Goal: Task Accomplishment & Management: Use online tool/utility

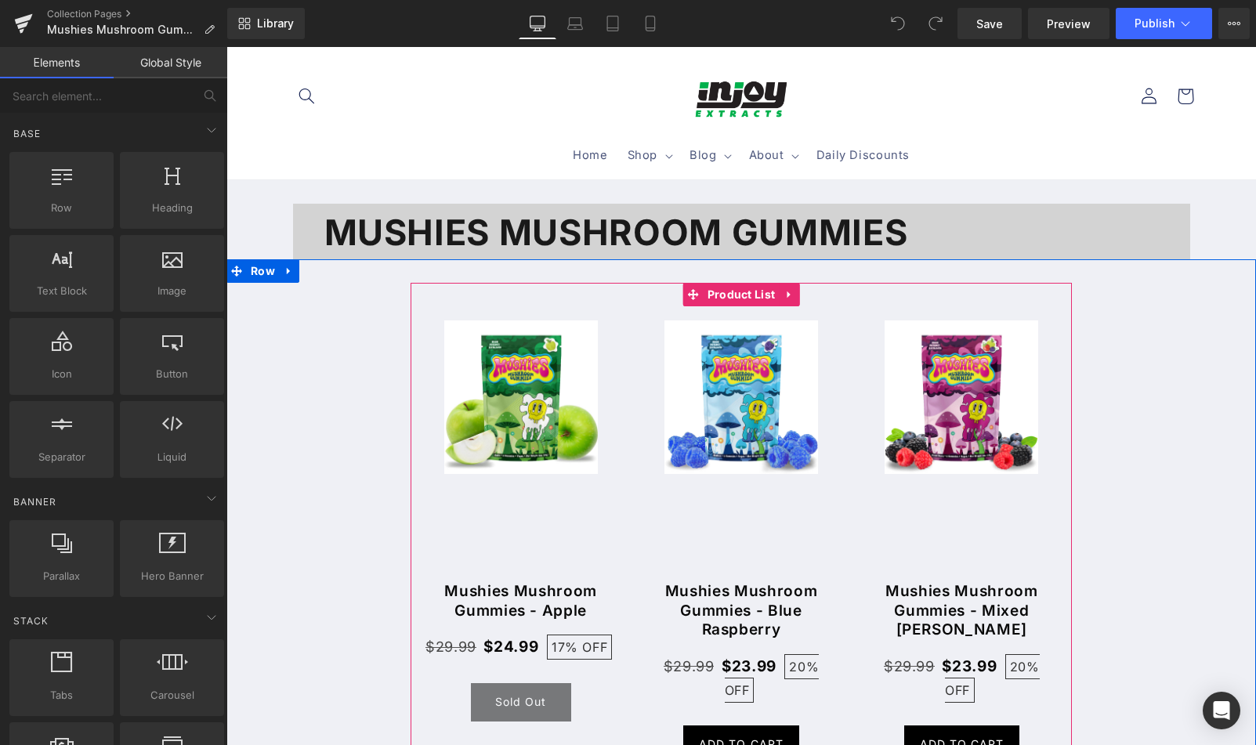
click at [1055, 387] on div "Sale Off (P) Image (P) Title $29.99 20%" at bounding box center [962, 542] width 220 height 472
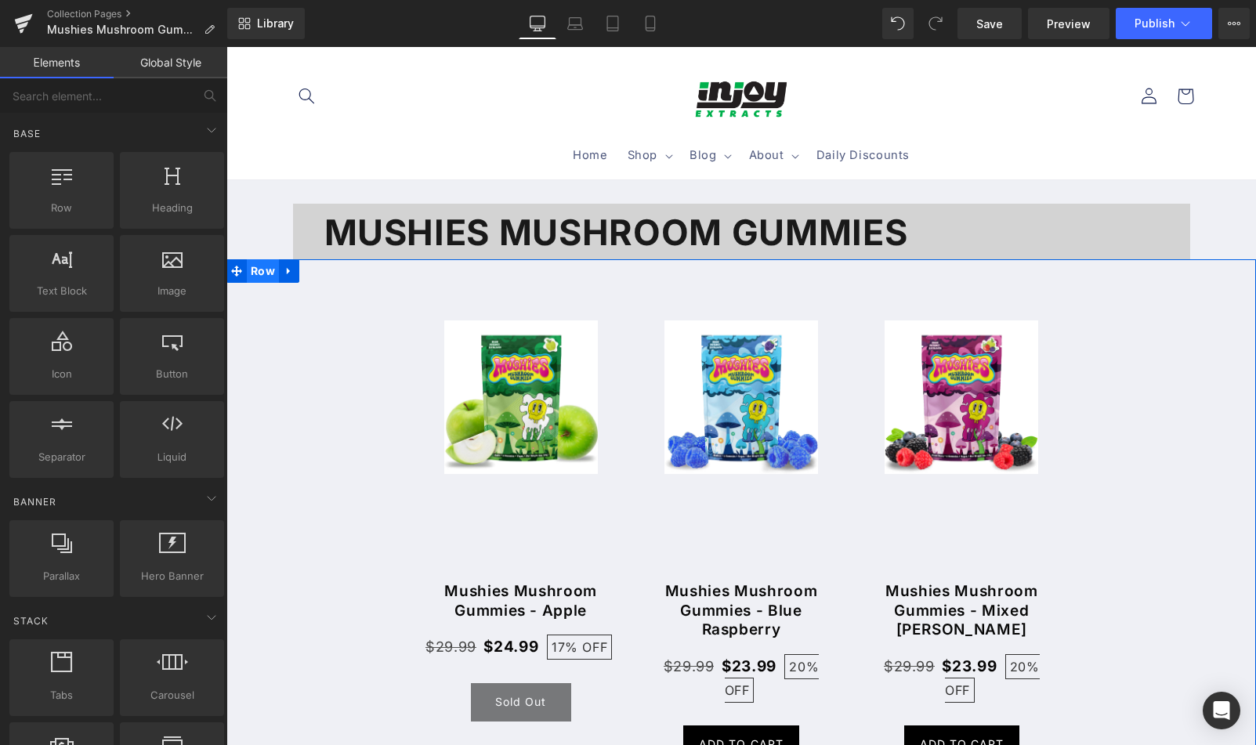
click at [260, 272] on span "Row" at bounding box center [263, 271] width 32 height 24
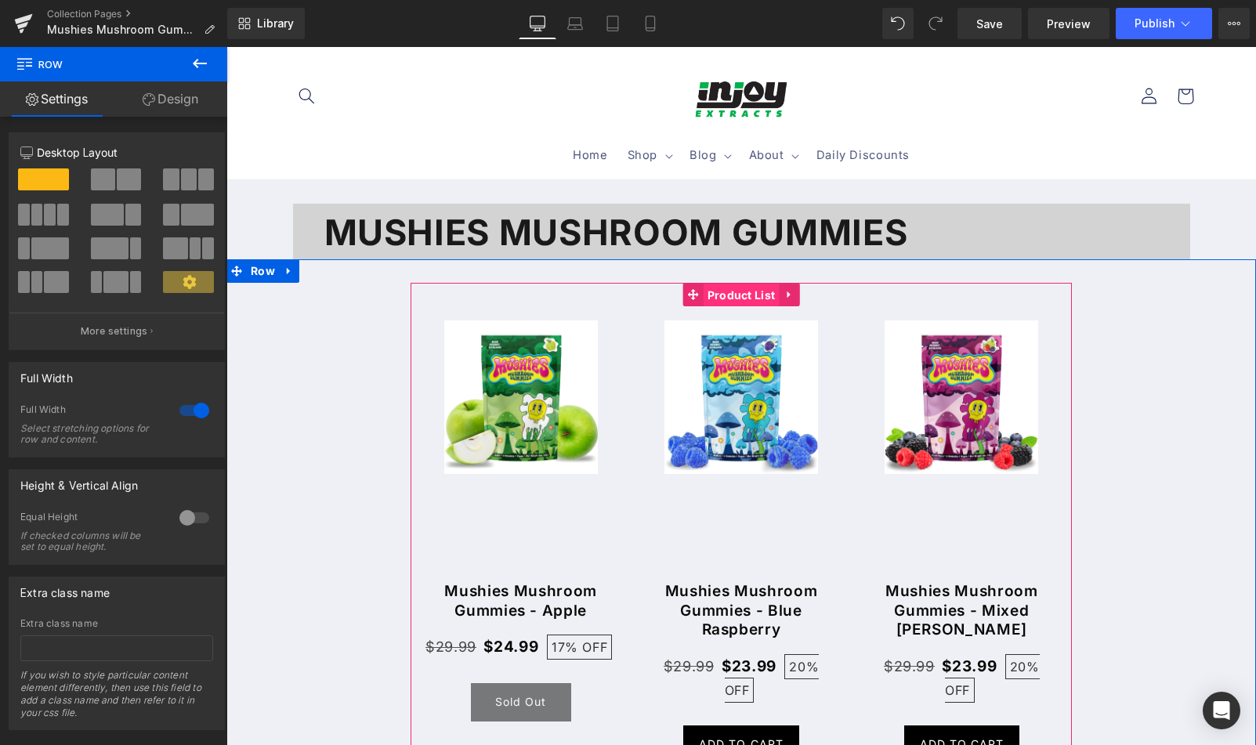
click at [721, 297] on span "Product List" at bounding box center [742, 296] width 76 height 24
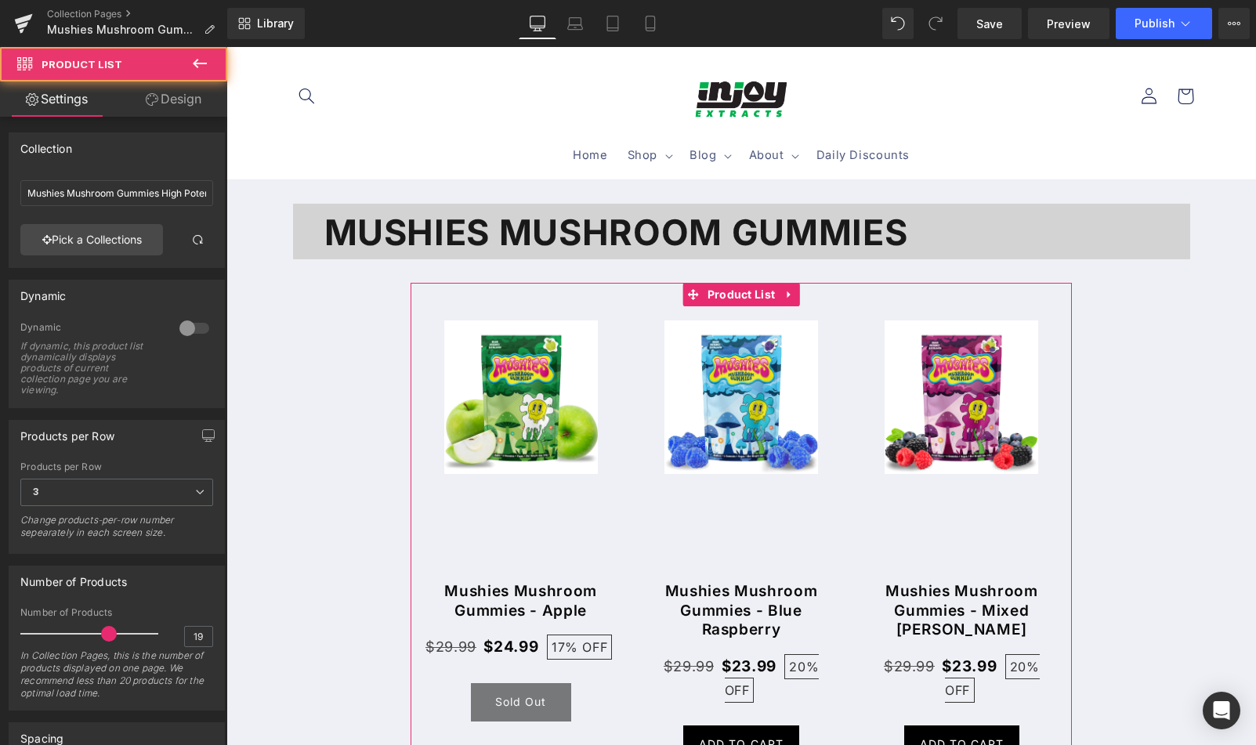
click at [176, 96] on link "Design" at bounding box center [174, 98] width 114 height 35
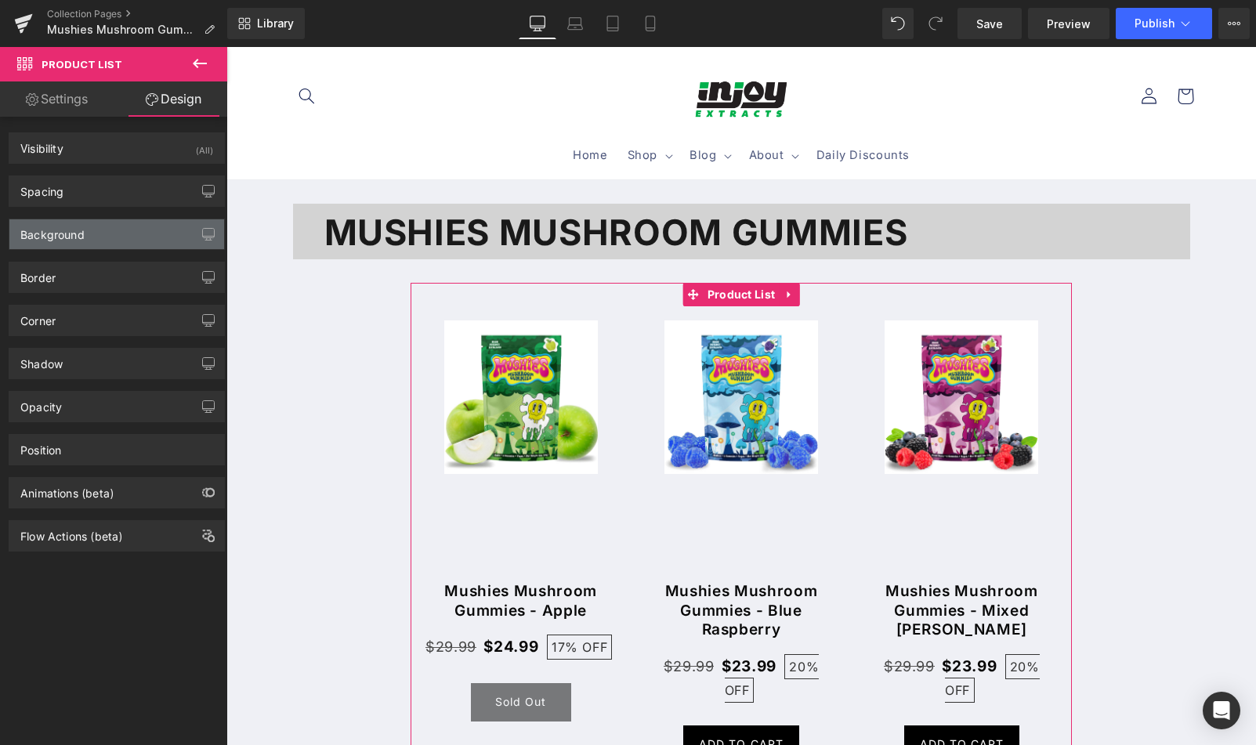
type input "0"
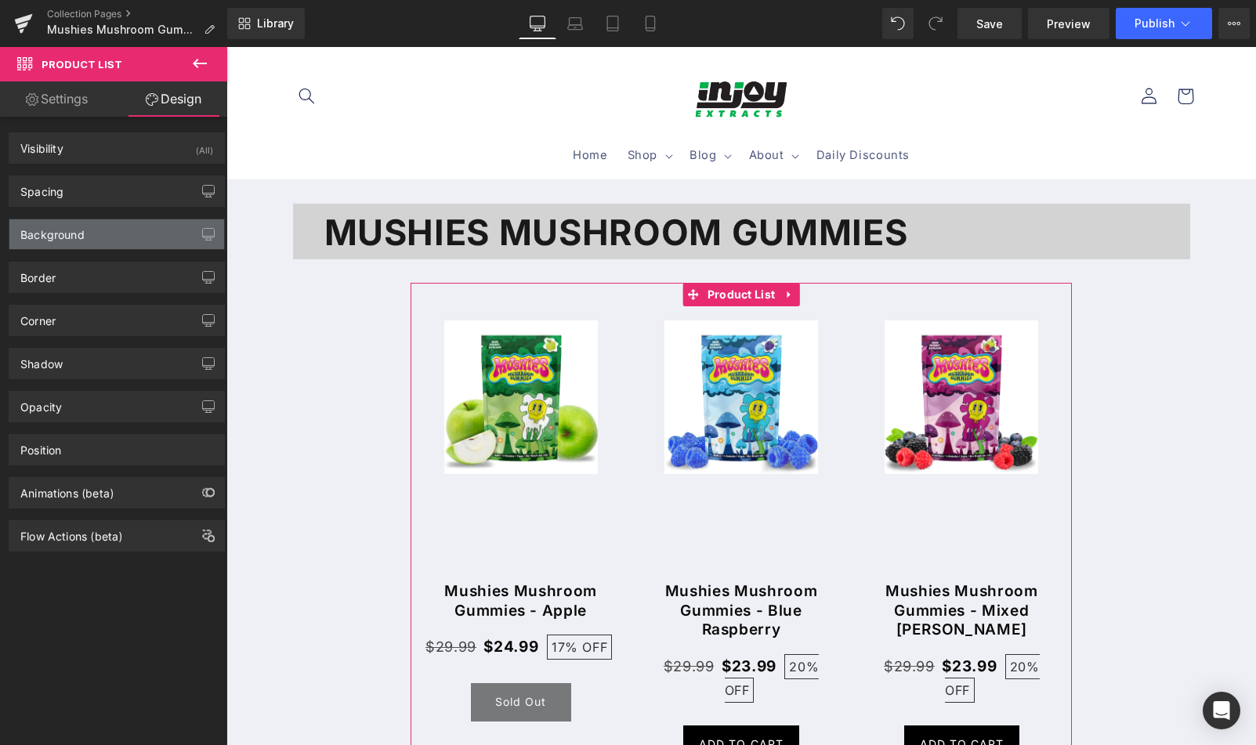
type input "0"
type input "70"
type input "0"
type input "transparent"
type input "0"
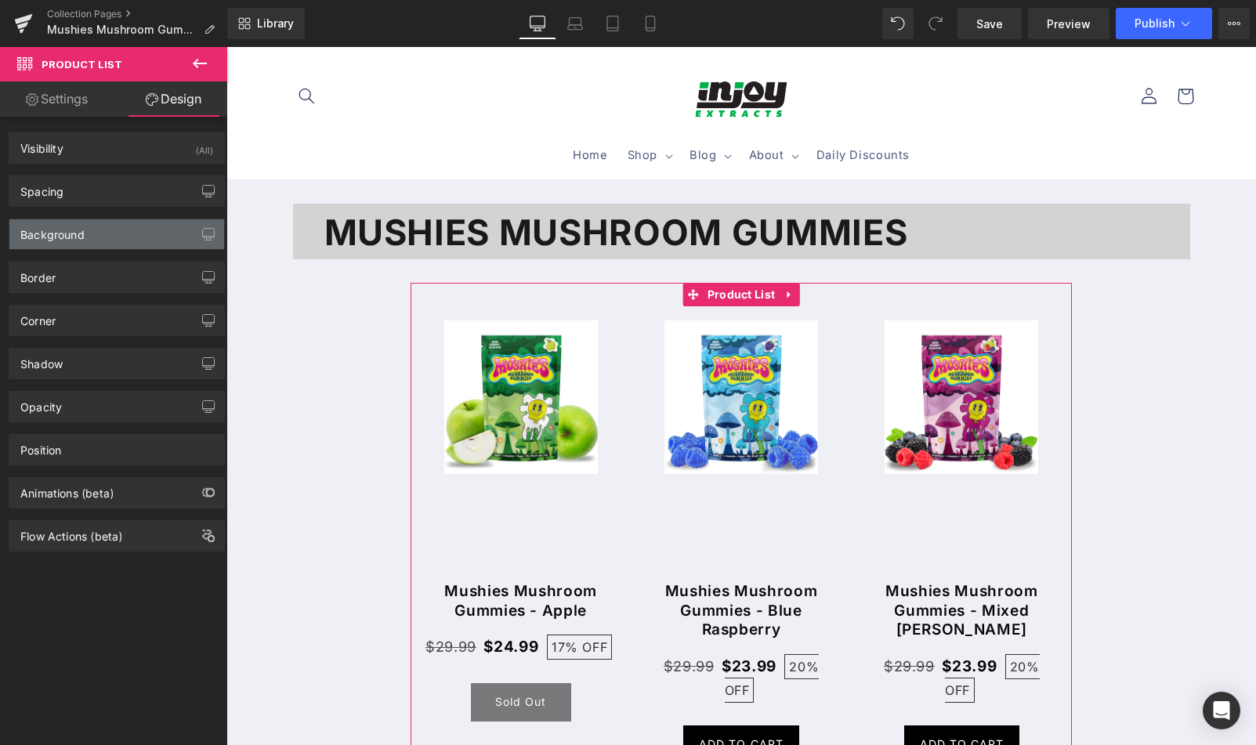
click at [128, 237] on div "Background" at bounding box center [116, 234] width 215 height 30
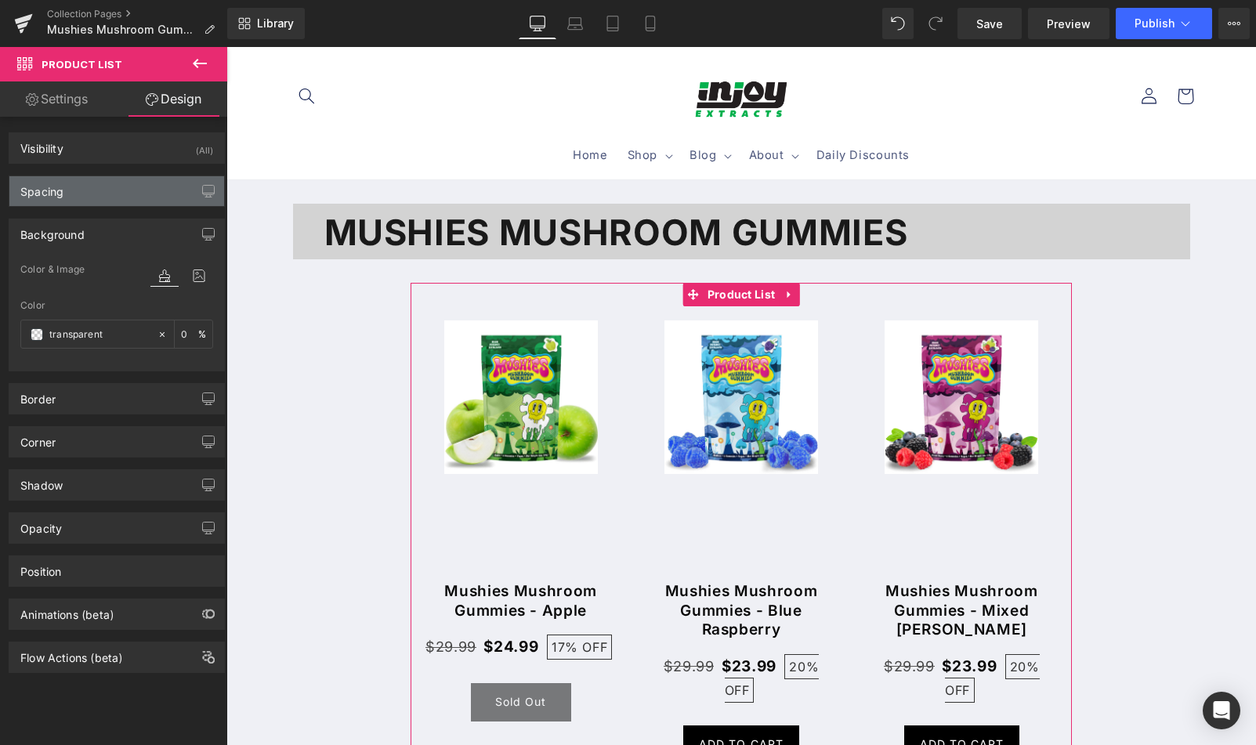
click at [132, 190] on div "Spacing" at bounding box center [116, 191] width 215 height 30
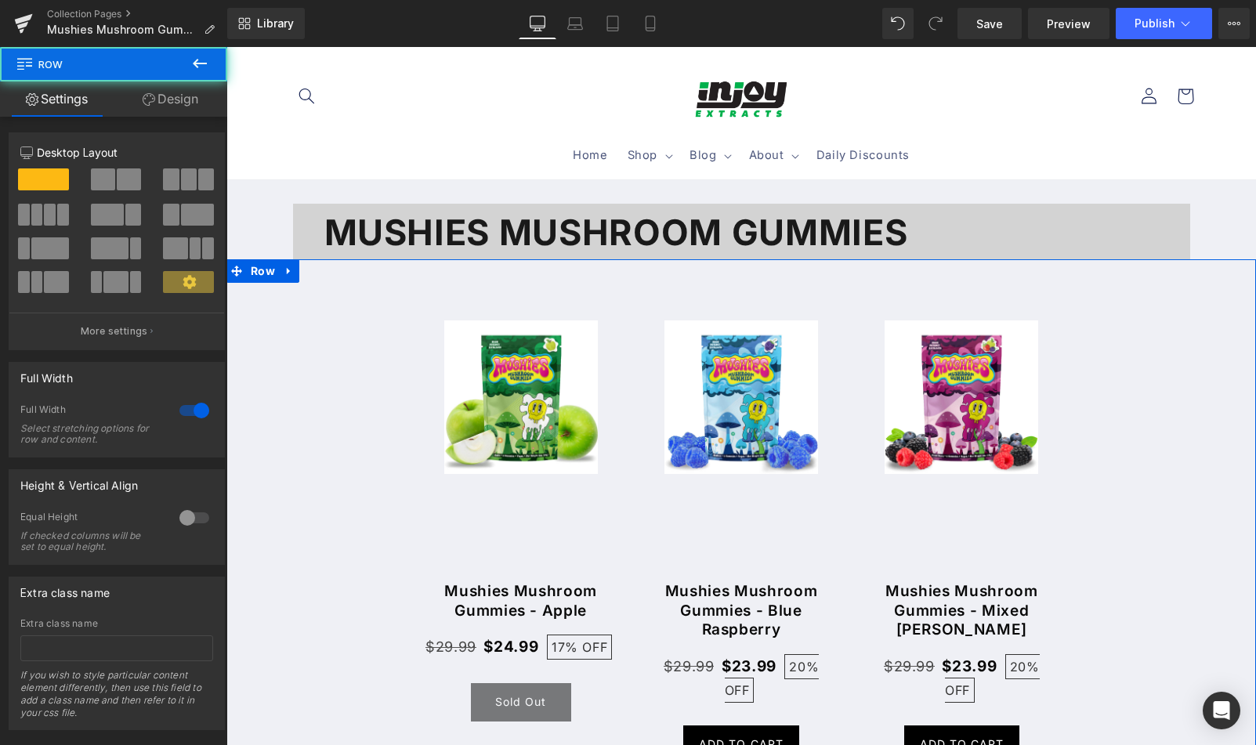
click at [267, 269] on span "Row" at bounding box center [263, 272] width 32 height 24
click at [173, 99] on link "Design" at bounding box center [171, 98] width 114 height 35
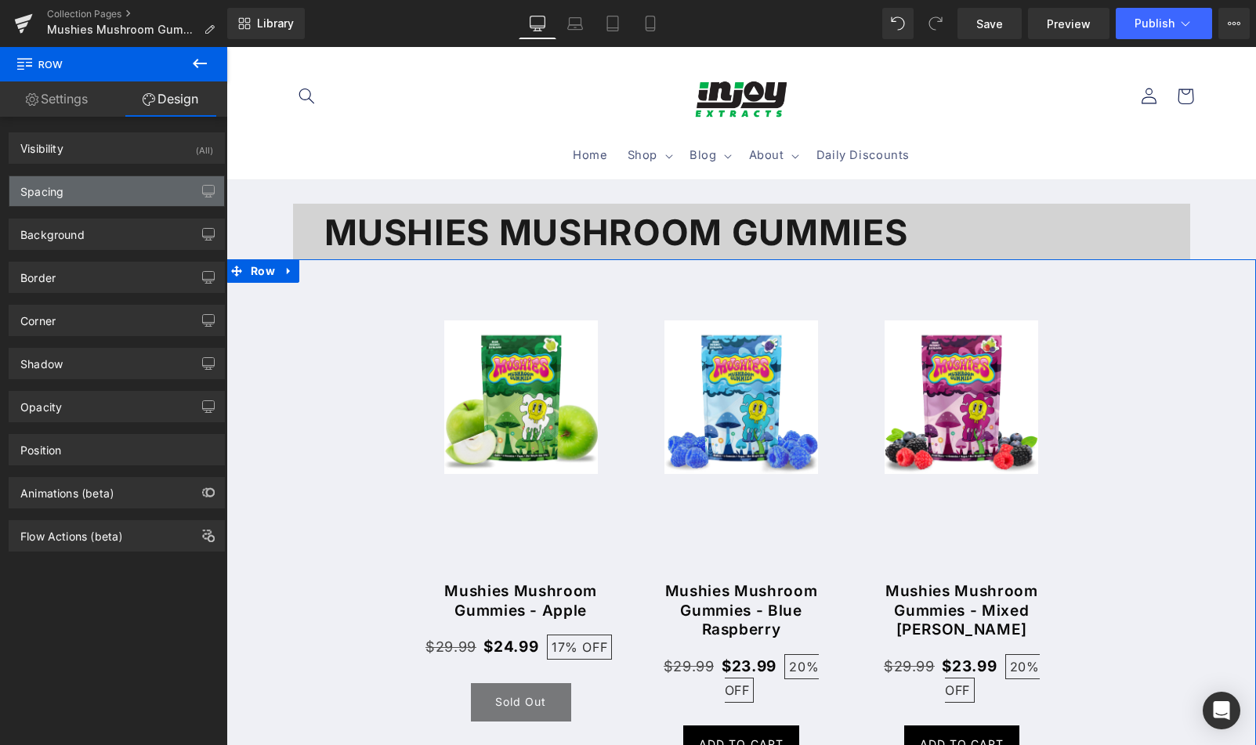
click at [129, 190] on div "Spacing" at bounding box center [116, 191] width 215 height 30
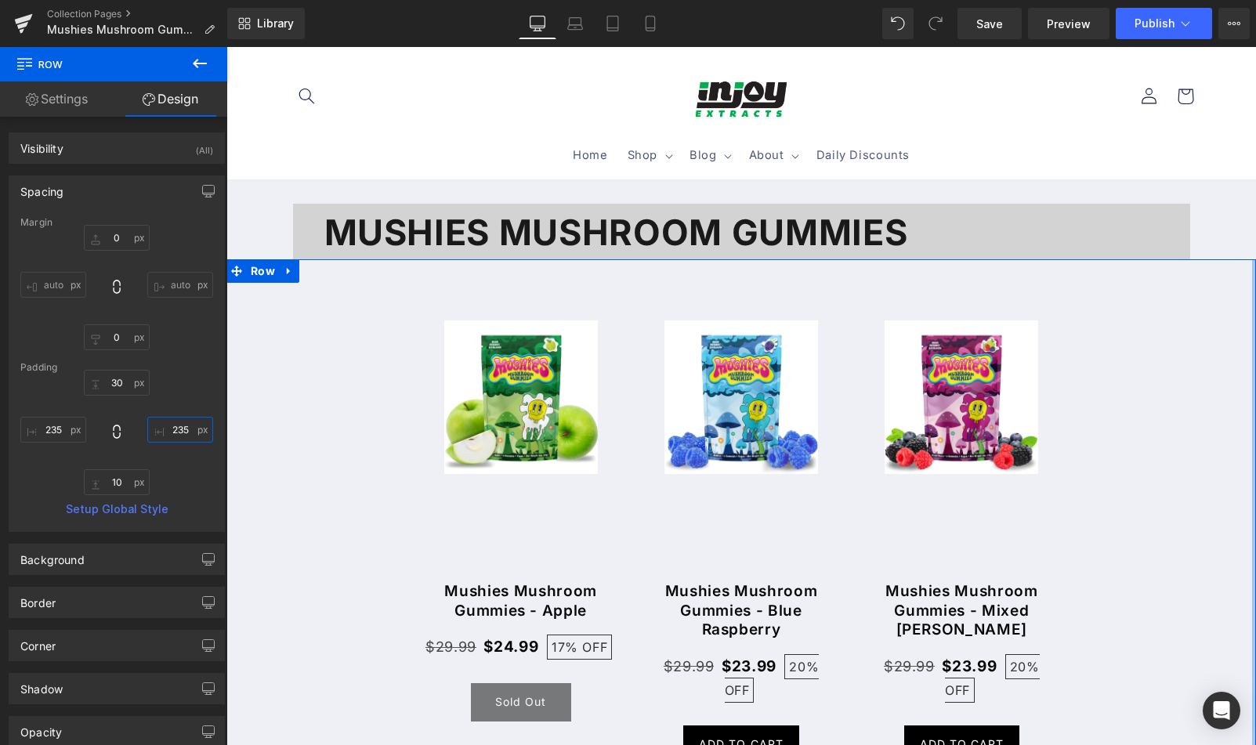
click at [185, 429] on input "235" at bounding box center [180, 430] width 66 height 26
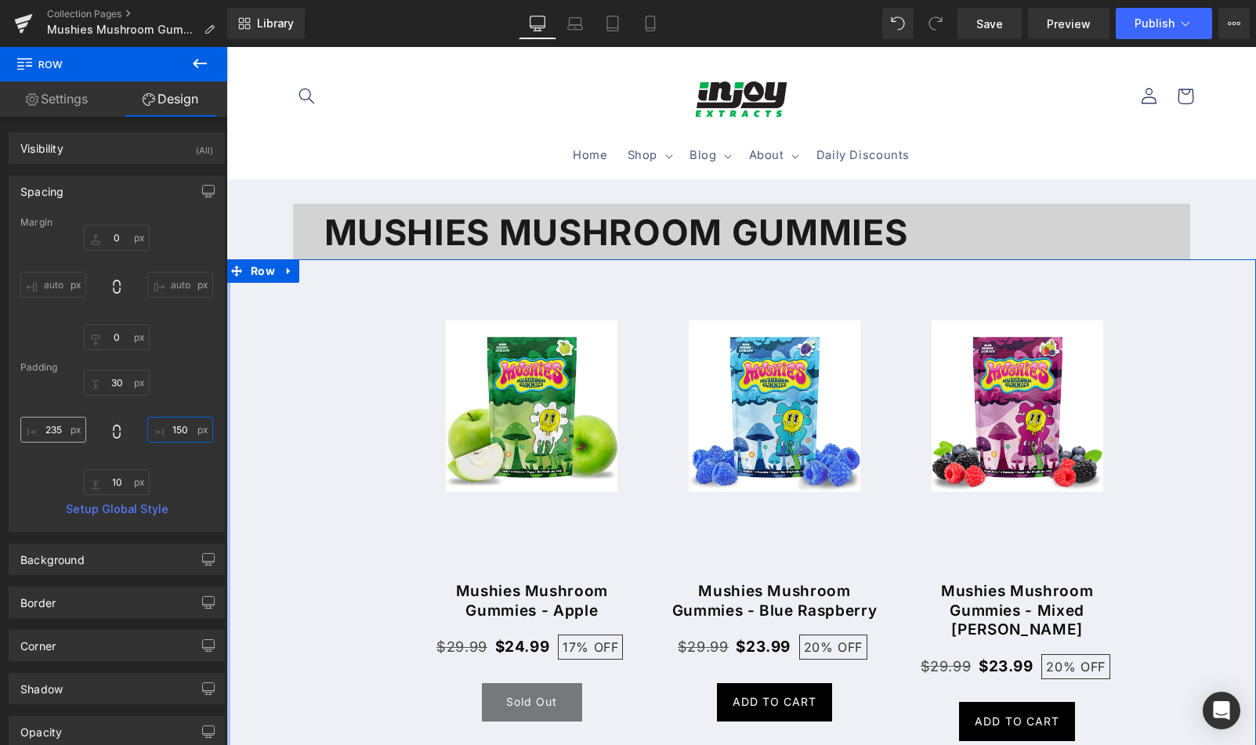
type input "150"
click at [102, 429] on div "30px 30 150 150 10px 10 235px 235" at bounding box center [116, 432] width 193 height 125
click at [60, 428] on input "235" at bounding box center [53, 430] width 66 height 26
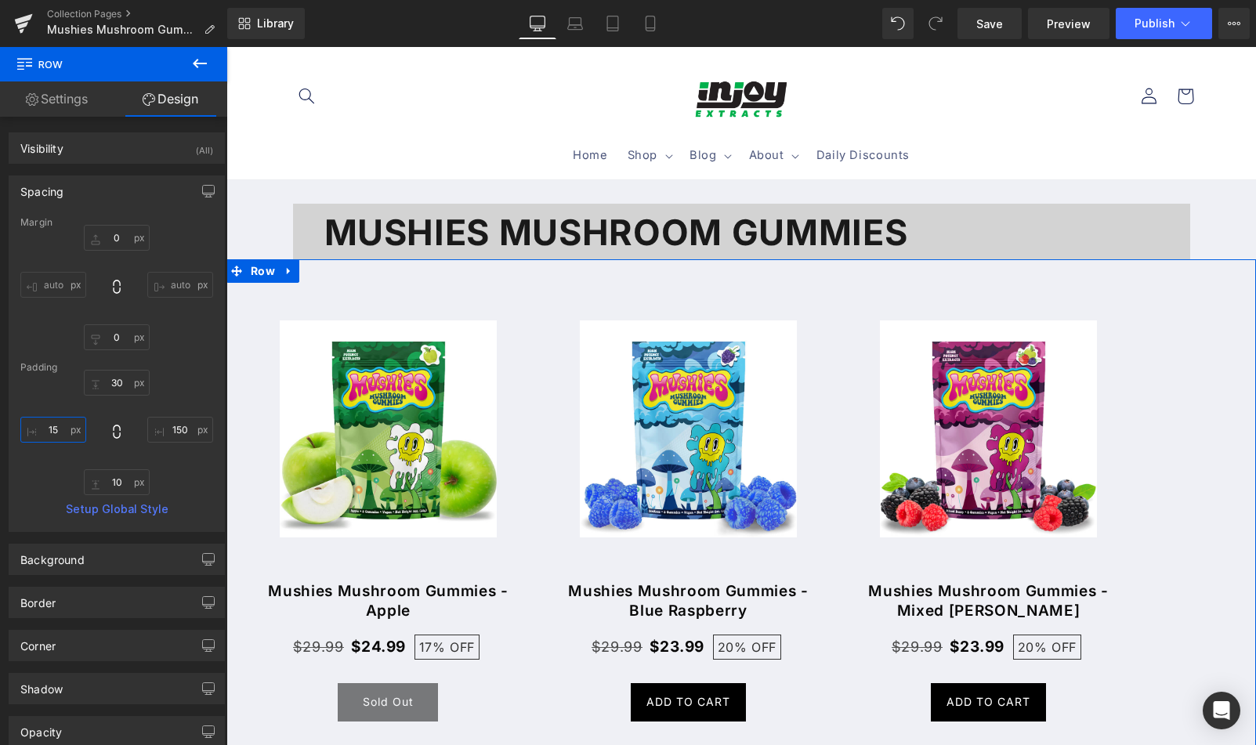
type input "1"
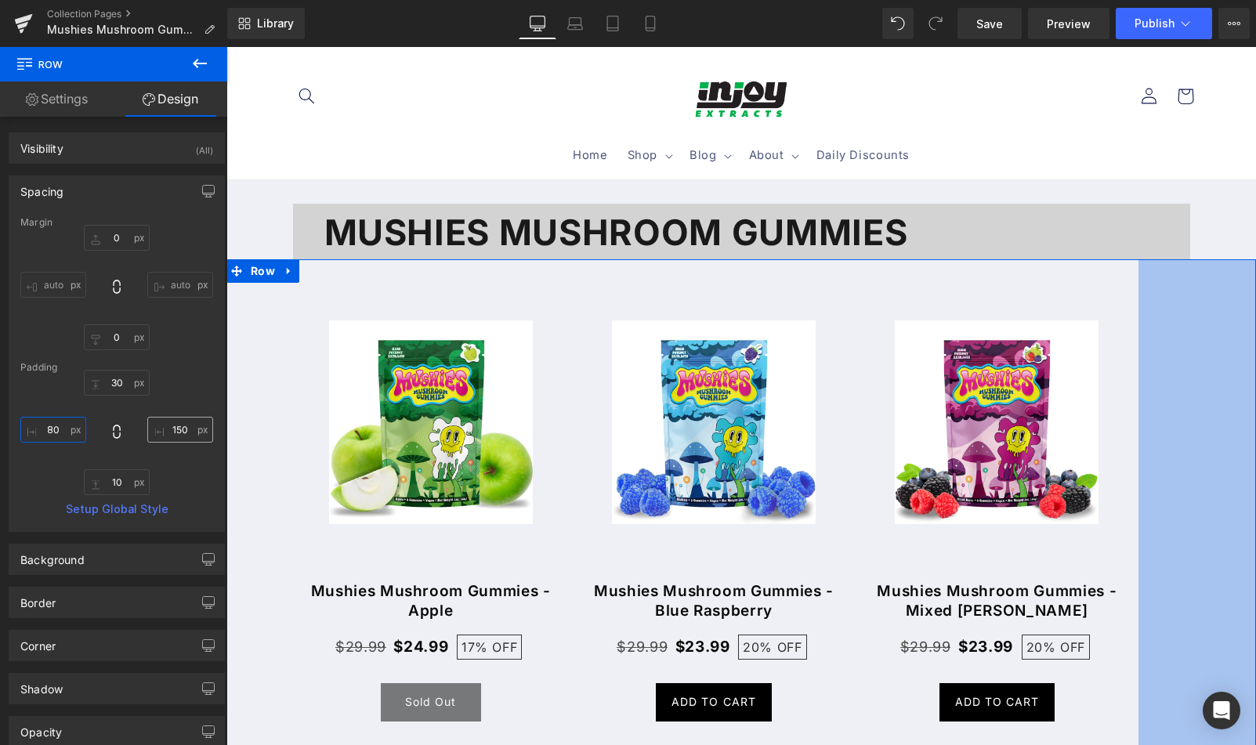
type input "80"
drag, startPoint x: 183, startPoint y: 429, endPoint x: 165, endPoint y: 426, distance: 19.0
click at [165, 426] on input "150" at bounding box center [180, 430] width 66 height 26
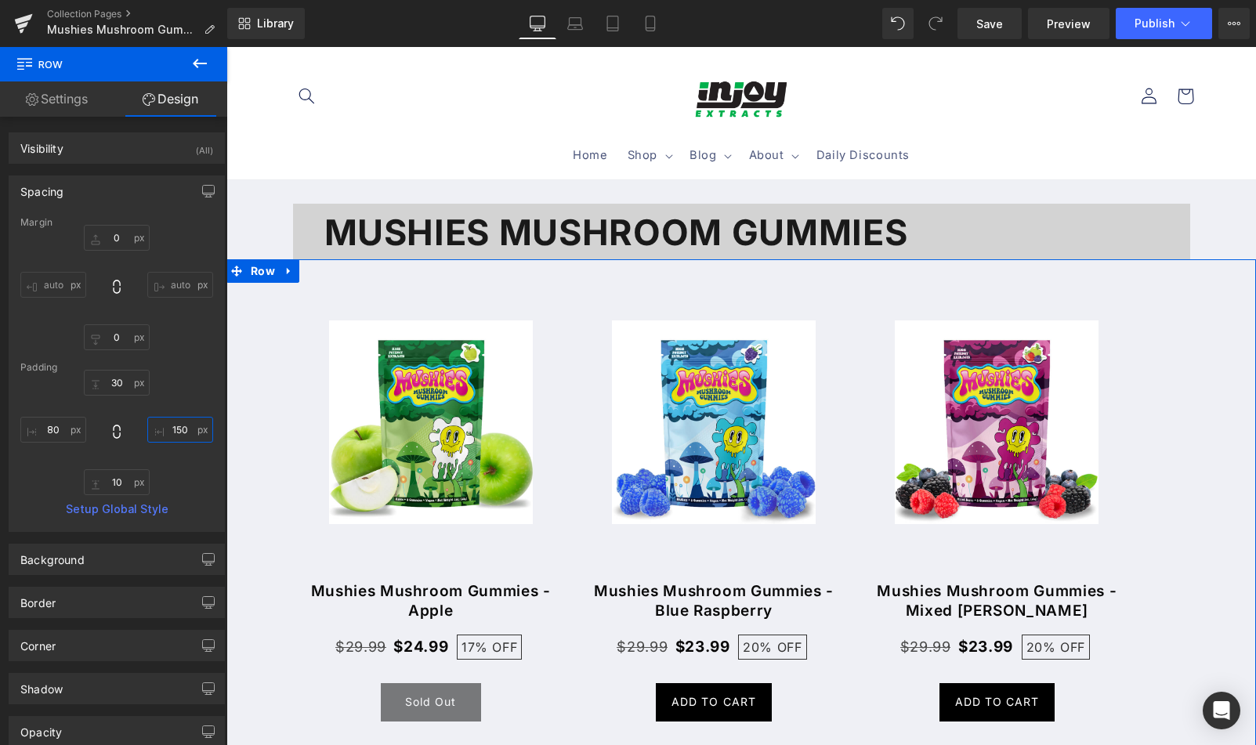
drag, startPoint x: 166, startPoint y: 426, endPoint x: 186, endPoint y: 426, distance: 20.4
click at [186, 426] on input "150" at bounding box center [180, 430] width 66 height 26
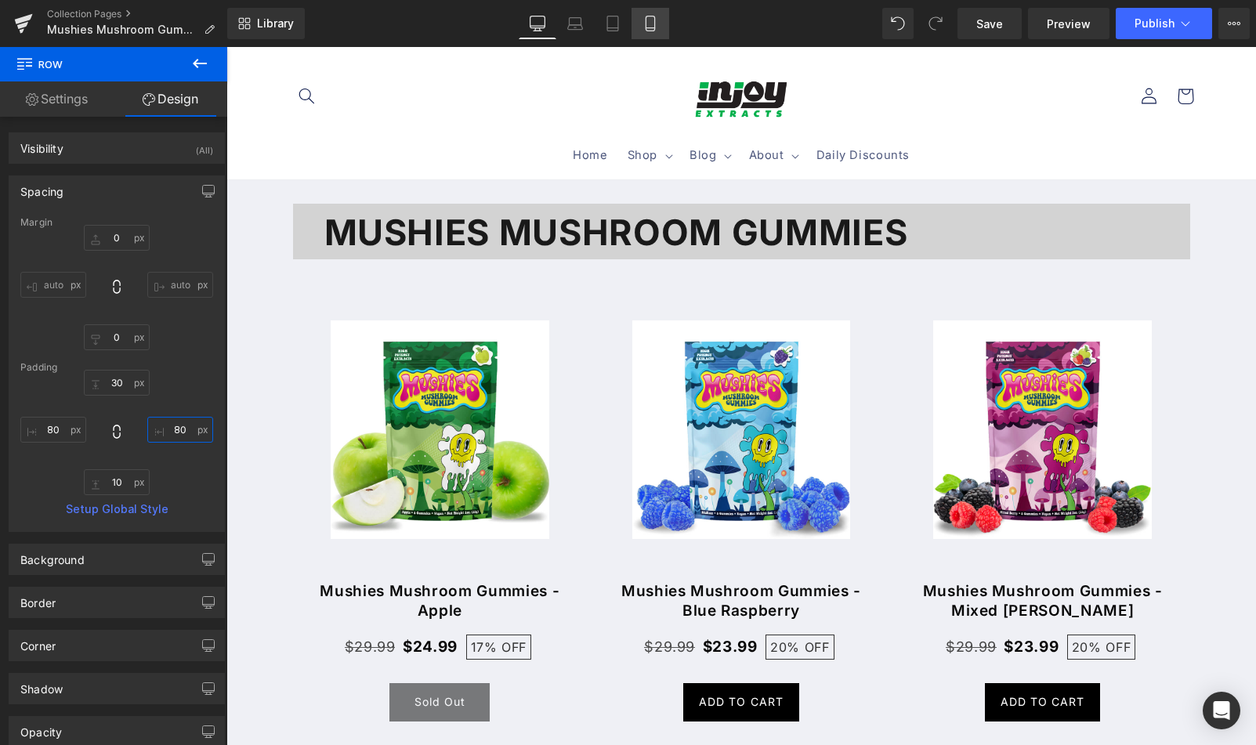
type input "80"
click at [661, 25] on link "Mobile" at bounding box center [651, 23] width 38 height 31
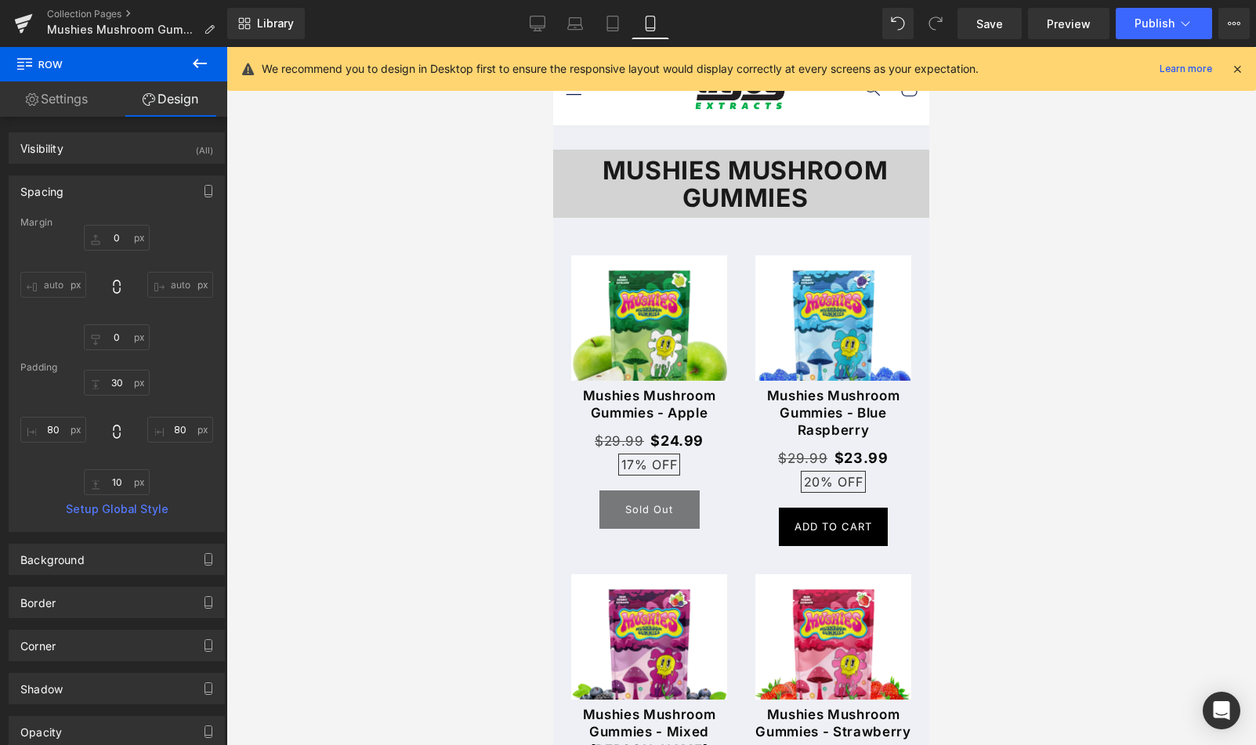
type input "0"
type input "5"
type input "10"
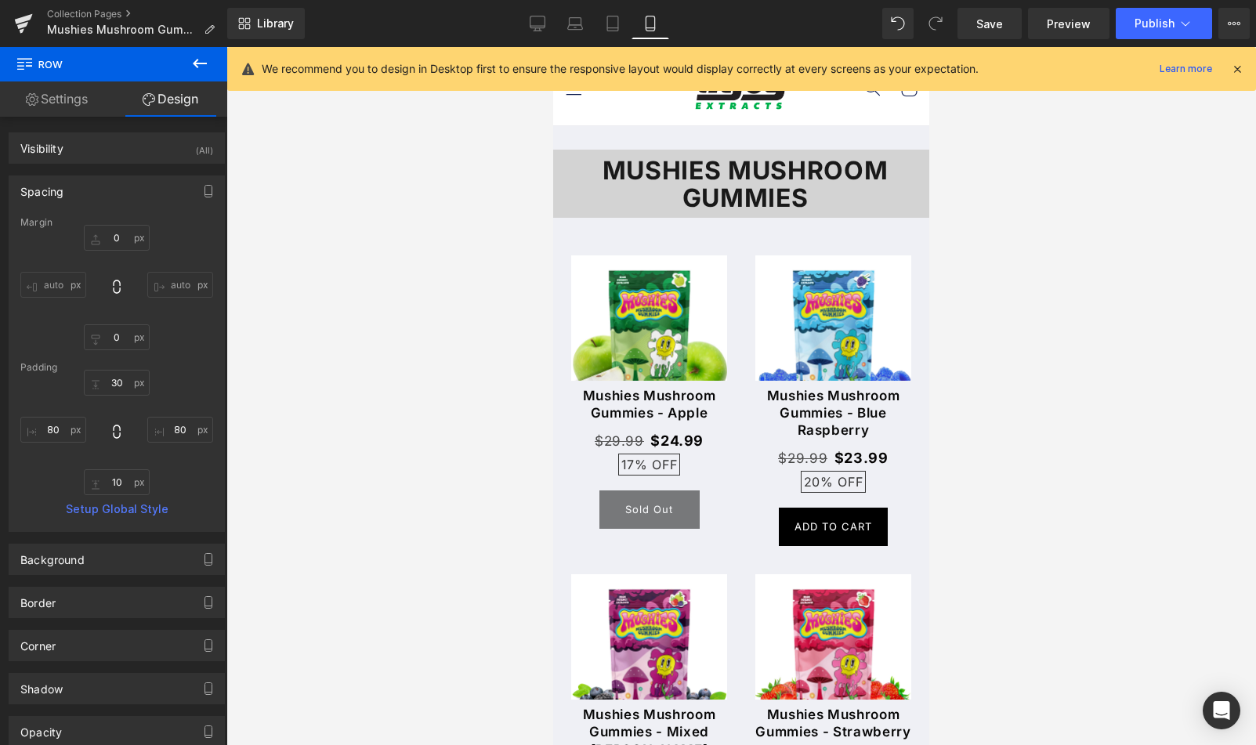
type input "5"
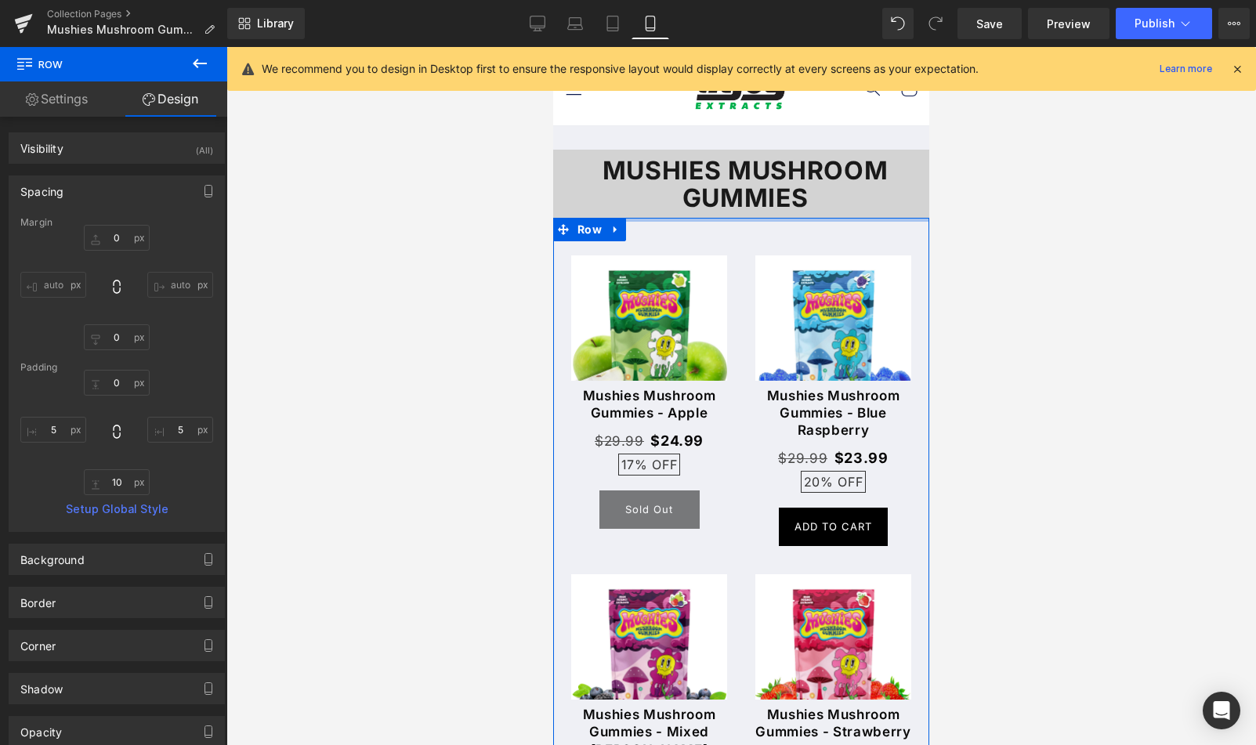
type input "0px"
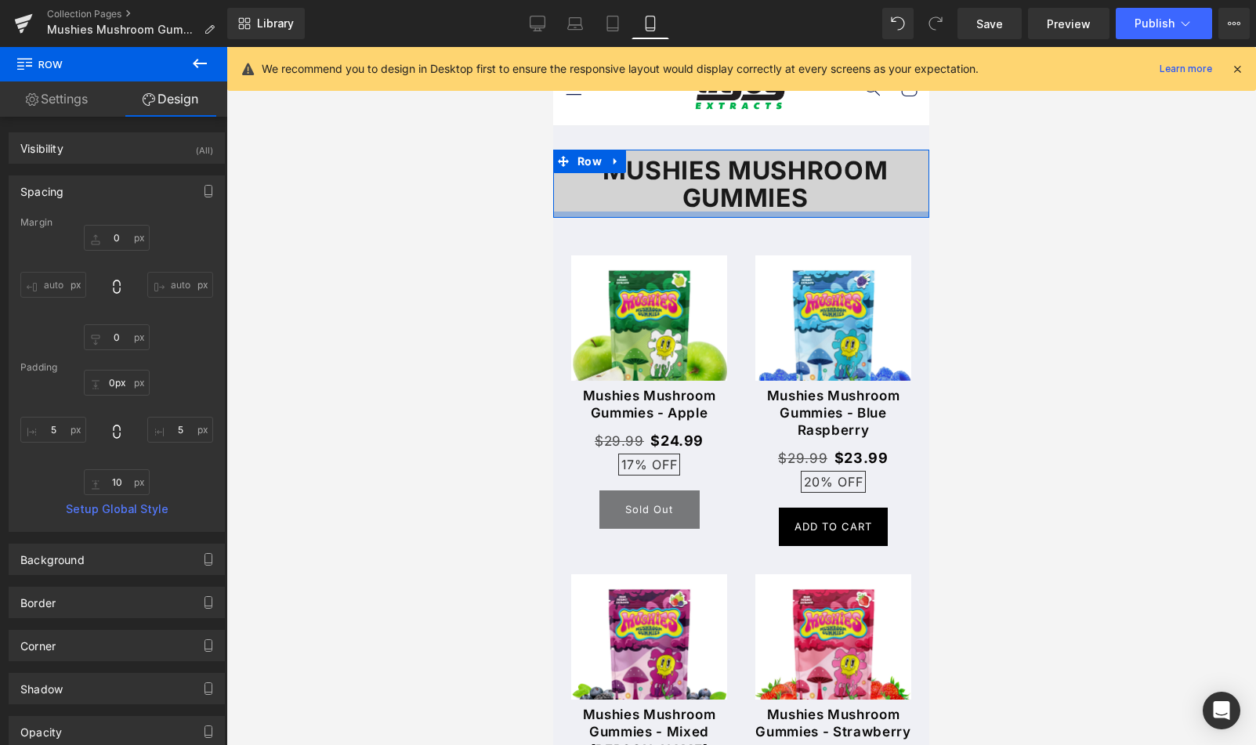
click at [655, 216] on div "mushies mushroom gummies Heading Row Sale Off (P) Image" at bounding box center [741, 663] width 376 height 1075
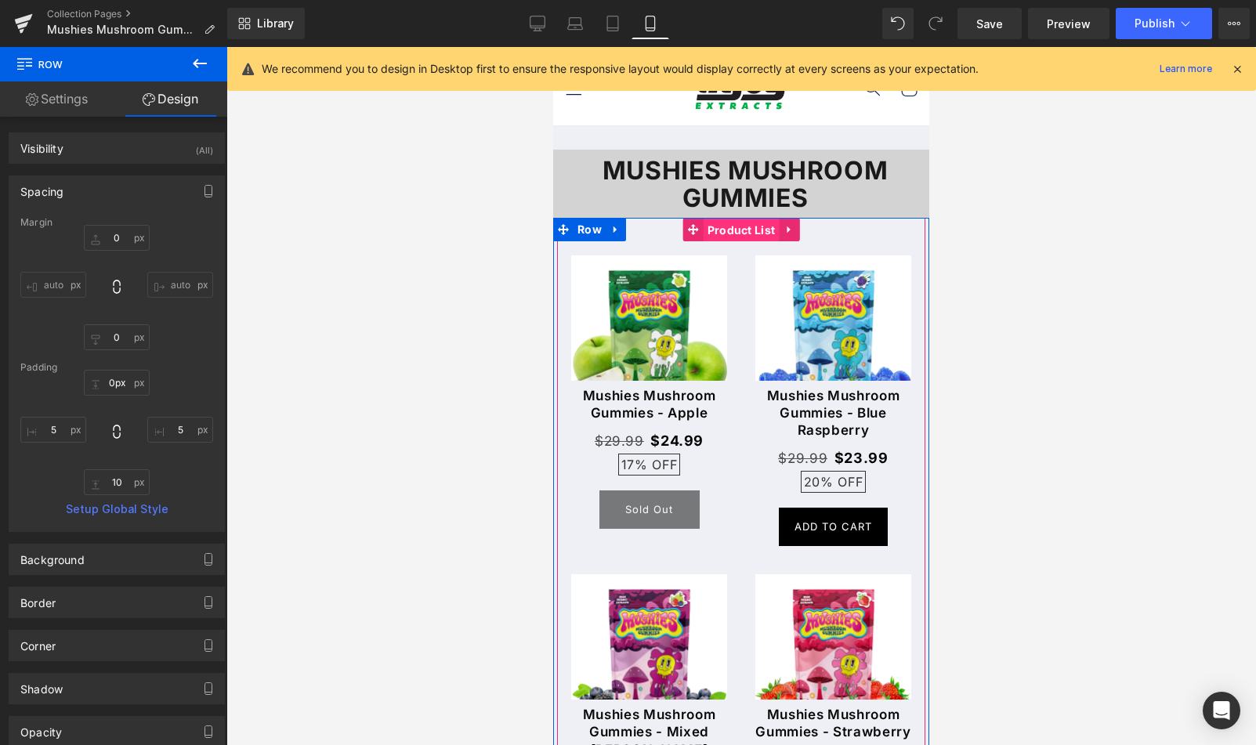
click at [726, 232] on span "Product List" at bounding box center [742, 231] width 76 height 24
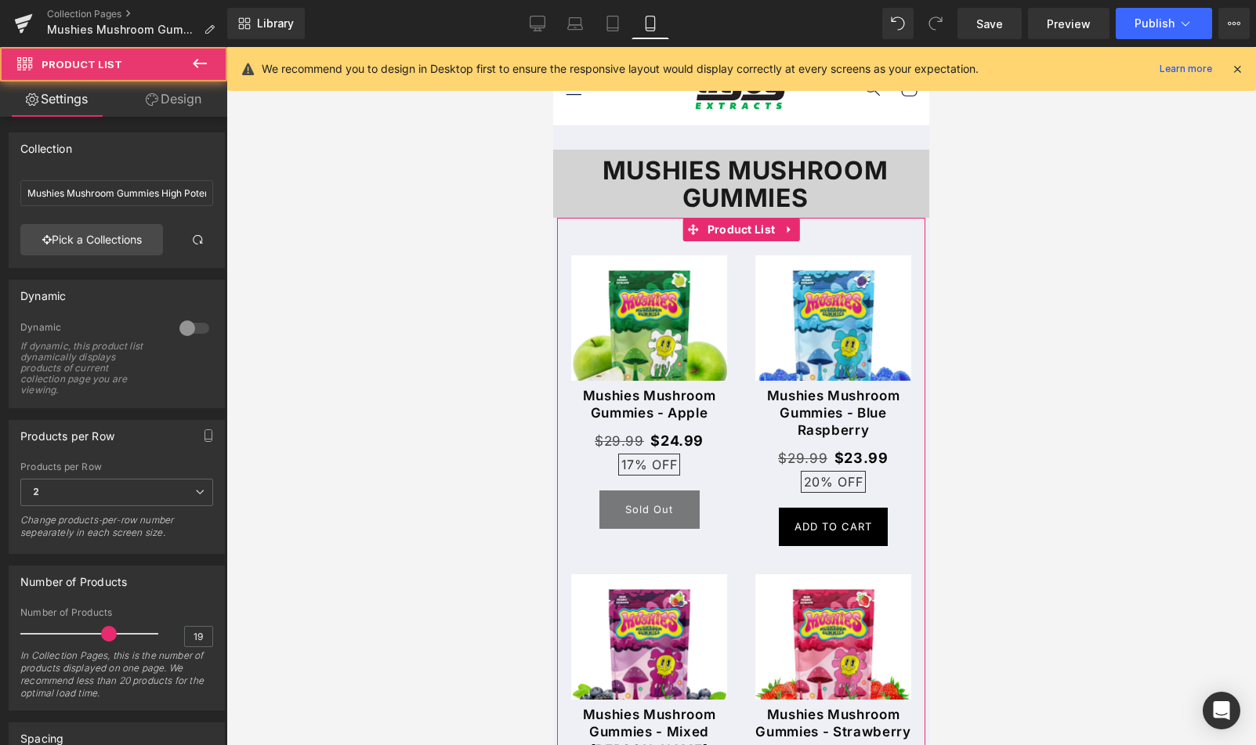
click at [189, 95] on link "Design" at bounding box center [174, 98] width 114 height 35
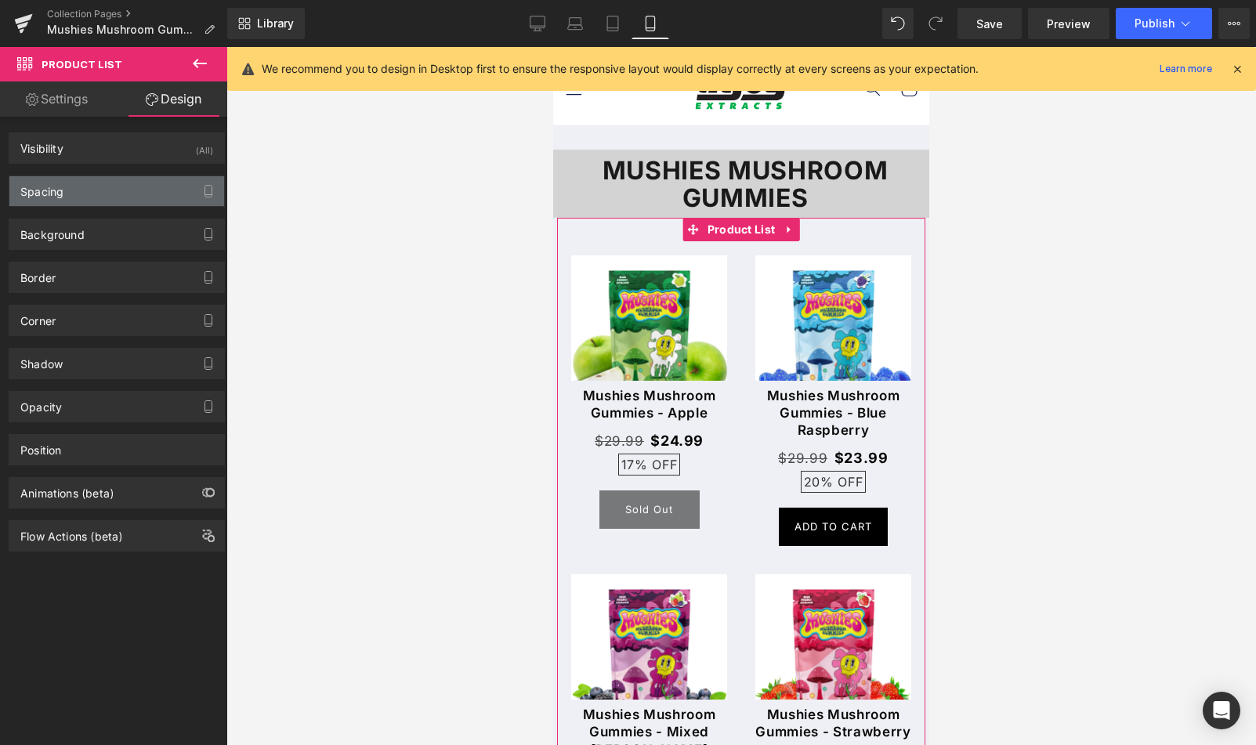
type input "0"
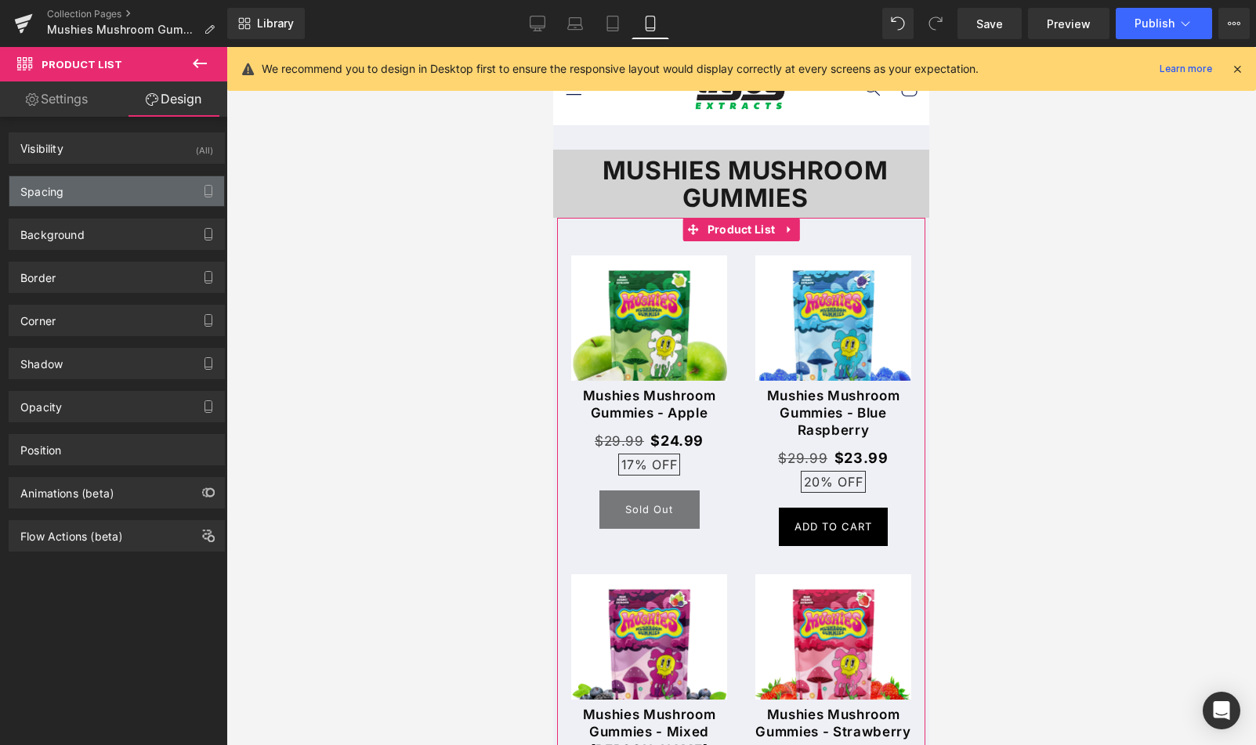
type input "0"
type input "70"
type input "0"
click at [164, 192] on div "Spacing" at bounding box center [116, 191] width 215 height 30
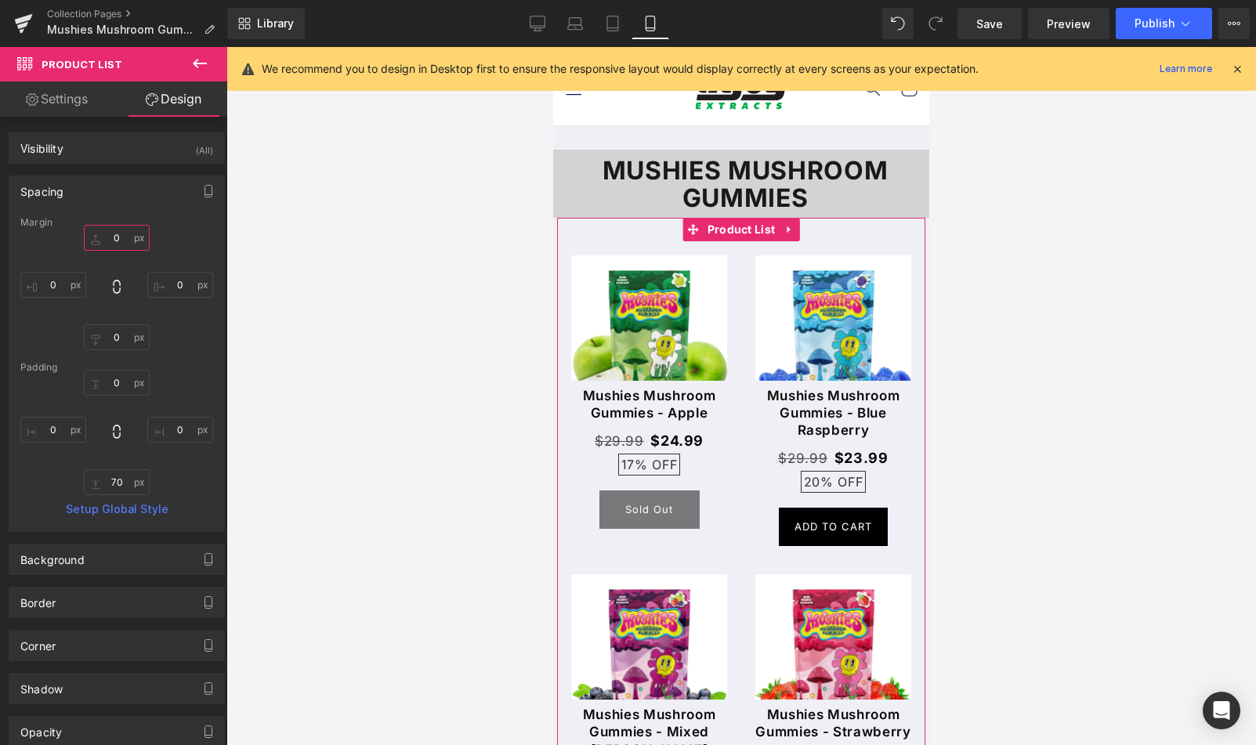
click at [128, 241] on input "0" at bounding box center [117, 238] width 66 height 26
type input "-9"
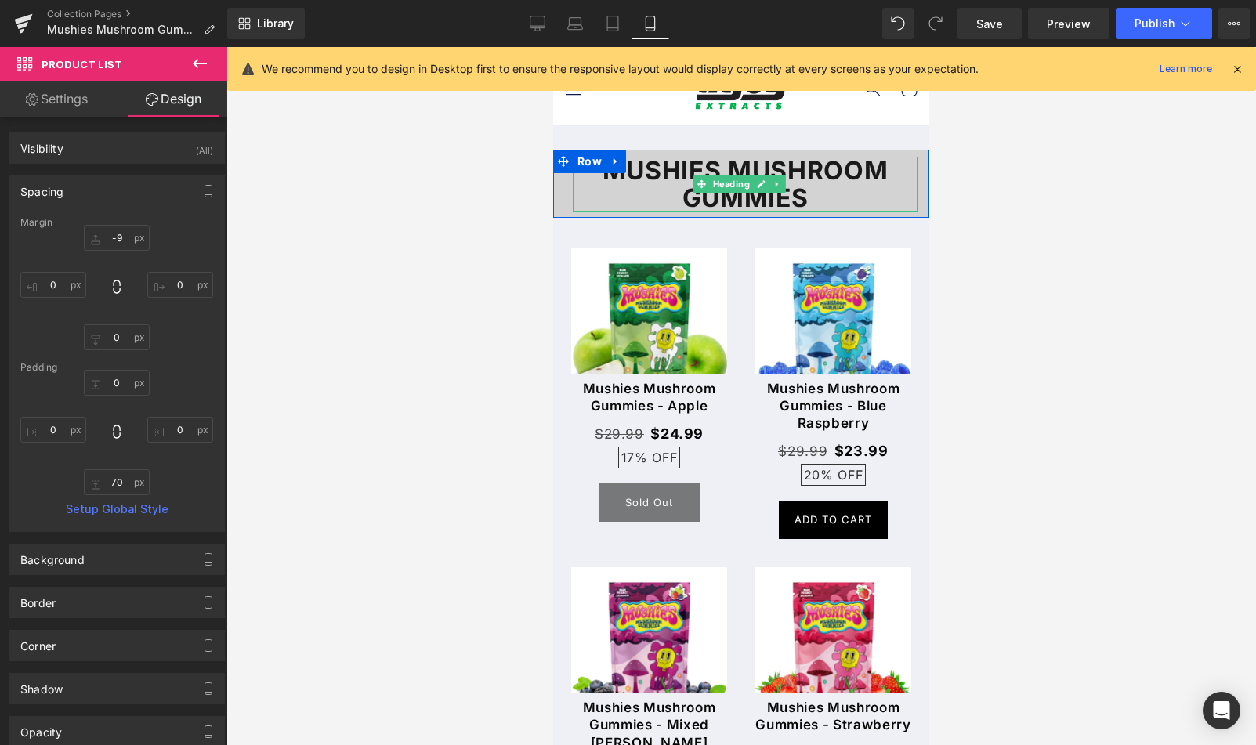
click at [833, 164] on strong "mushies mushroom gummies" at bounding box center [746, 184] width 286 height 58
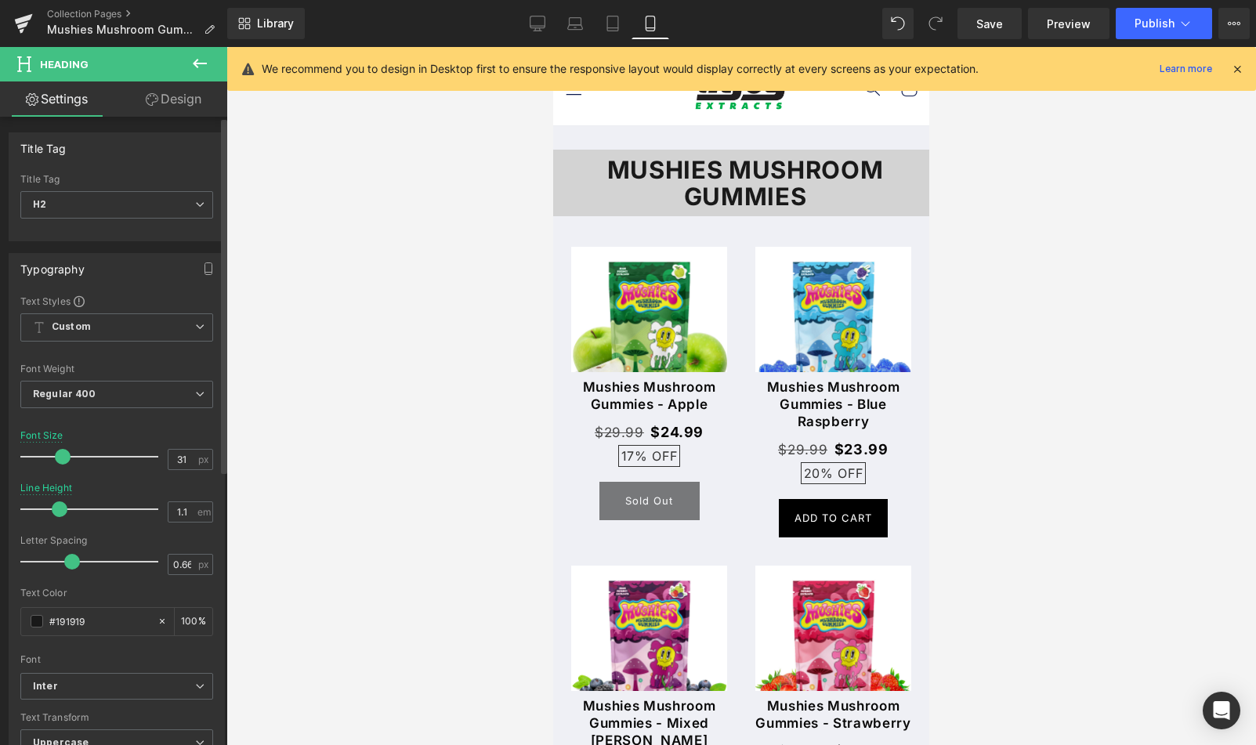
type input "30"
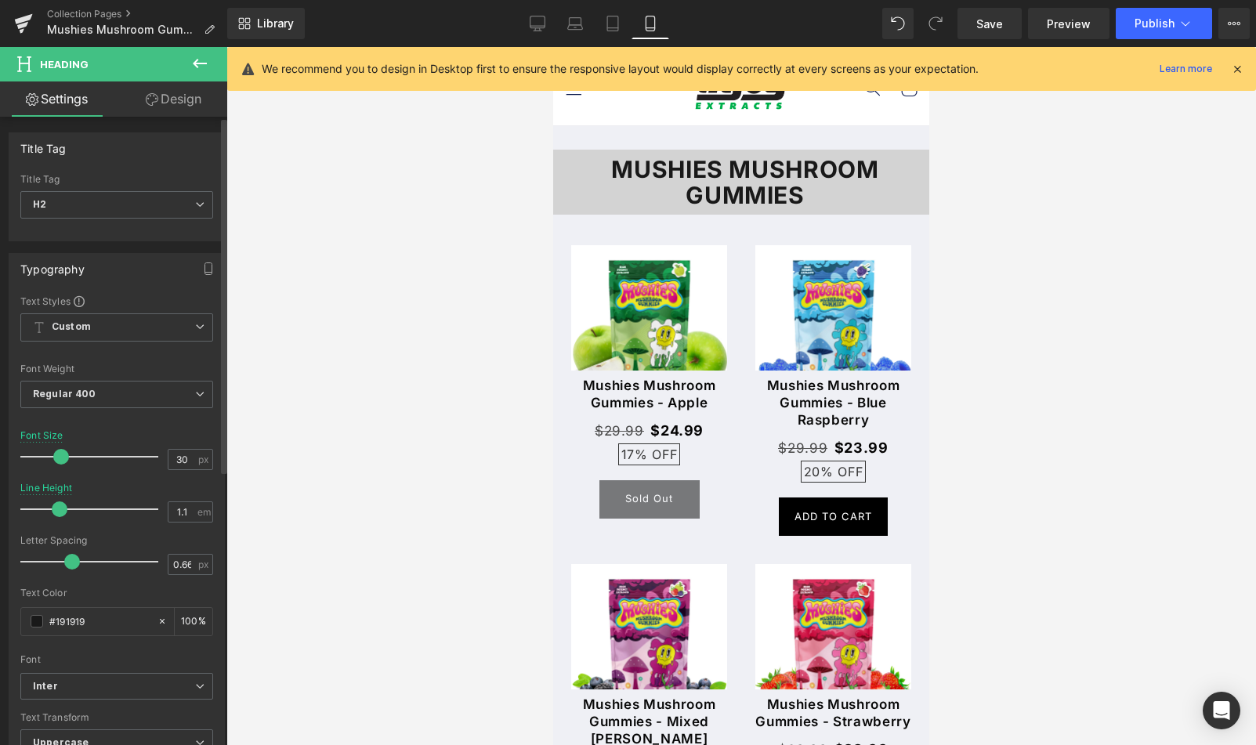
click at [57, 458] on span at bounding box center [61, 457] width 16 height 16
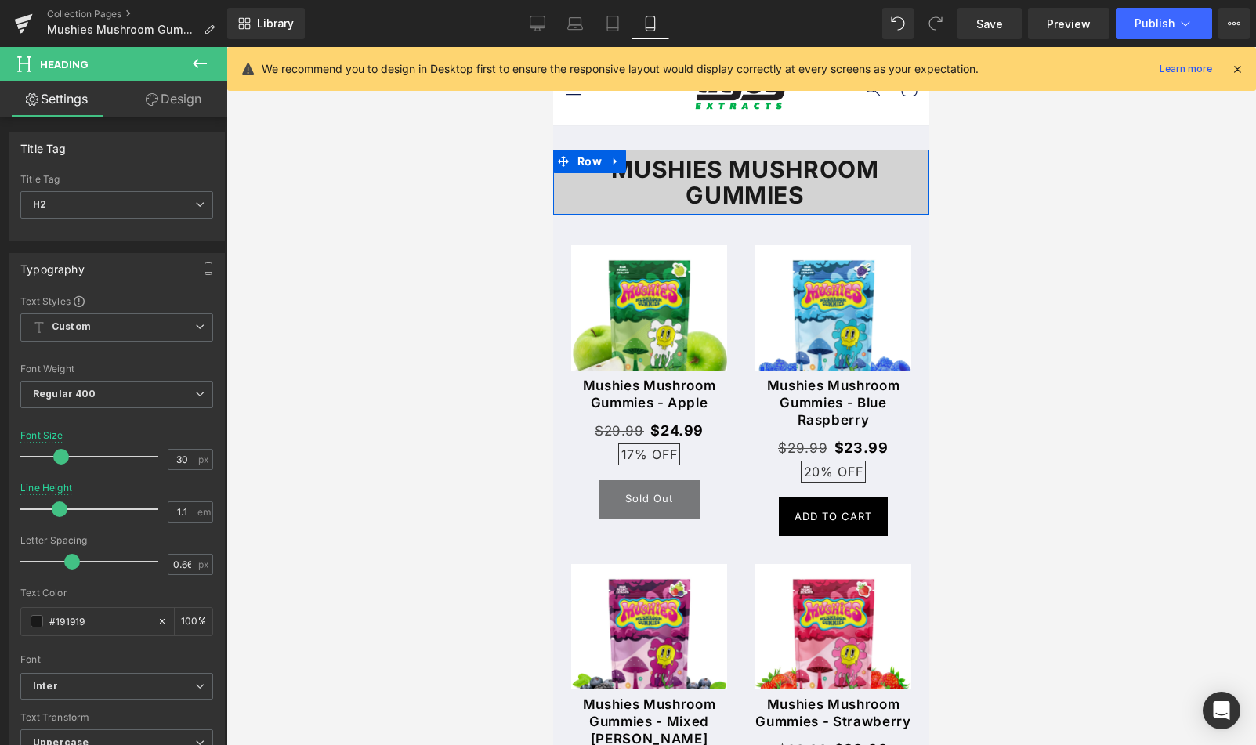
click at [570, 176] on div "mushies mushroom gummies Heading" at bounding box center [741, 183] width 376 height 52
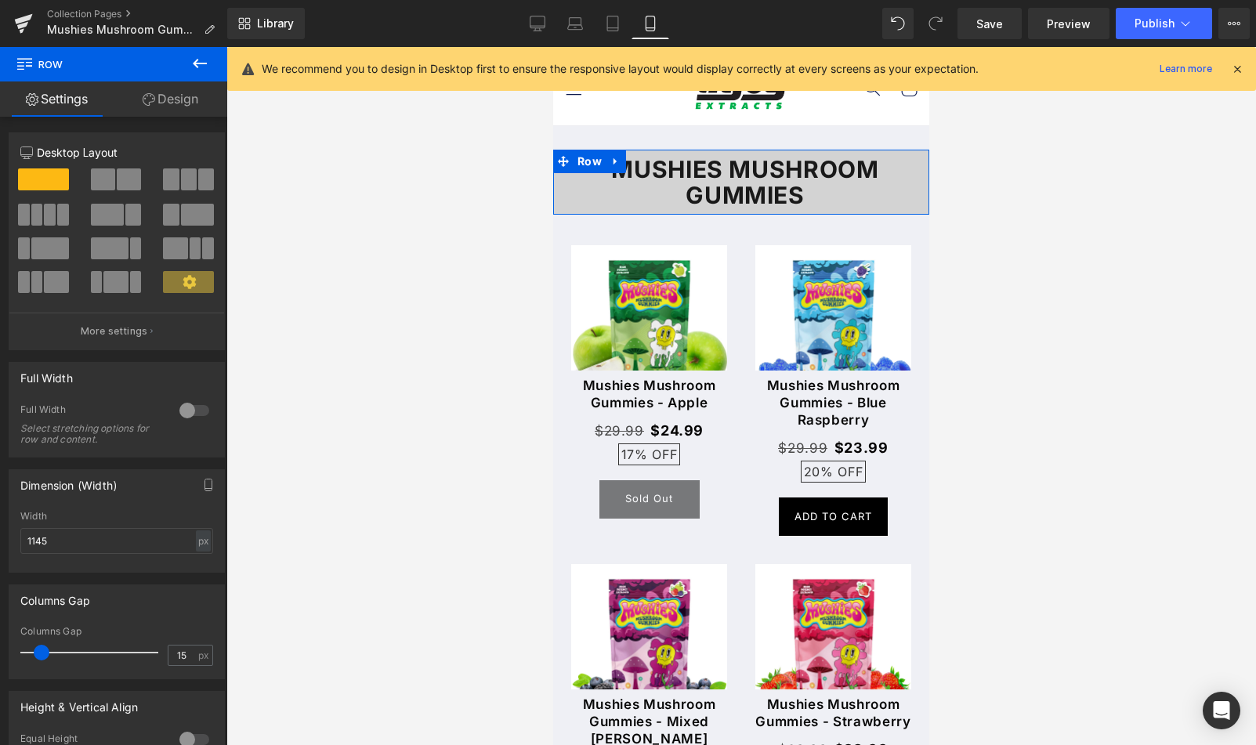
click at [194, 106] on link "Design" at bounding box center [171, 98] width 114 height 35
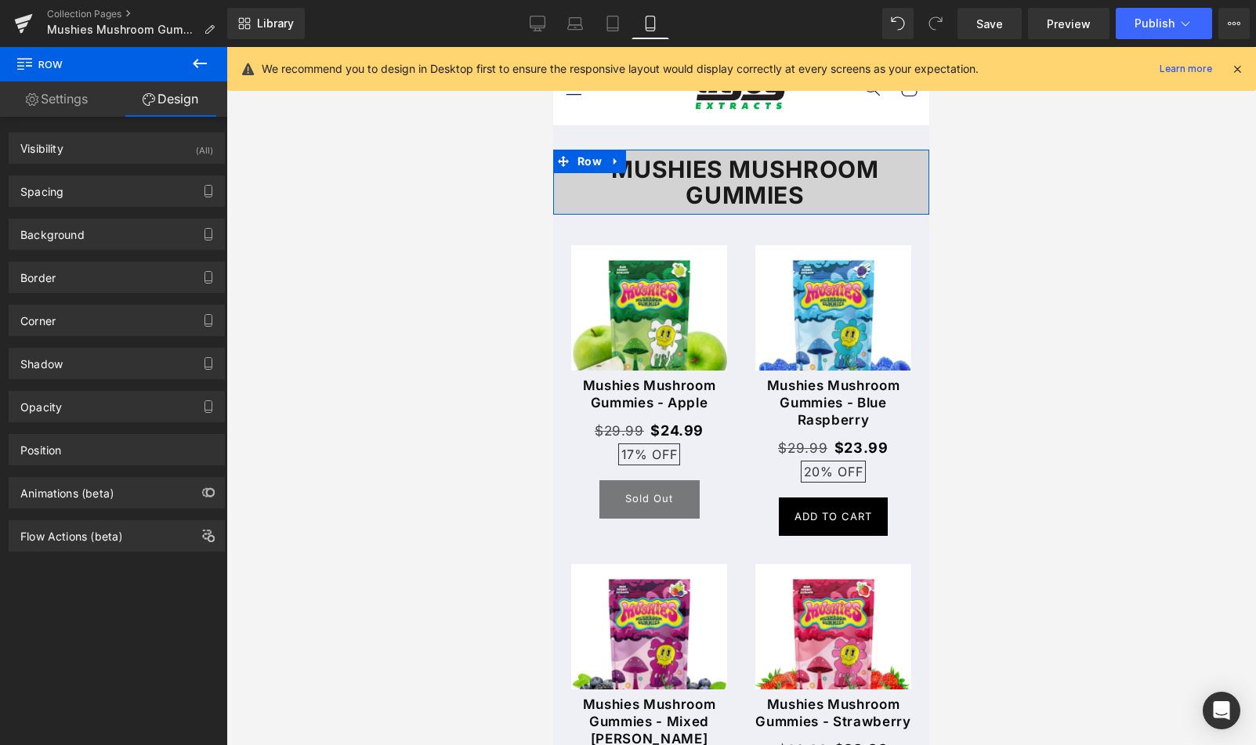
click at [92, 206] on div "Spacing [GEOGRAPHIC_DATA] 30px 30 auto auto 0px 0 auto auto [GEOGRAPHIC_DATA] 9…" at bounding box center [117, 191] width 216 height 31
click at [96, 201] on div "Spacing" at bounding box center [116, 191] width 215 height 30
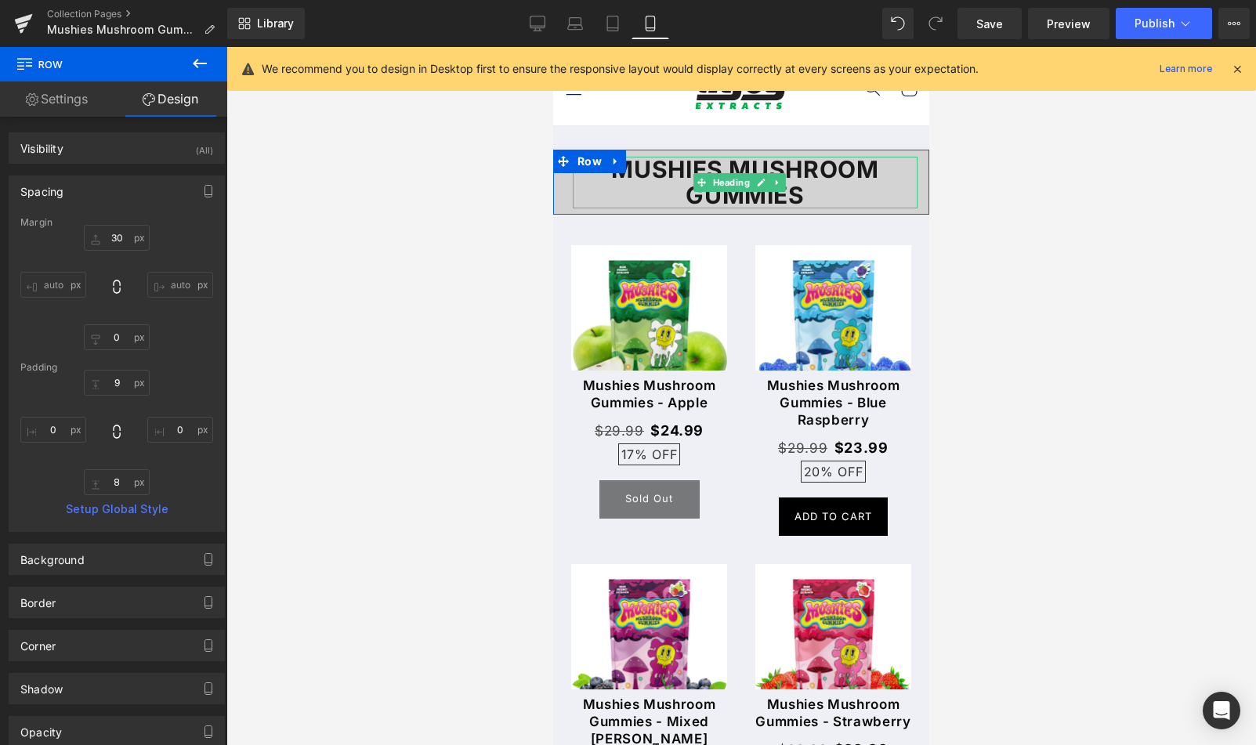
click at [864, 188] on h2 "mushies mushroom gummies" at bounding box center [745, 183] width 345 height 52
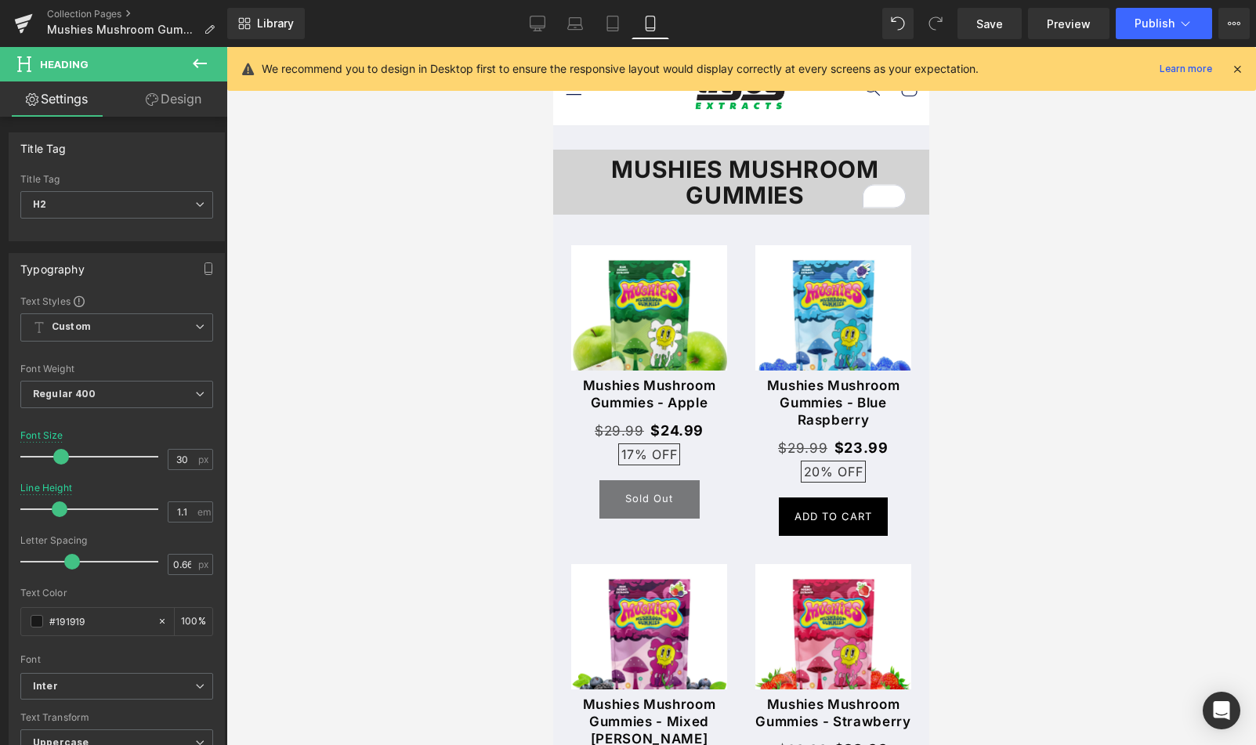
click at [183, 96] on link "Design" at bounding box center [174, 98] width 114 height 35
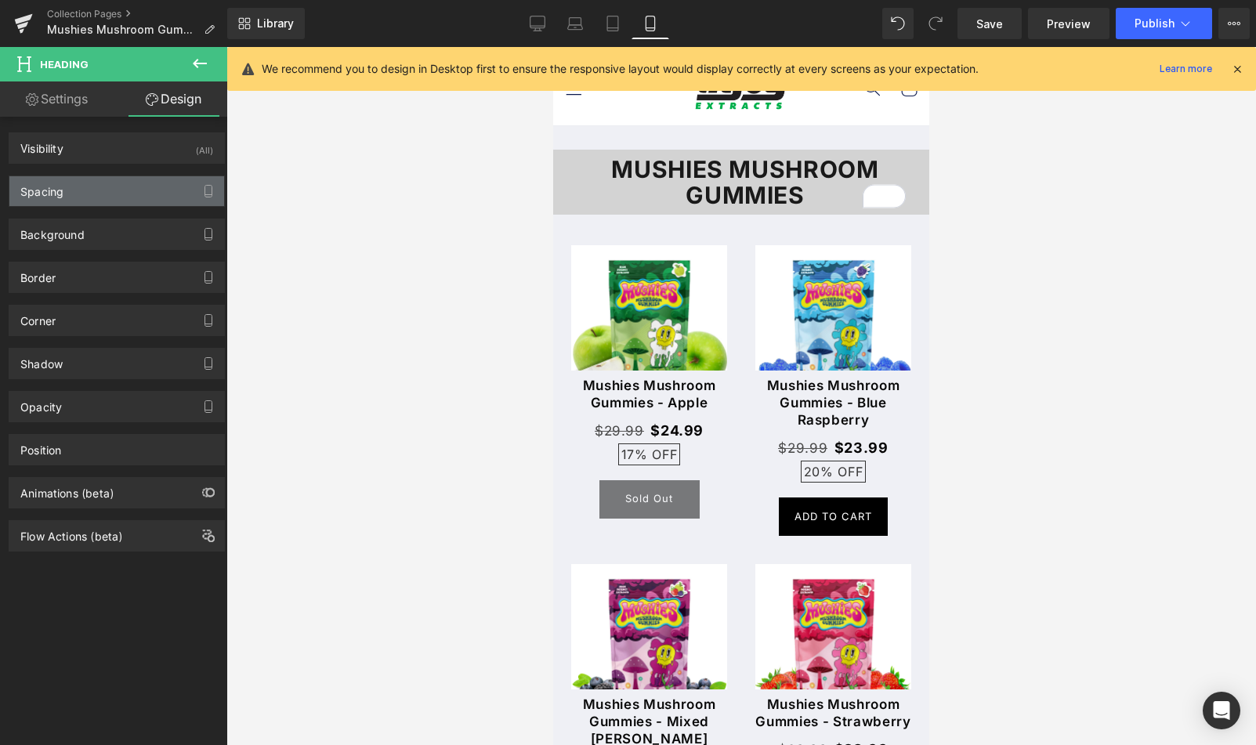
click at [117, 188] on div "Spacing" at bounding box center [116, 191] width 215 height 30
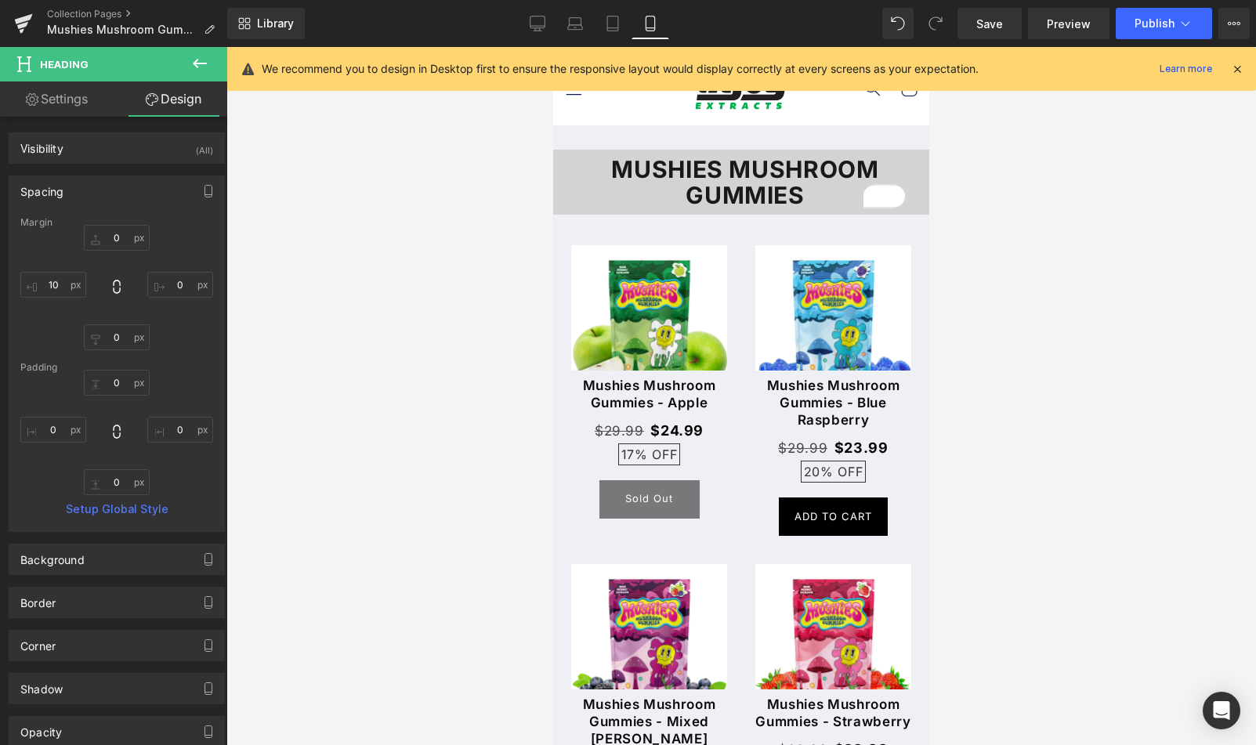
click at [1050, 223] on div at bounding box center [741, 396] width 1030 height 698
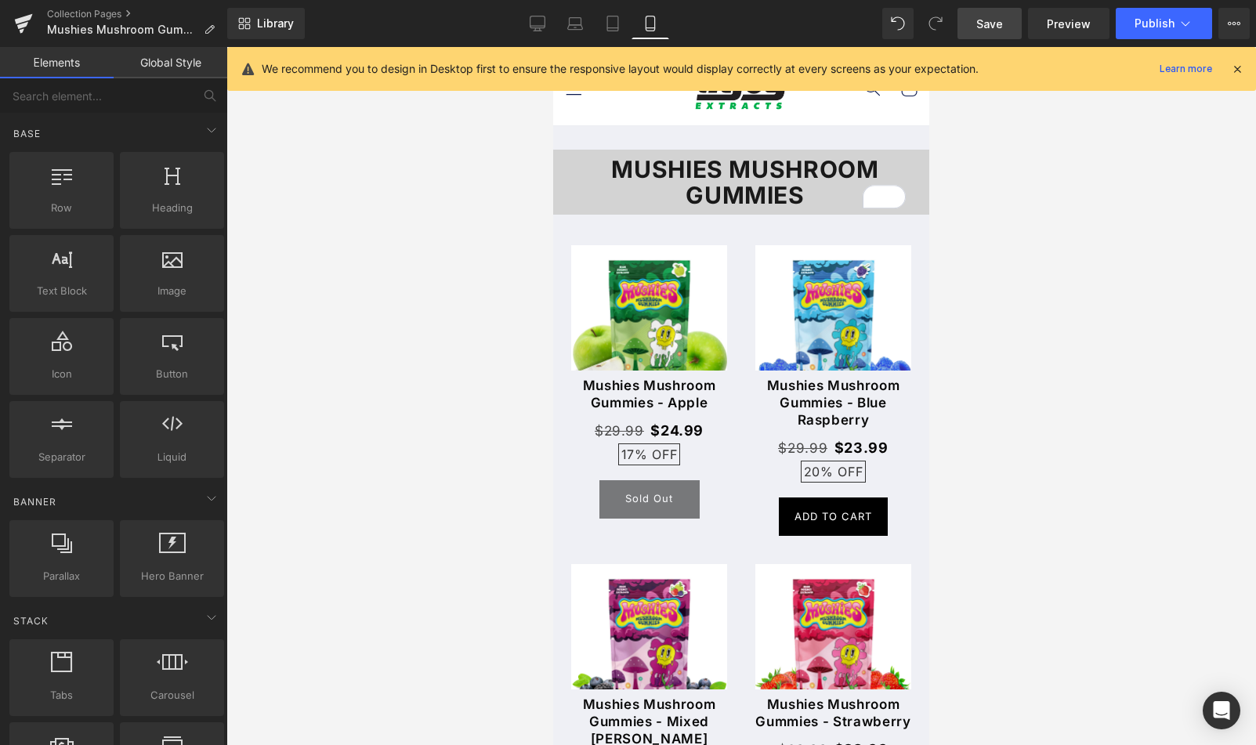
click at [999, 16] on span "Save" at bounding box center [989, 24] width 27 height 16
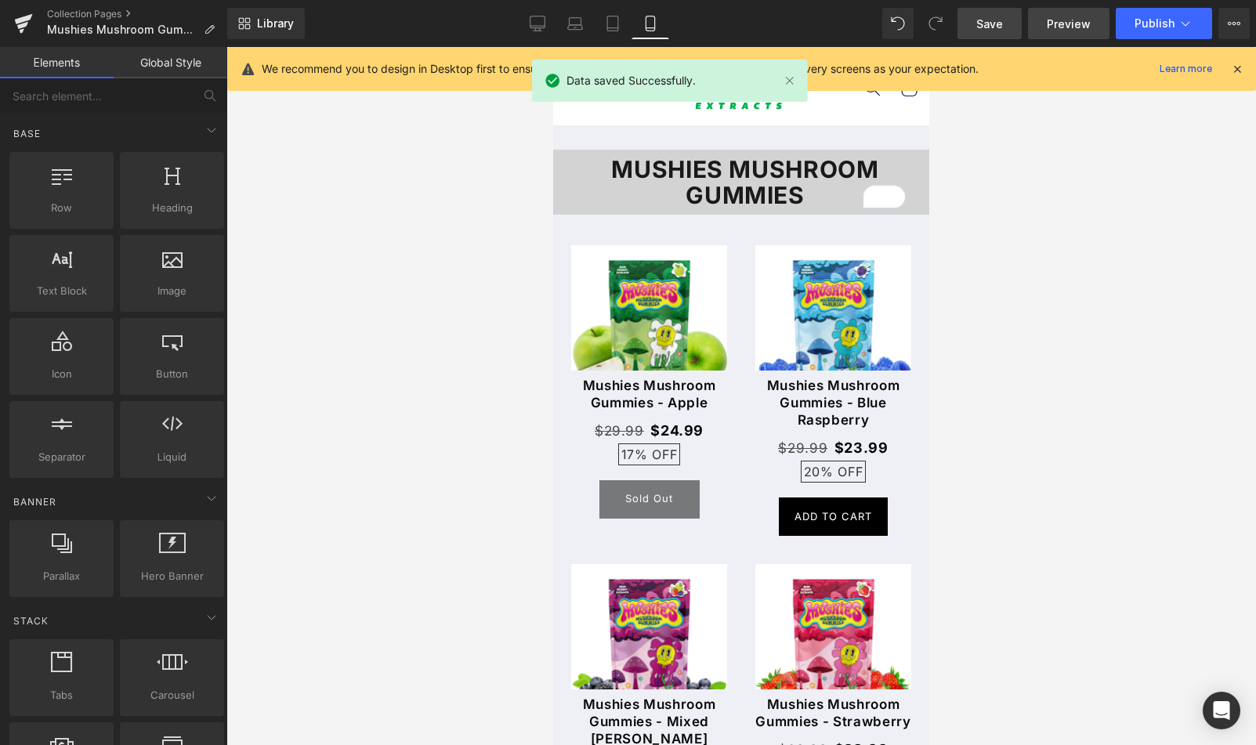
click at [1057, 20] on span "Preview" at bounding box center [1069, 24] width 44 height 16
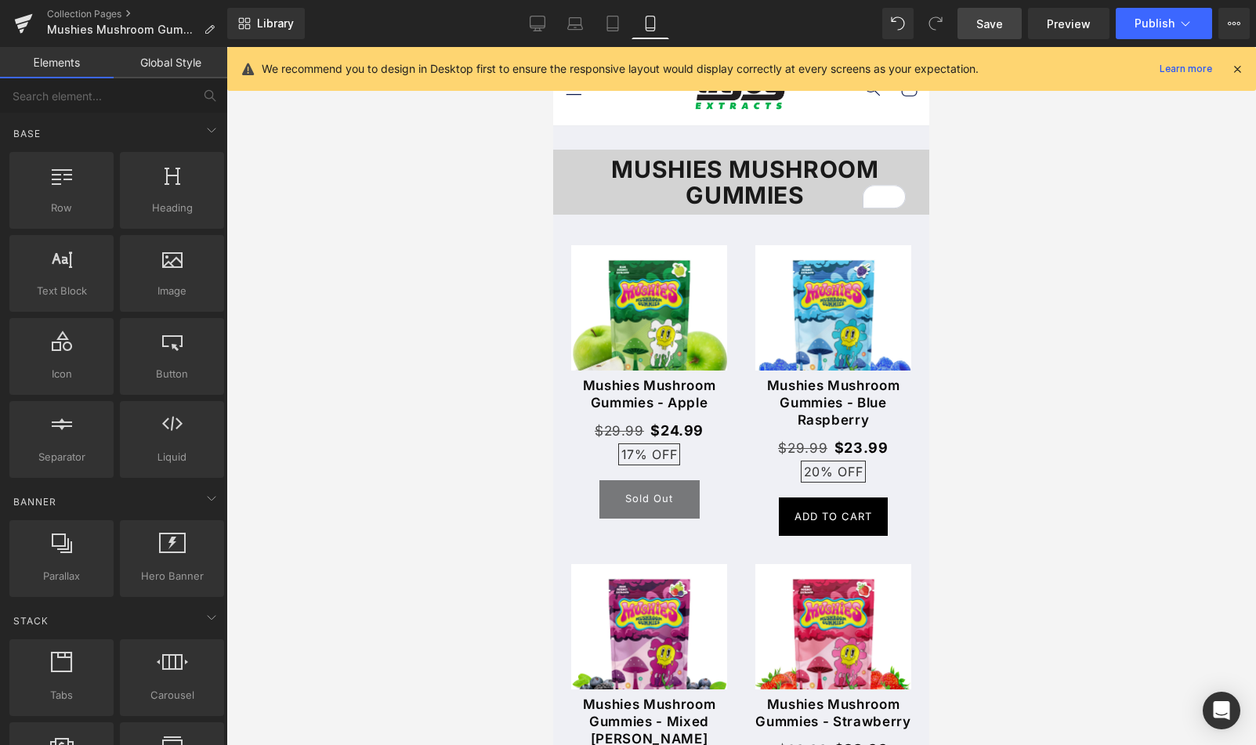
click at [547, 5] on div "Library Mobile Desktop Laptop Tablet Mobile Save Preview Publish Scheduled View…" at bounding box center [741, 23] width 1029 height 47
click at [545, 18] on icon at bounding box center [538, 24] width 16 height 16
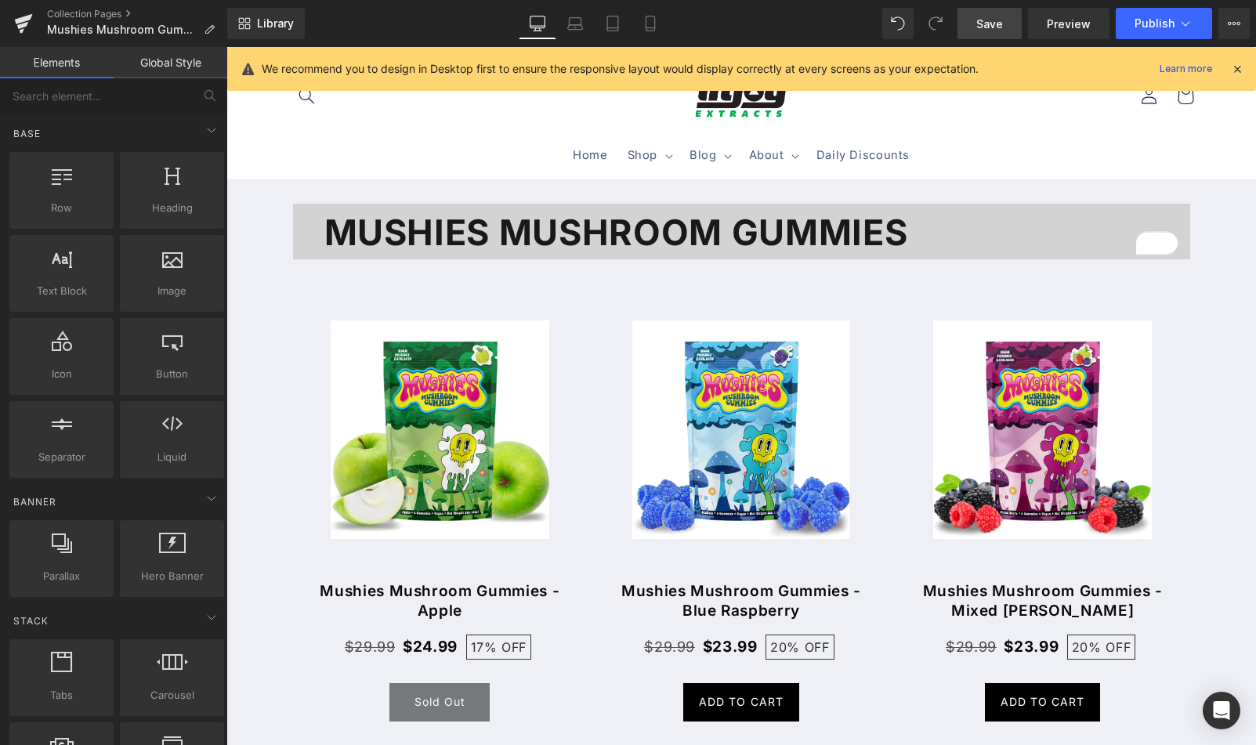
scroll to position [133, 0]
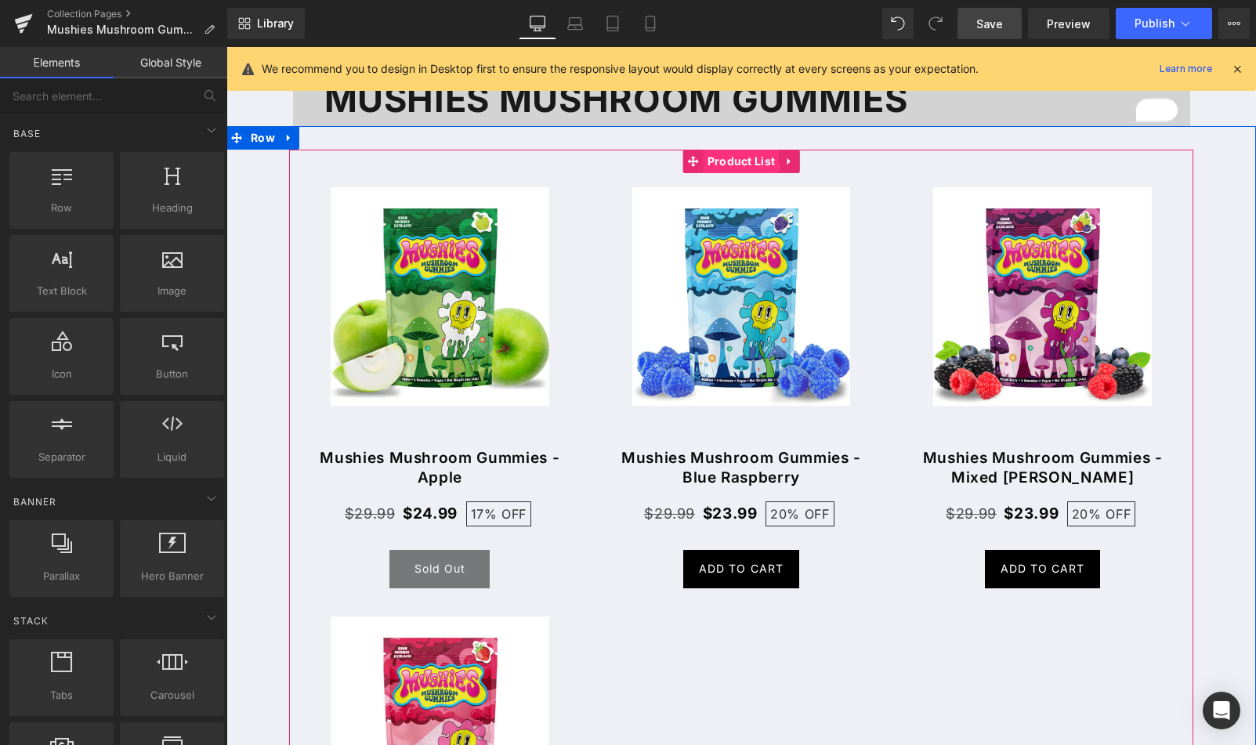
click at [734, 161] on span "Product List" at bounding box center [742, 162] width 76 height 24
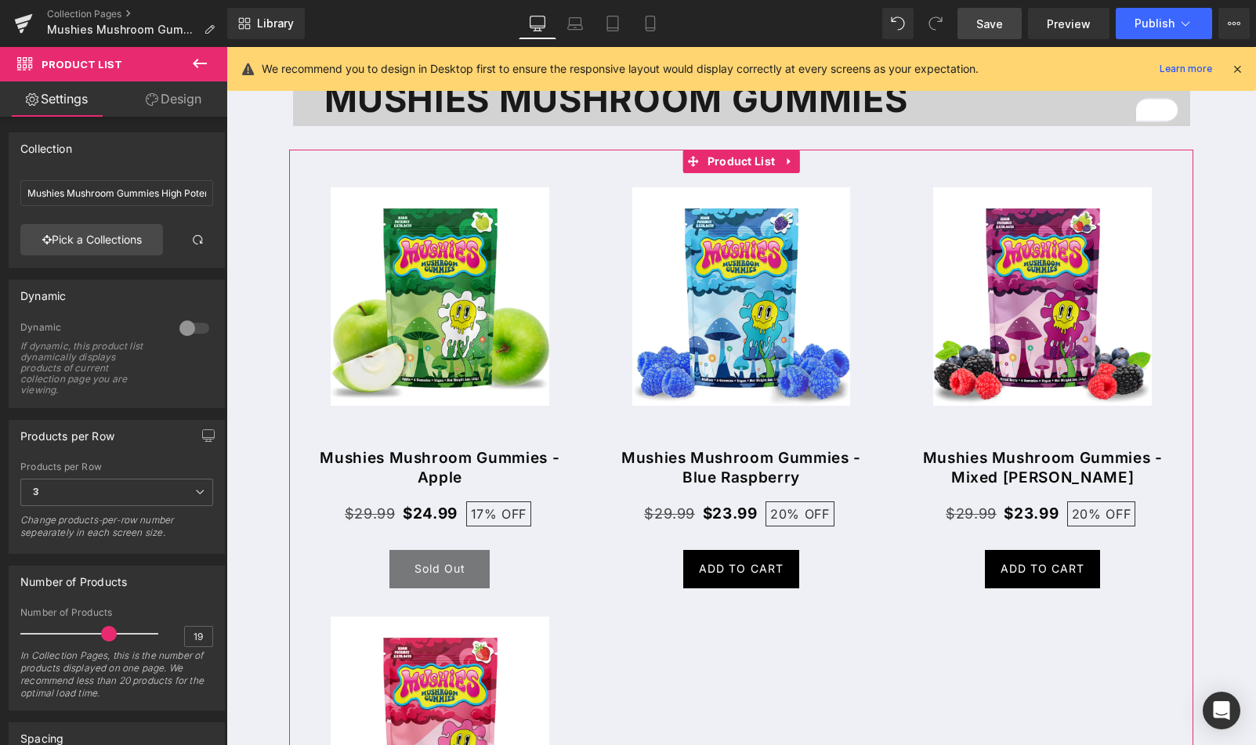
click at [179, 101] on link "Design" at bounding box center [174, 98] width 114 height 35
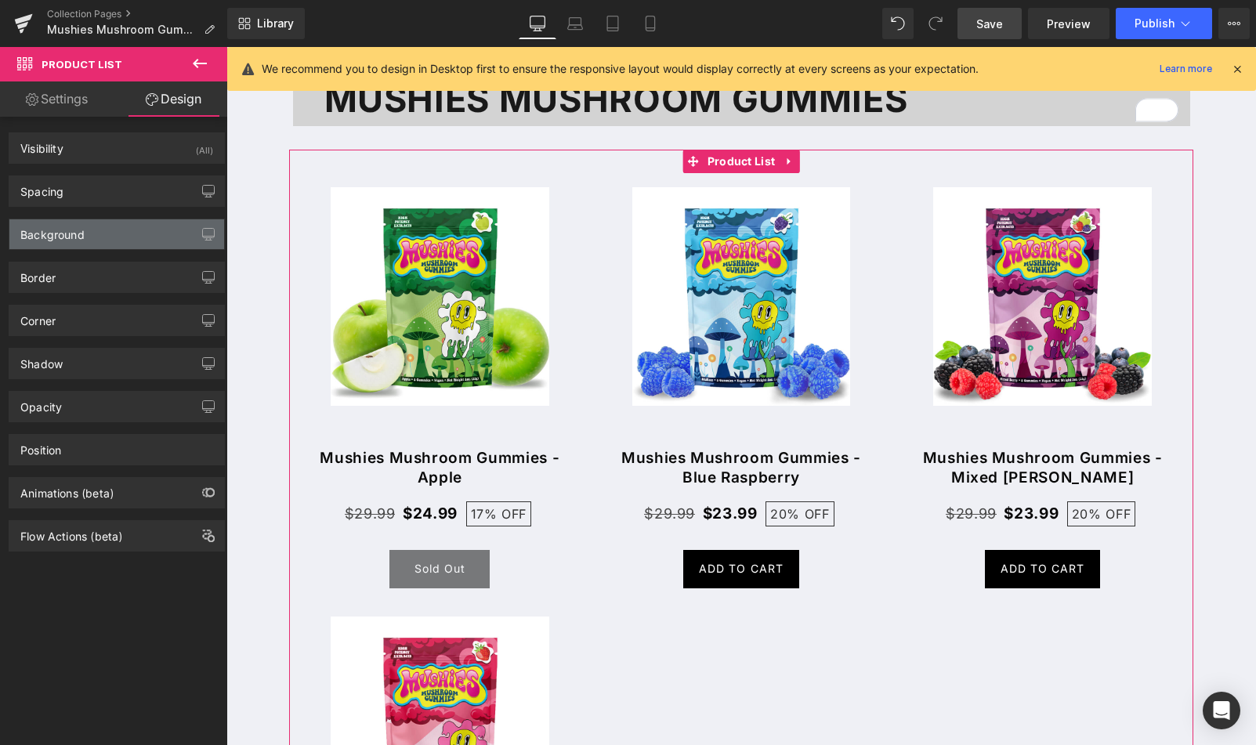
type input "0"
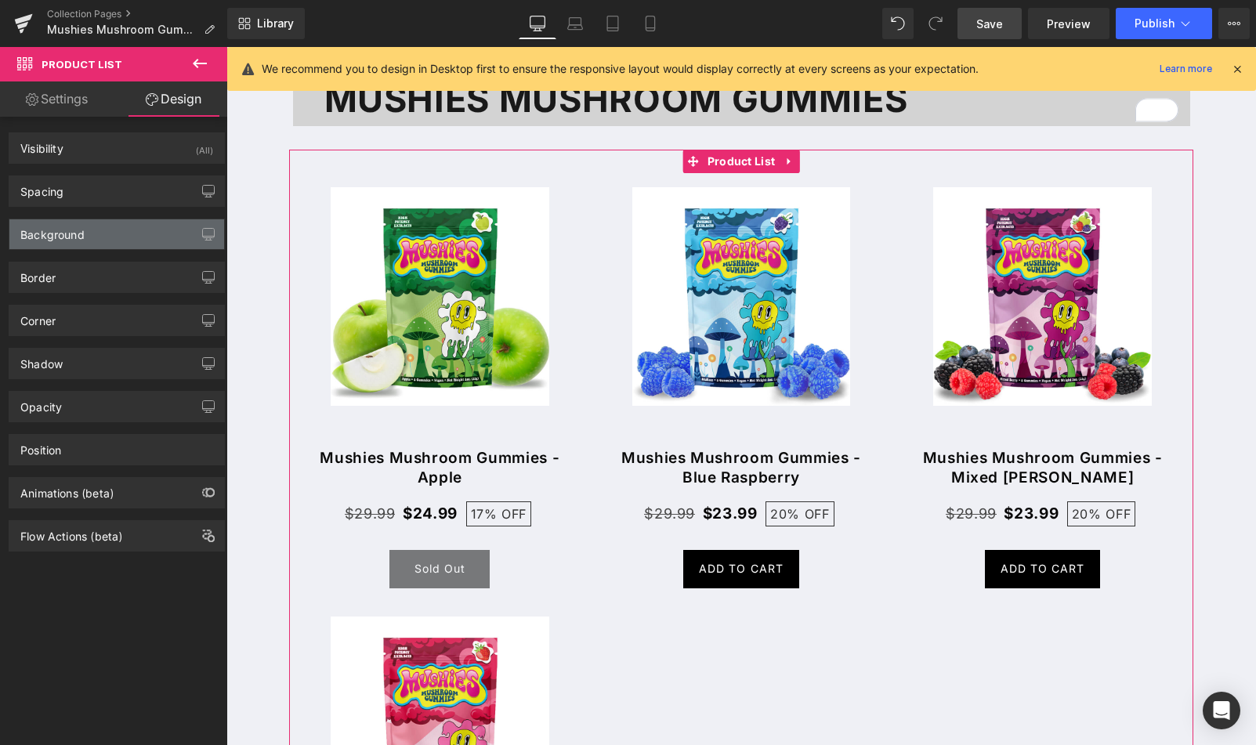
type input "0"
type input "70"
type input "0"
type input "transparent"
type input "0"
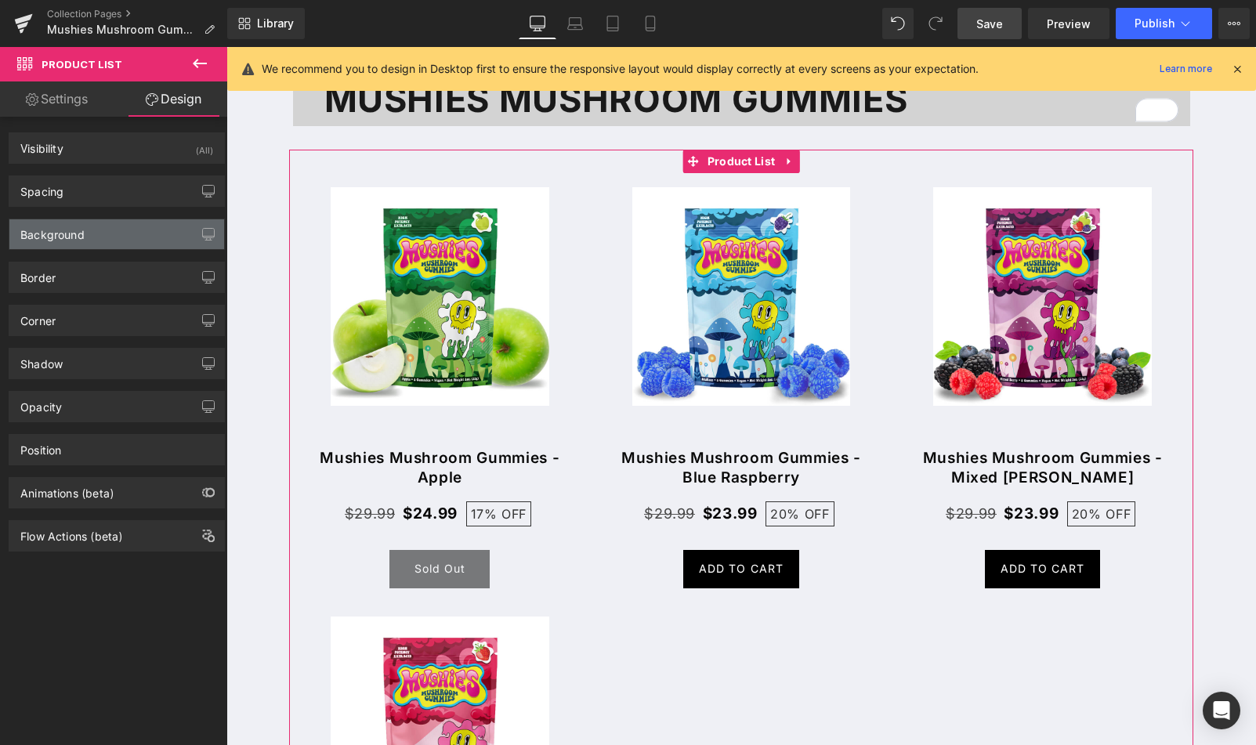
click at [132, 235] on div "Background" at bounding box center [116, 234] width 215 height 30
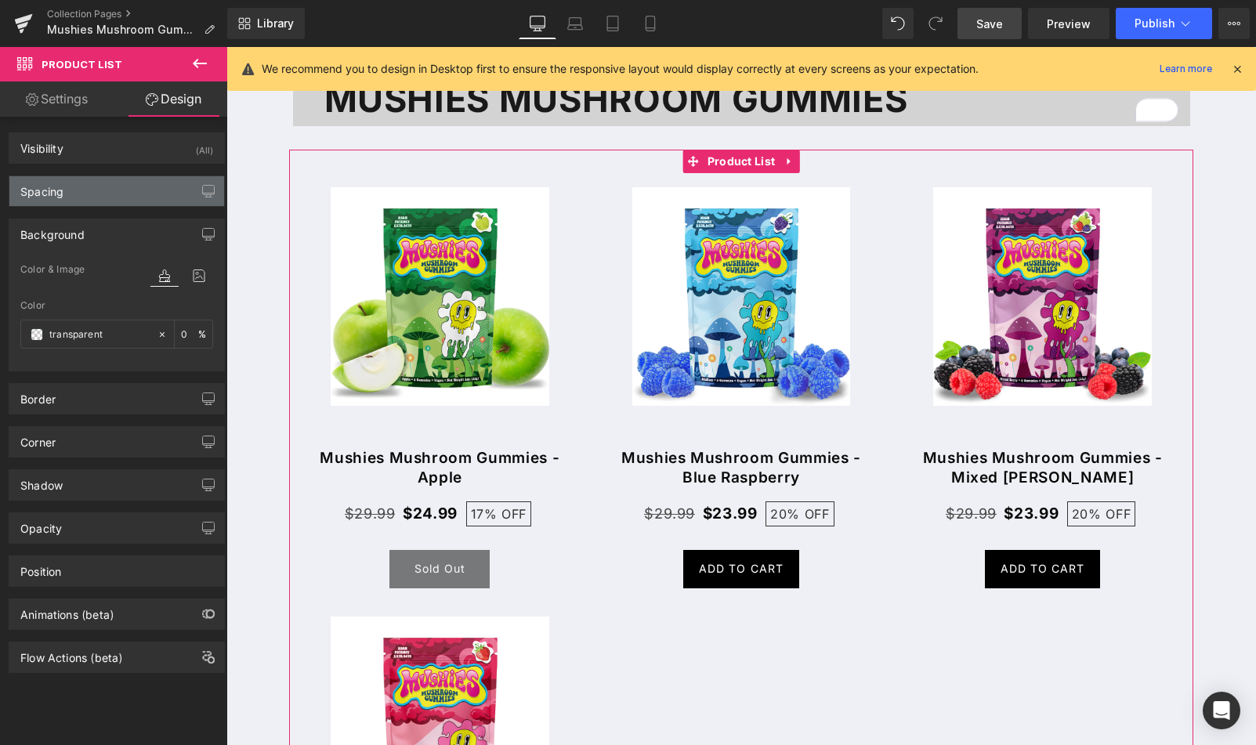
click at [143, 188] on div "Spacing" at bounding box center [116, 191] width 215 height 30
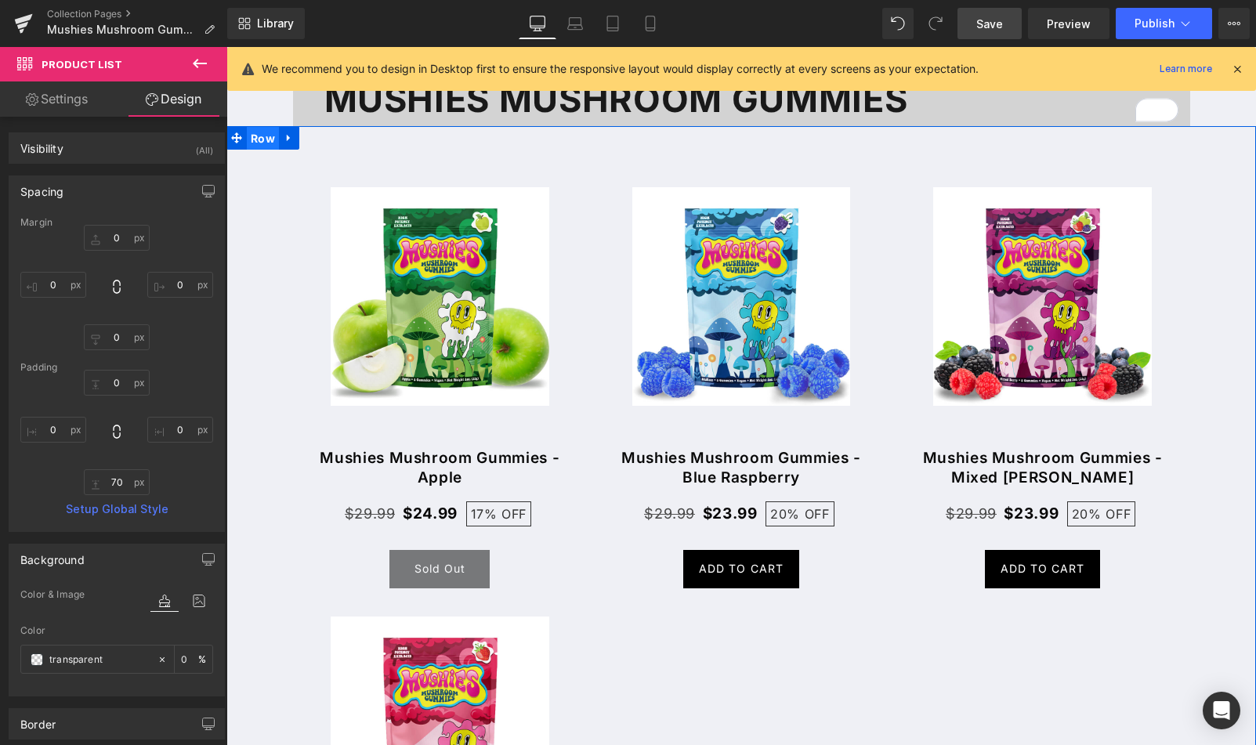
click at [258, 136] on span "Row" at bounding box center [263, 139] width 32 height 24
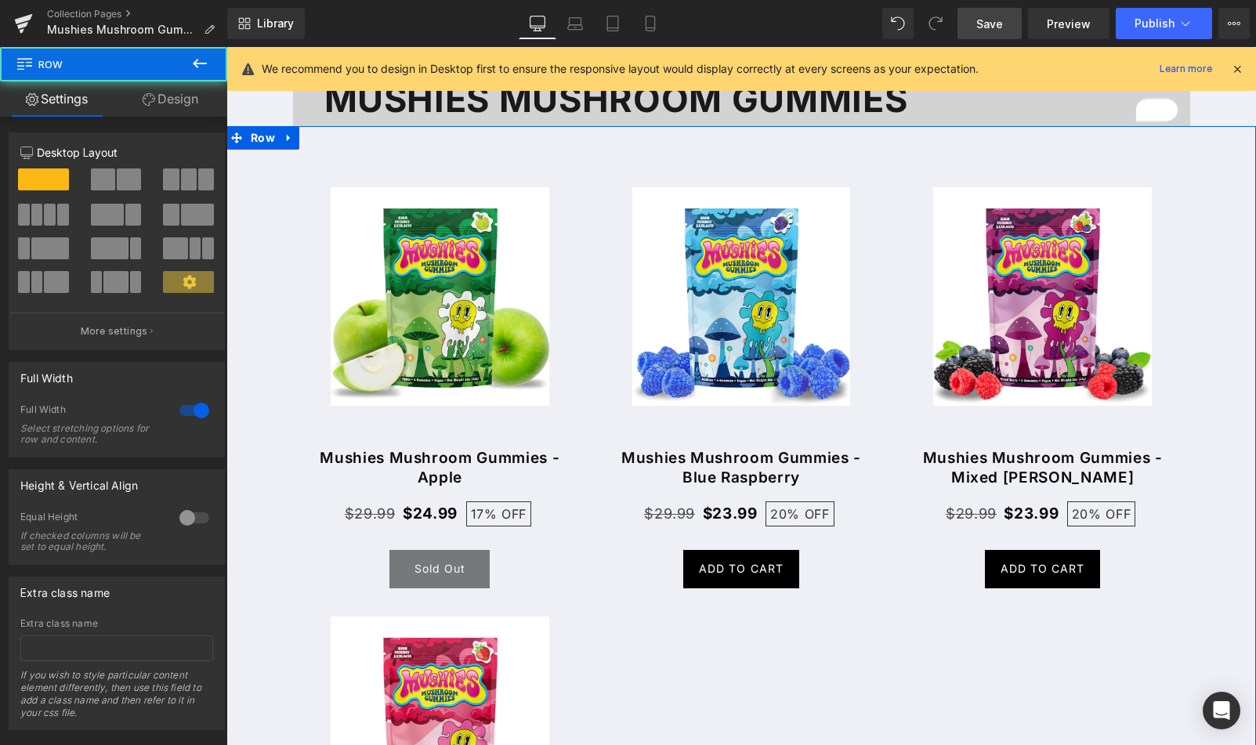
click at [182, 89] on link "Design" at bounding box center [171, 98] width 114 height 35
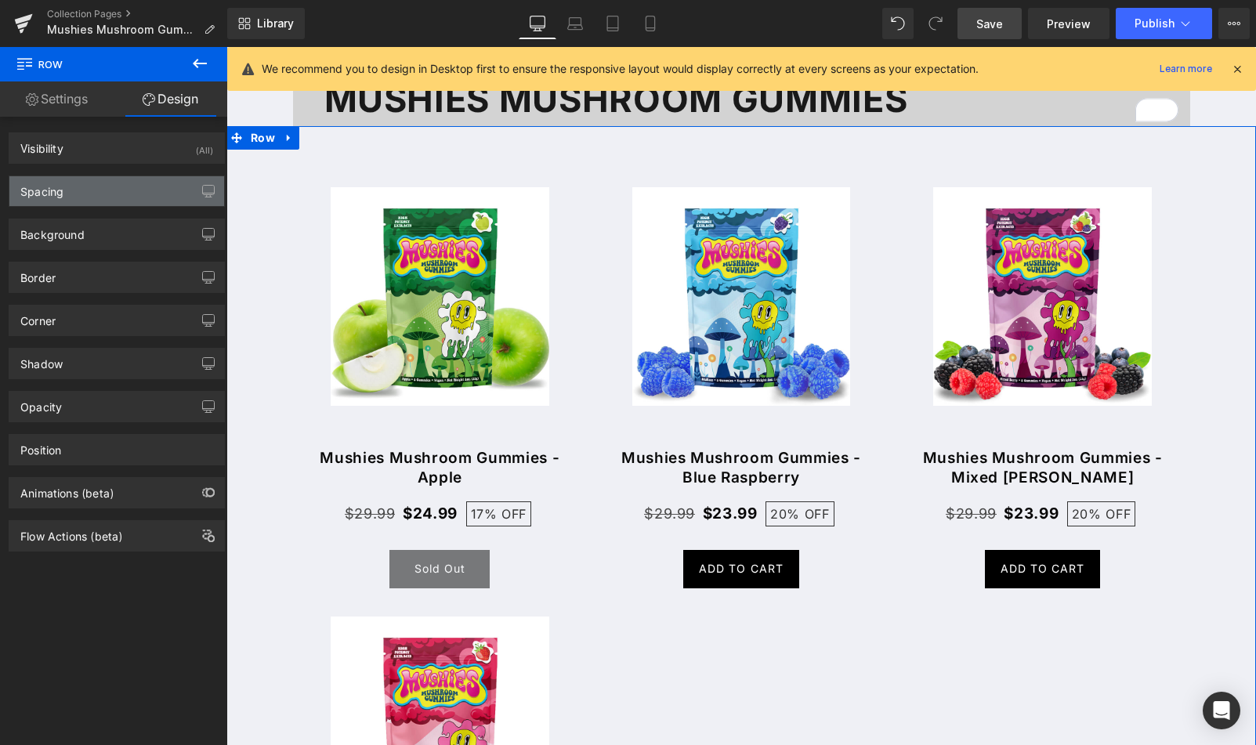
click at [100, 197] on div "Spacing" at bounding box center [116, 191] width 215 height 30
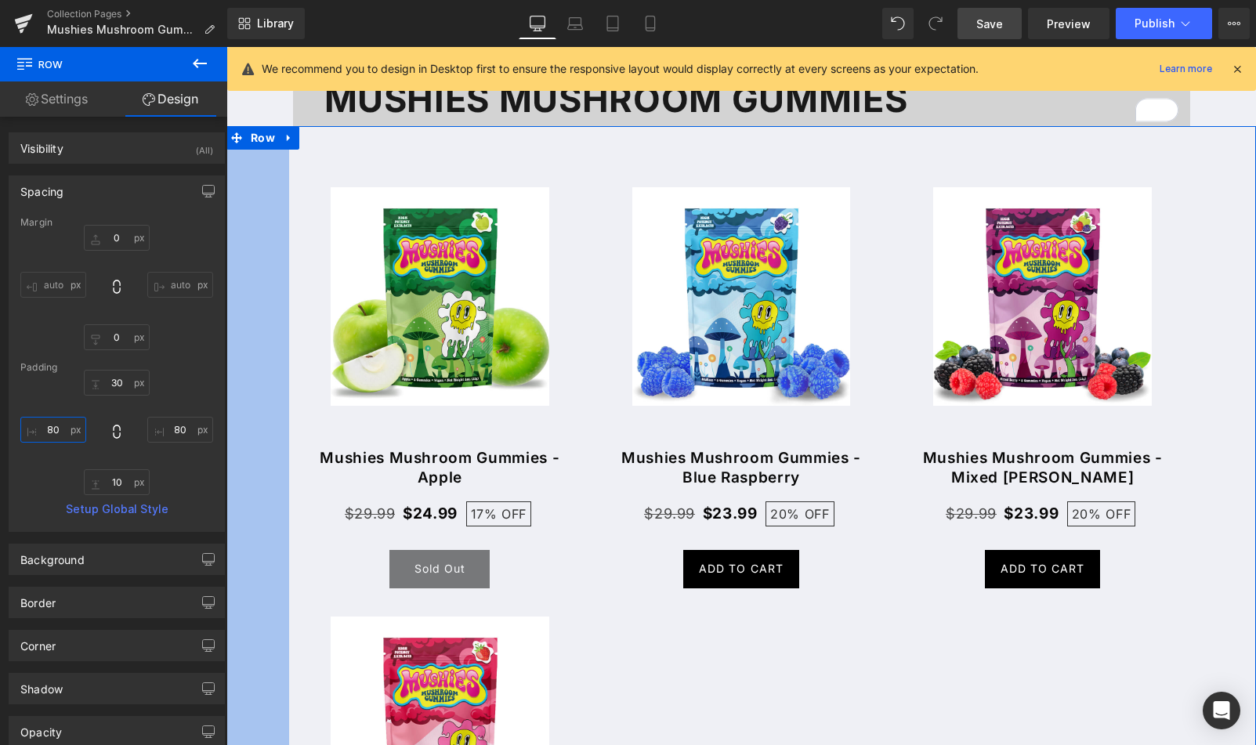
click at [53, 433] on input "80" at bounding box center [53, 430] width 66 height 26
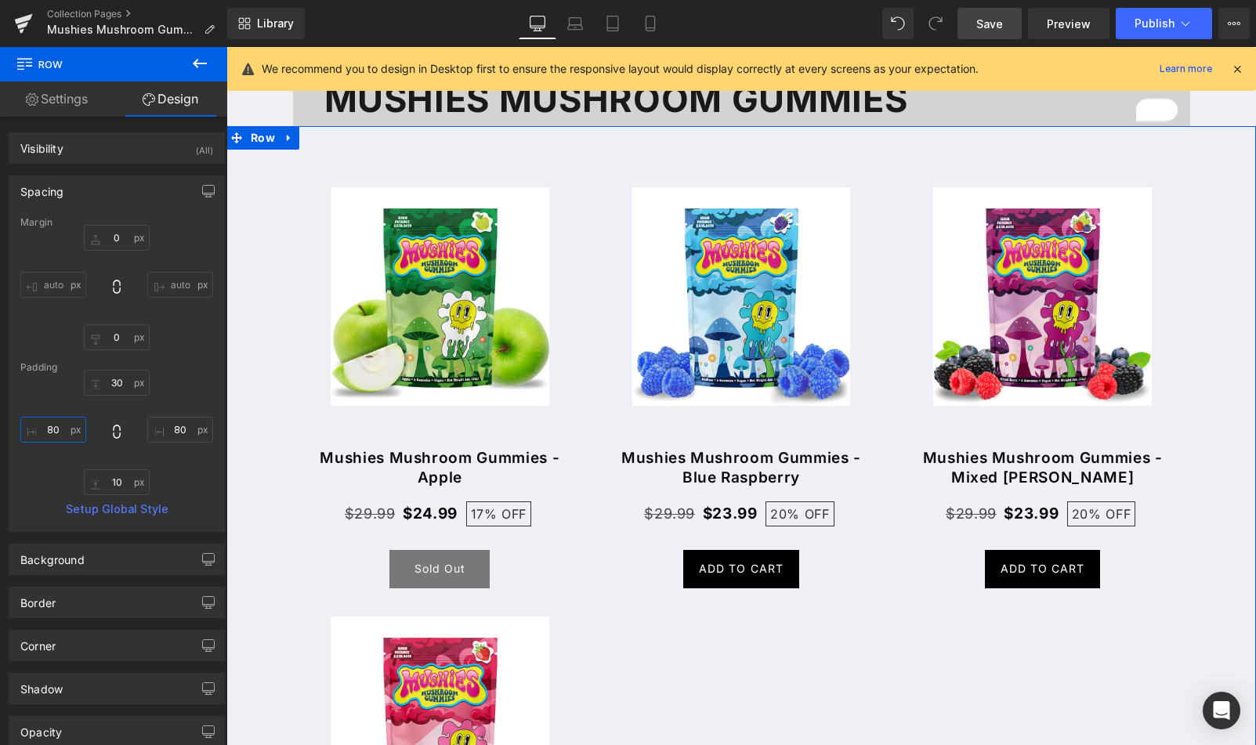
click at [47, 427] on input "80" at bounding box center [53, 430] width 66 height 26
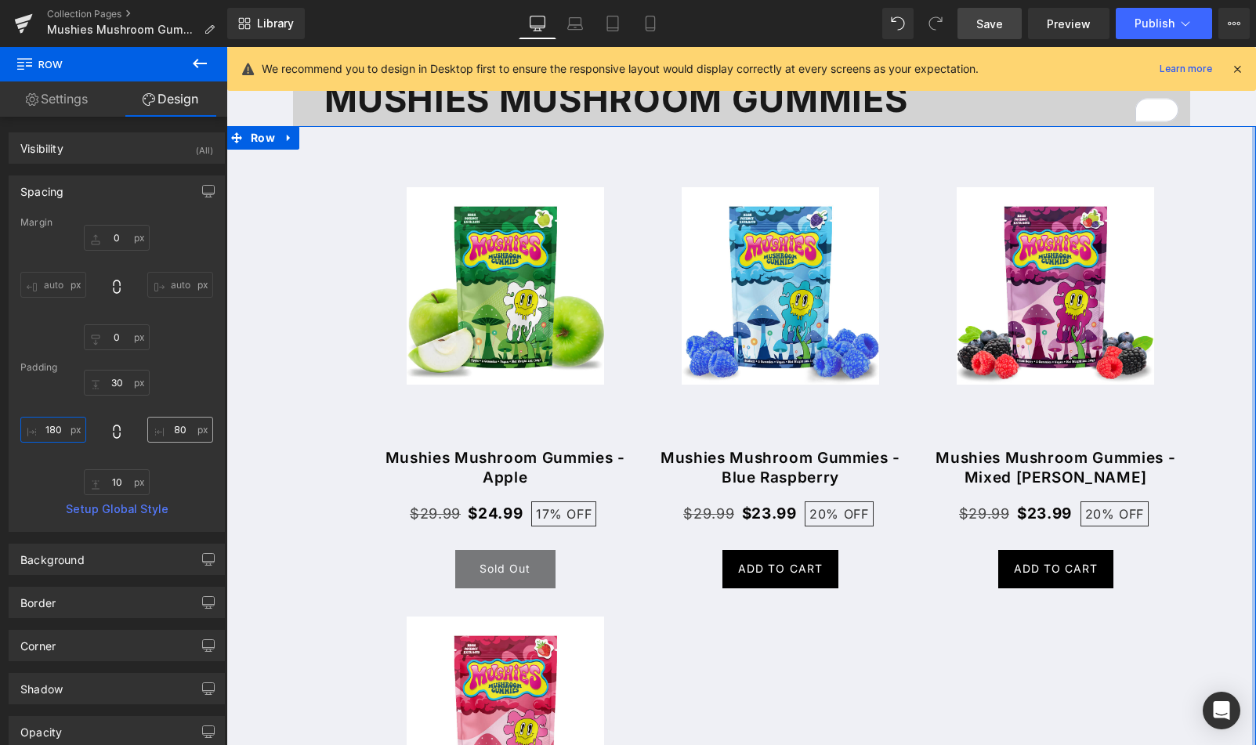
type input "180"
click at [165, 426] on input "80" at bounding box center [180, 430] width 66 height 26
click at [171, 430] on input "80" at bounding box center [180, 430] width 66 height 26
click at [168, 431] on input "80" at bounding box center [180, 430] width 66 height 26
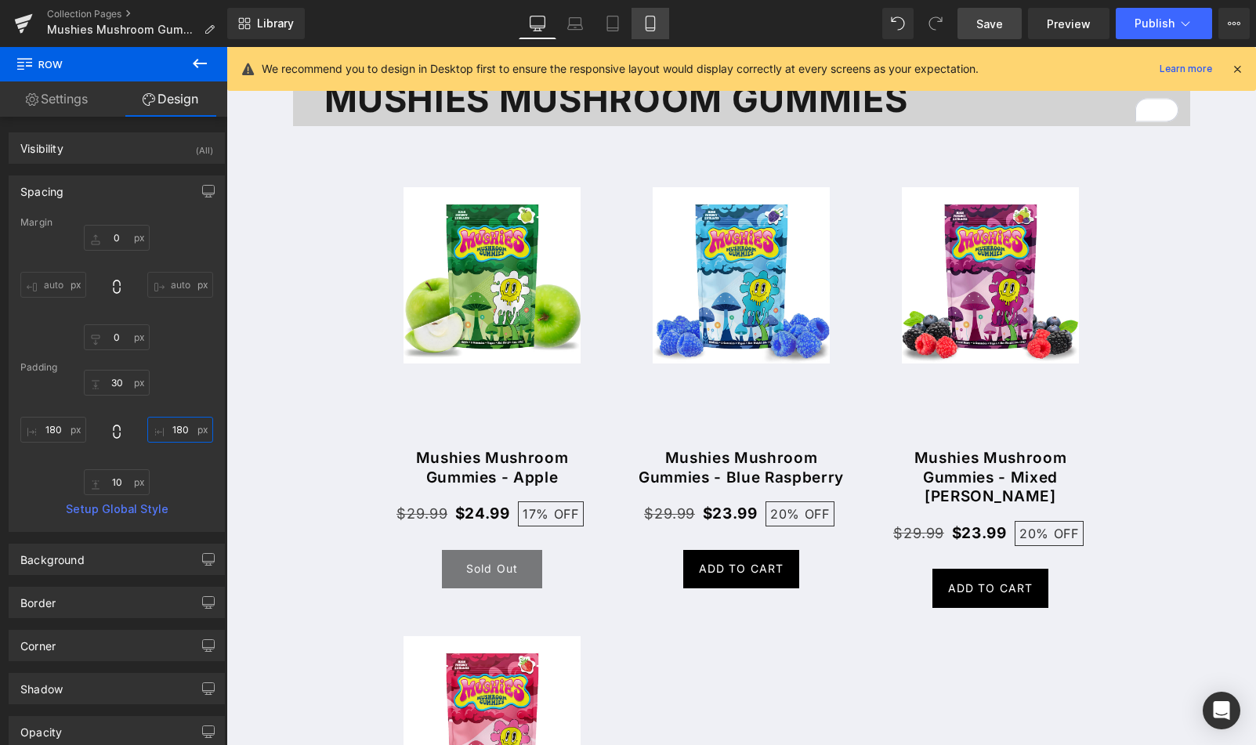
type input "180"
click at [643, 28] on link "Mobile" at bounding box center [651, 23] width 38 height 31
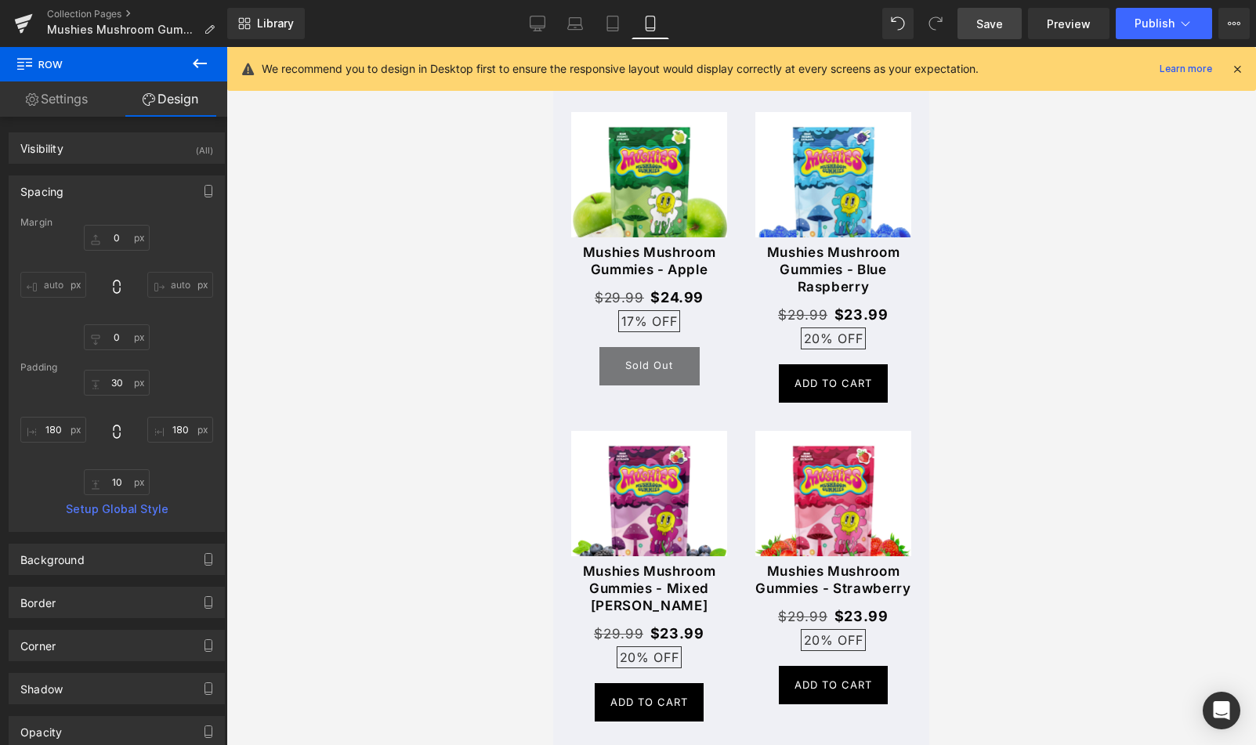
type input "0"
type input "5"
type input "10"
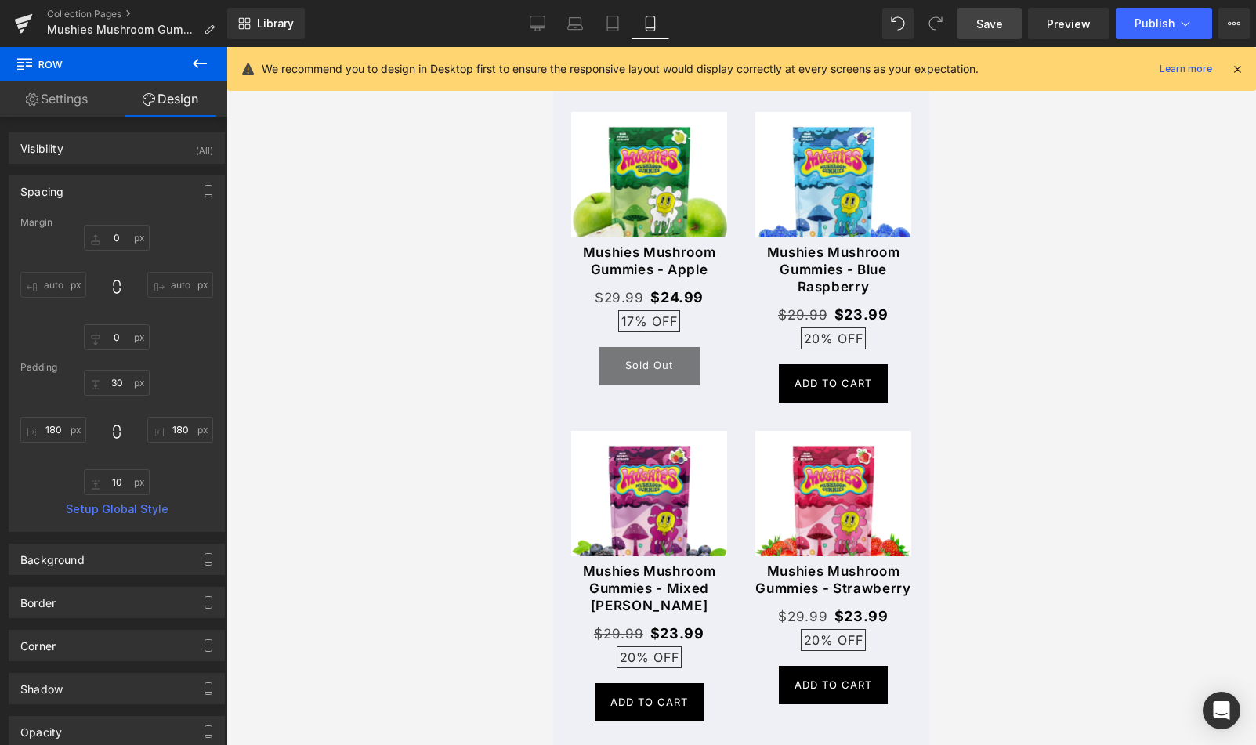
type input "5"
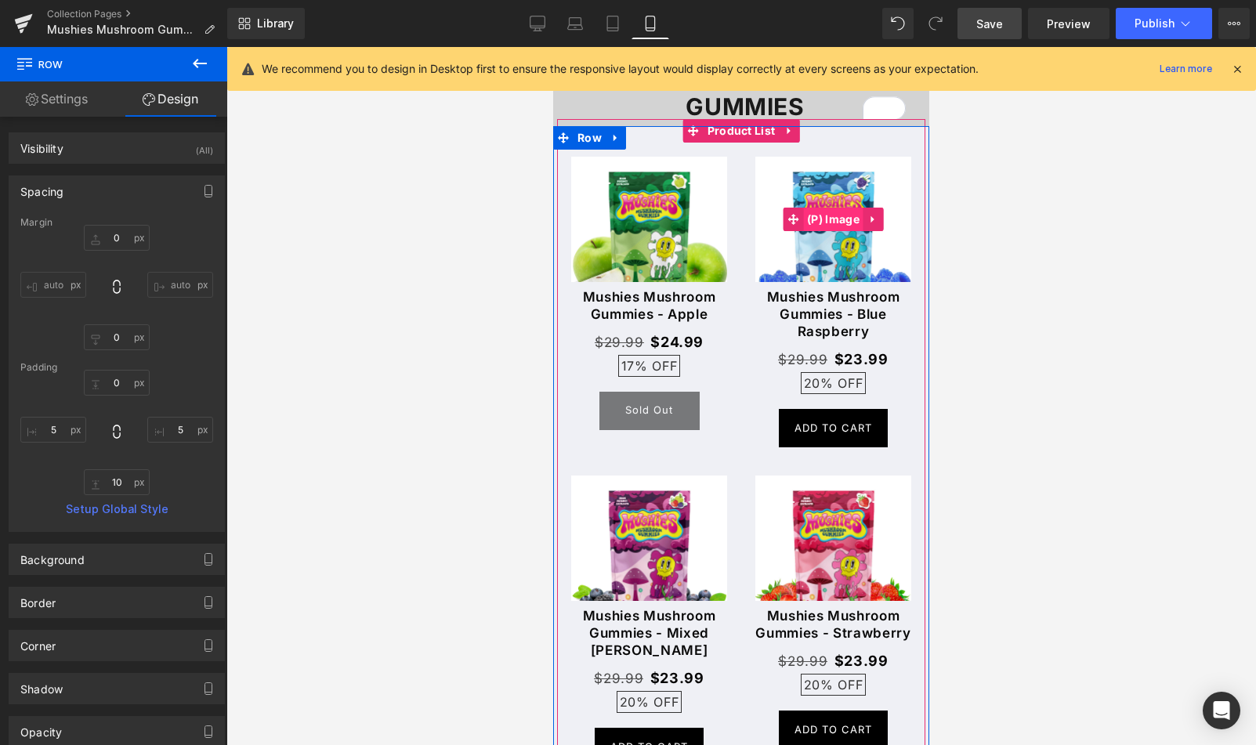
click at [830, 215] on span "(P) Image" at bounding box center [833, 220] width 60 height 24
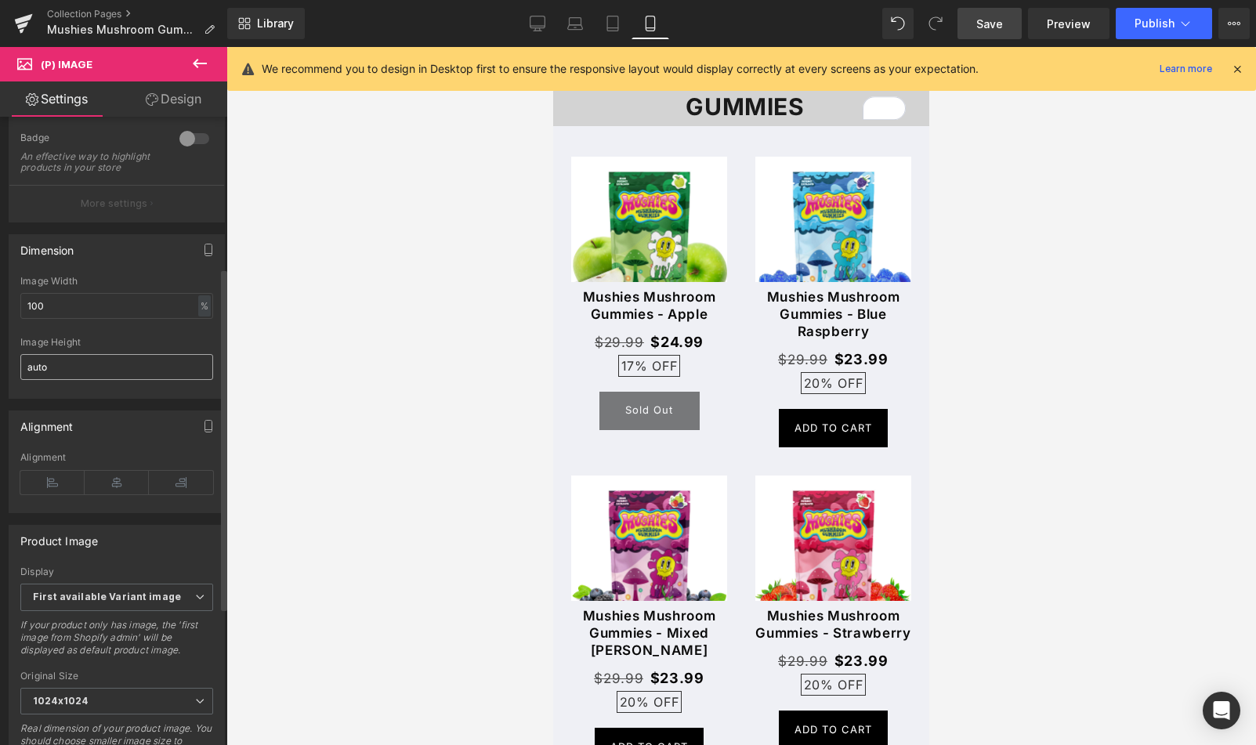
scroll to position [278, 0]
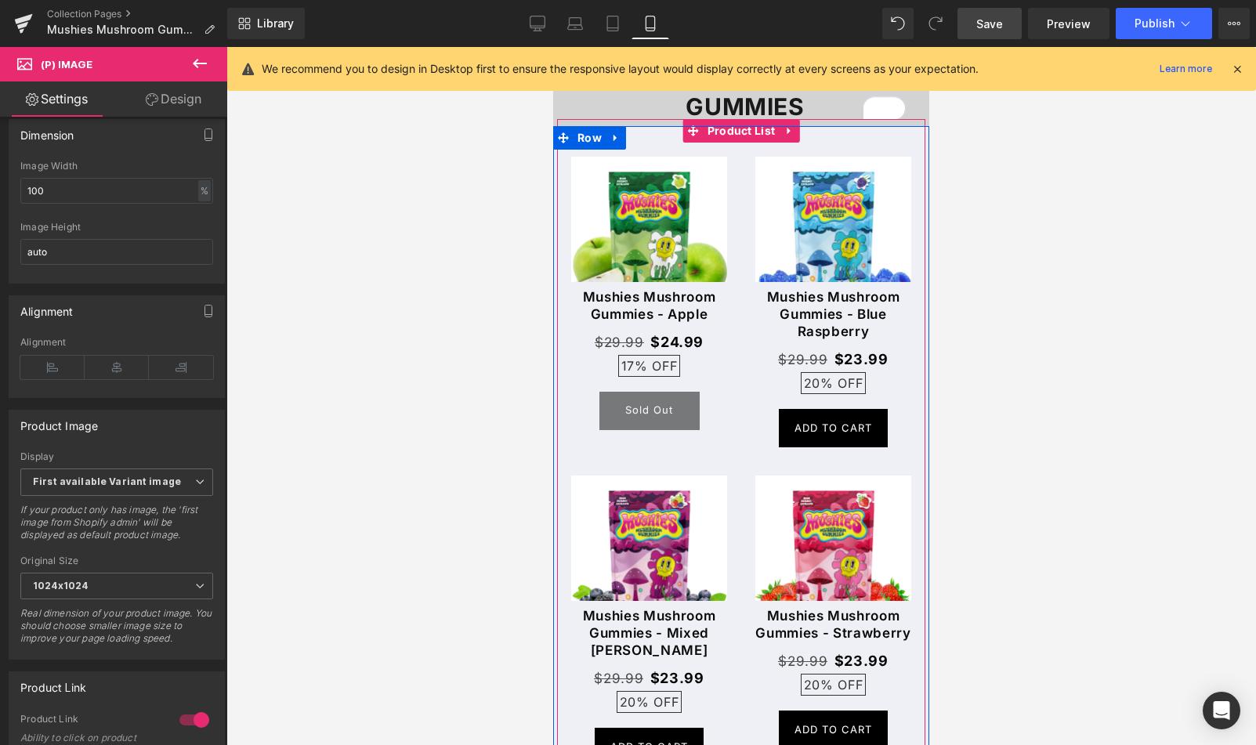
drag, startPoint x: 739, startPoint y: 140, endPoint x: 690, endPoint y: 149, distance: 49.3
click at [739, 140] on span "Product List" at bounding box center [742, 131] width 76 height 24
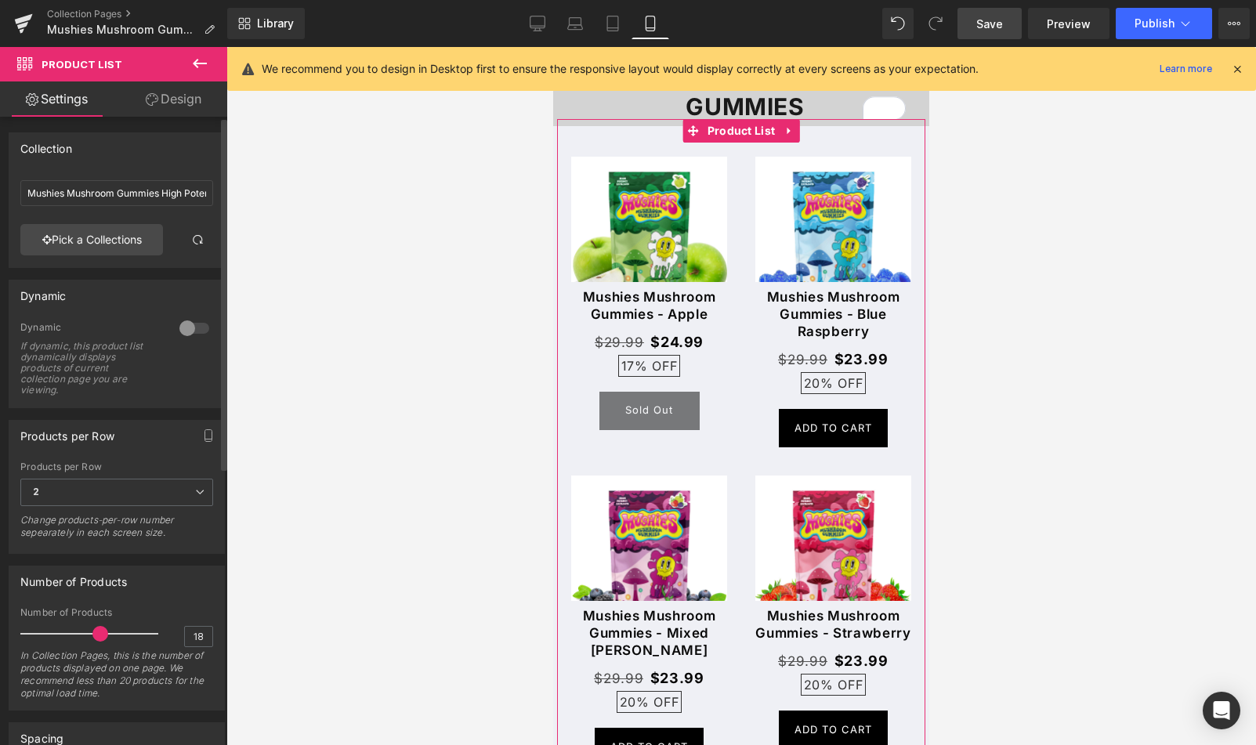
type input "19"
click at [108, 637] on span at bounding box center [109, 634] width 16 height 16
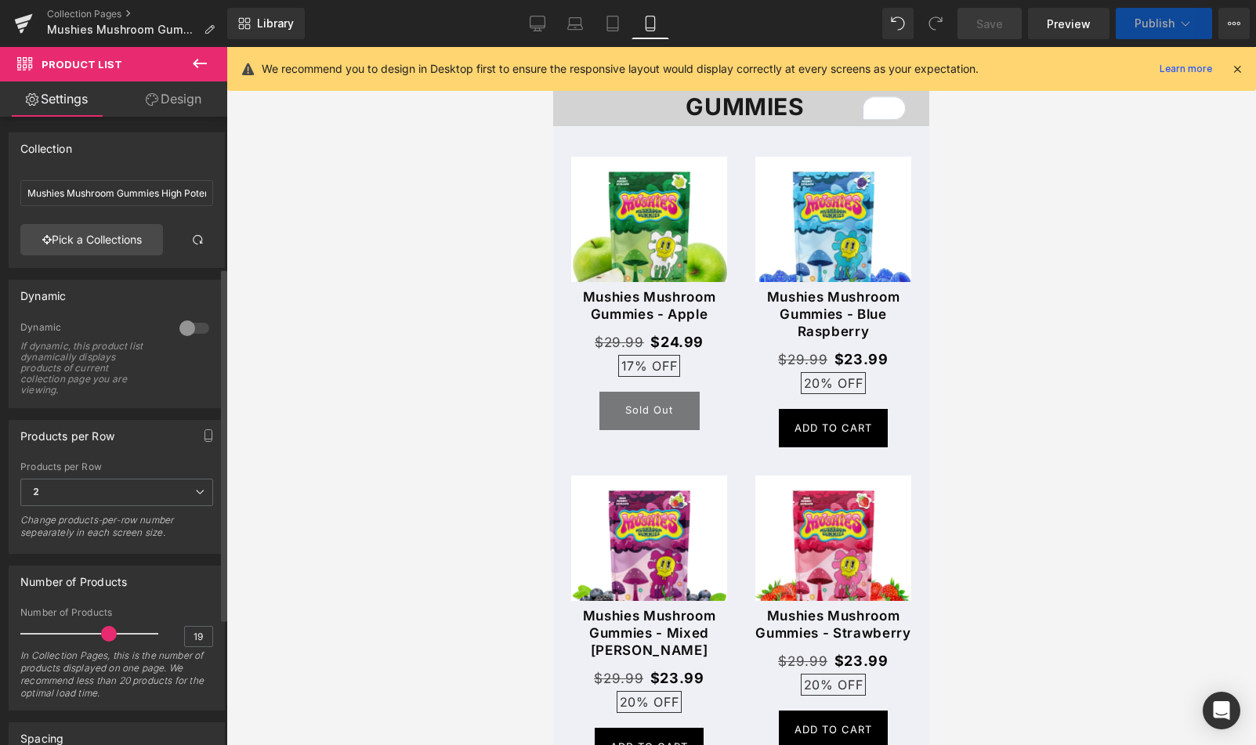
scroll to position [268, 0]
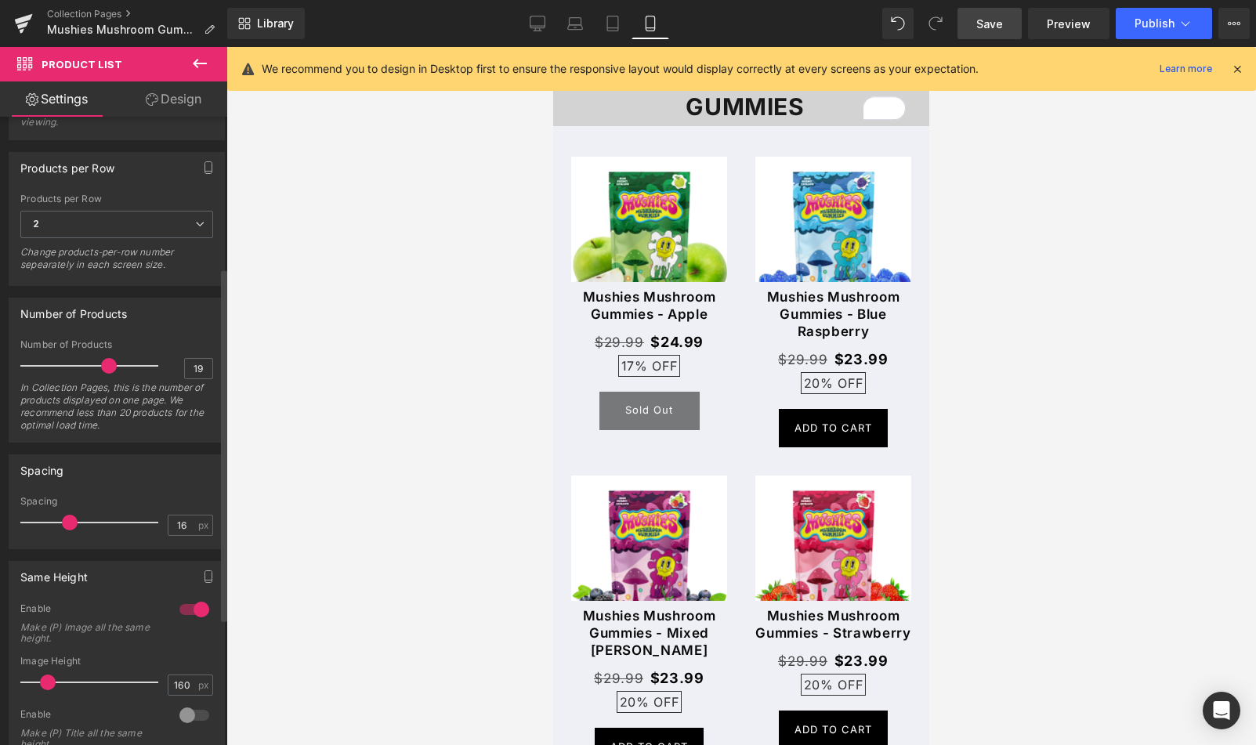
click at [68, 521] on span at bounding box center [70, 523] width 16 height 16
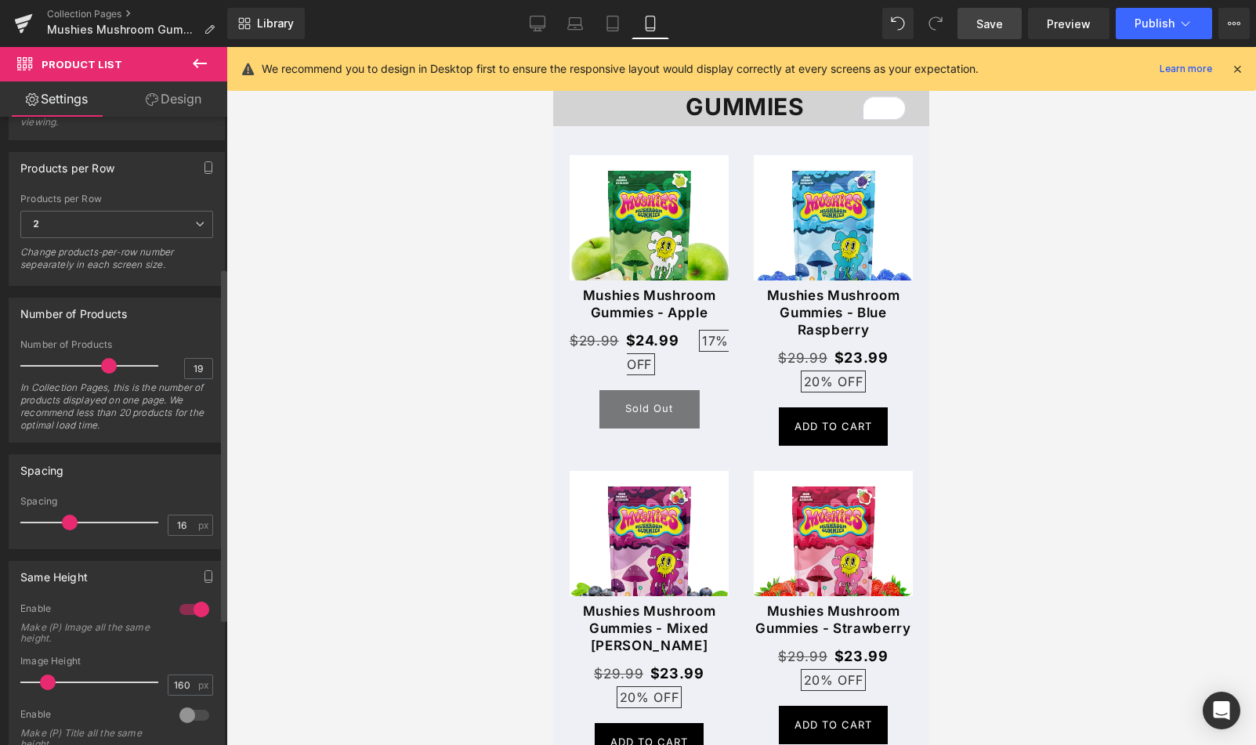
type input "15"
click at [67, 520] on span at bounding box center [68, 523] width 16 height 16
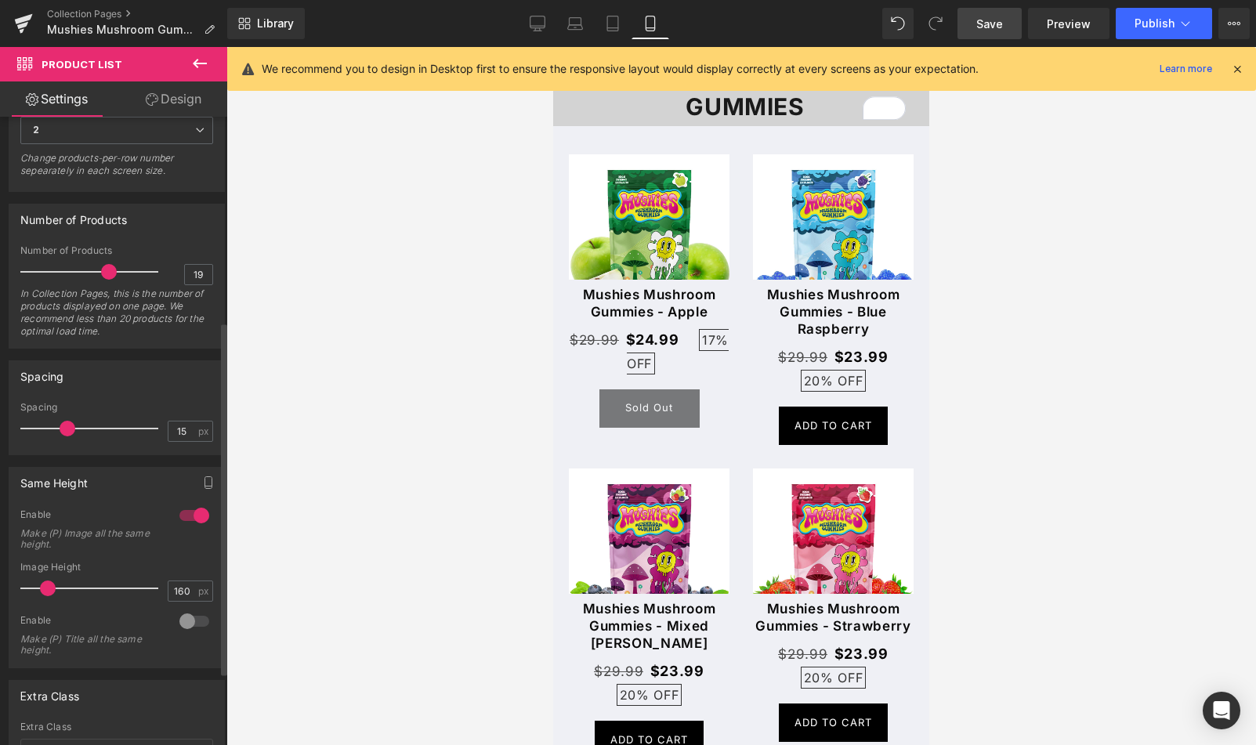
scroll to position [364, 0]
click at [184, 512] on div at bounding box center [195, 513] width 38 height 25
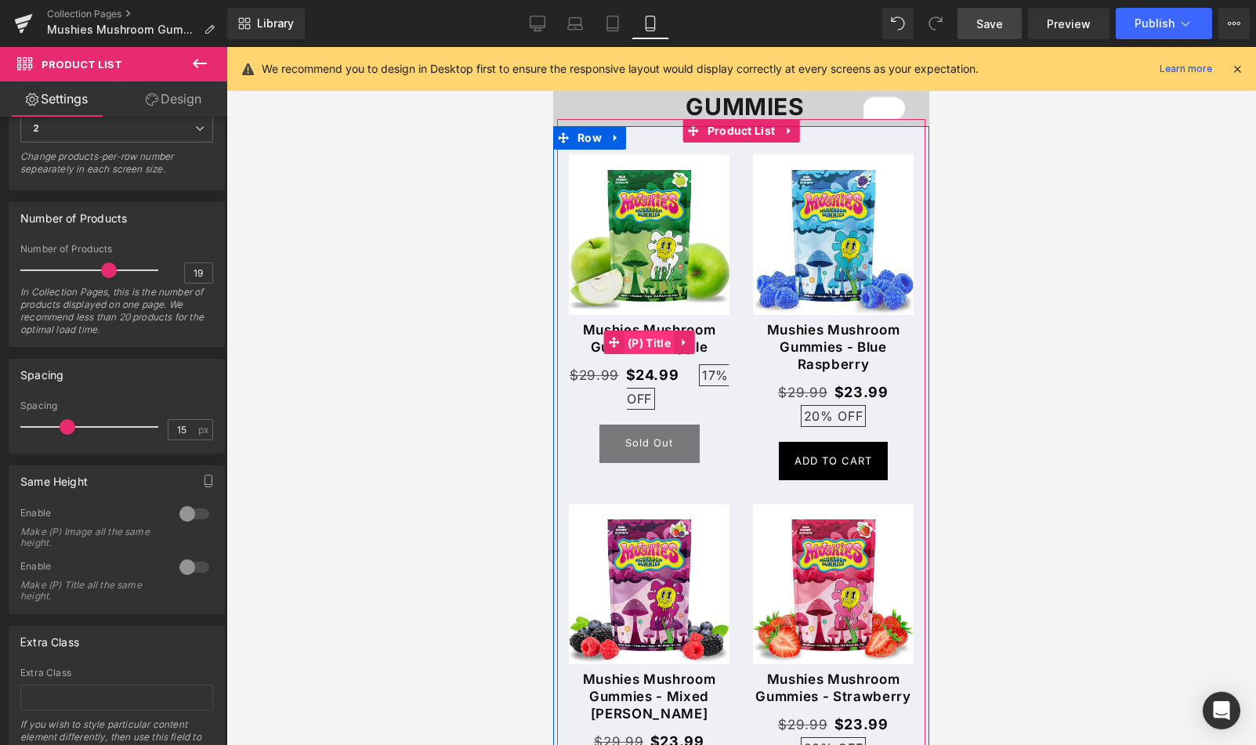
drag, startPoint x: 635, startPoint y: 341, endPoint x: 877, endPoint y: 274, distance: 251.1
click at [635, 341] on span "(P) Title" at bounding box center [649, 343] width 51 height 24
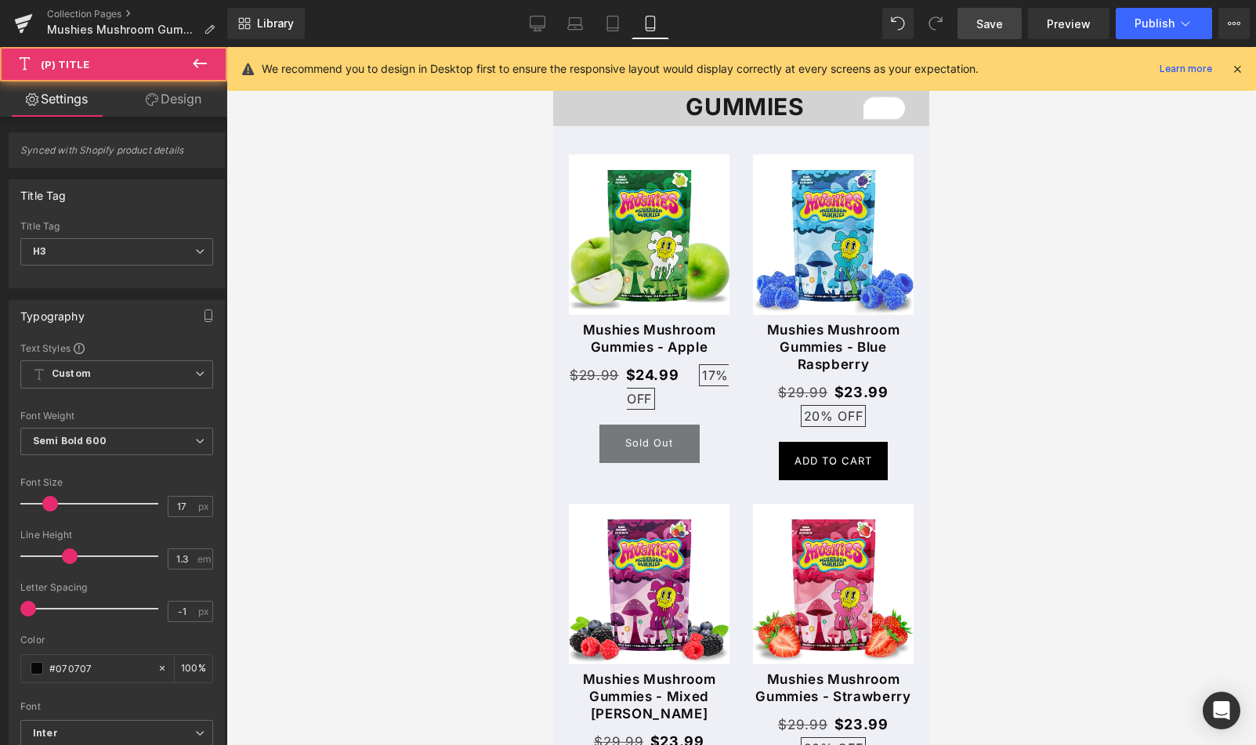
click at [192, 98] on link "Design" at bounding box center [174, 98] width 114 height 35
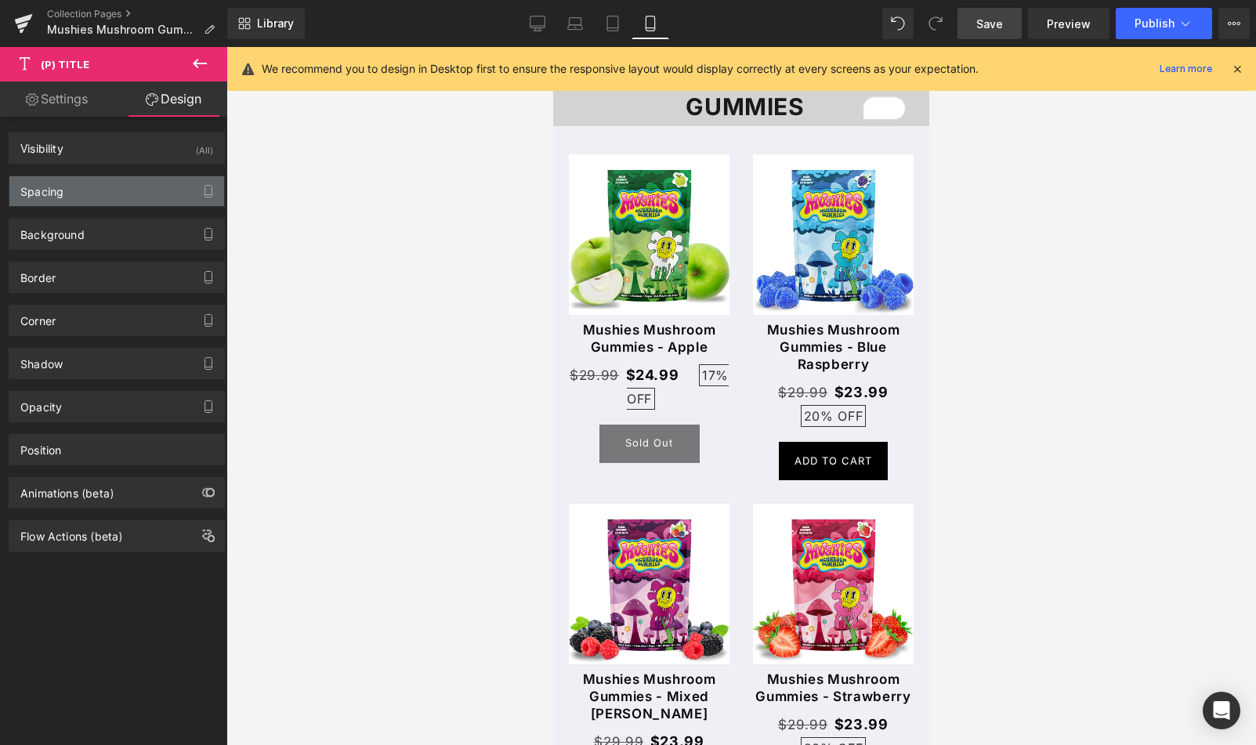
click at [131, 194] on div "Spacing" at bounding box center [116, 191] width 215 height 30
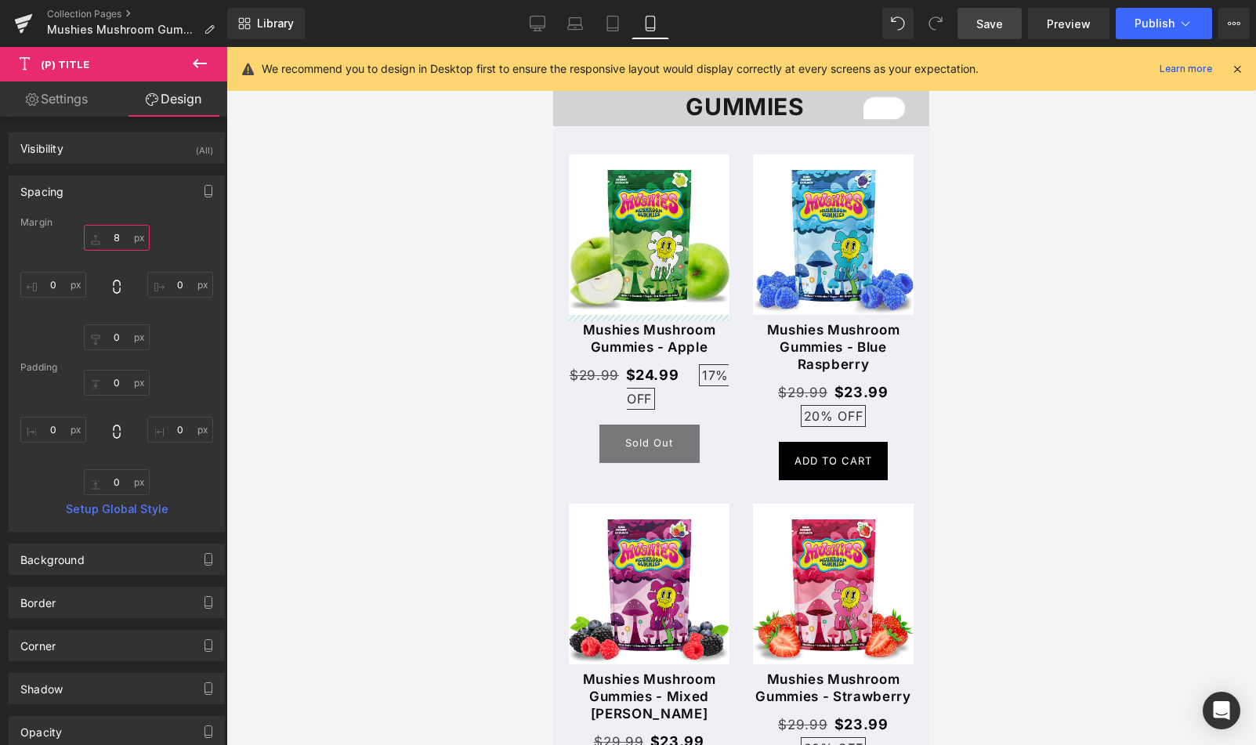
click at [118, 240] on input "8" at bounding box center [117, 238] width 66 height 26
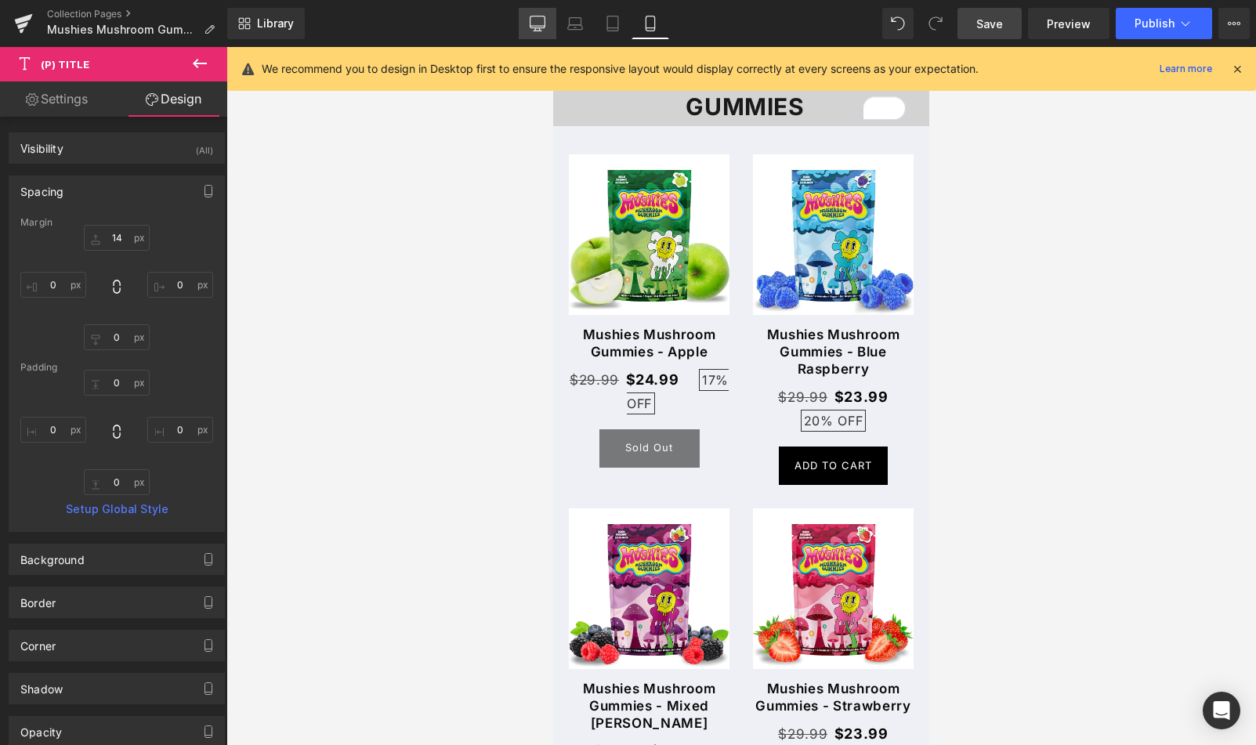
click at [531, 28] on icon at bounding box center [538, 24] width 16 height 16
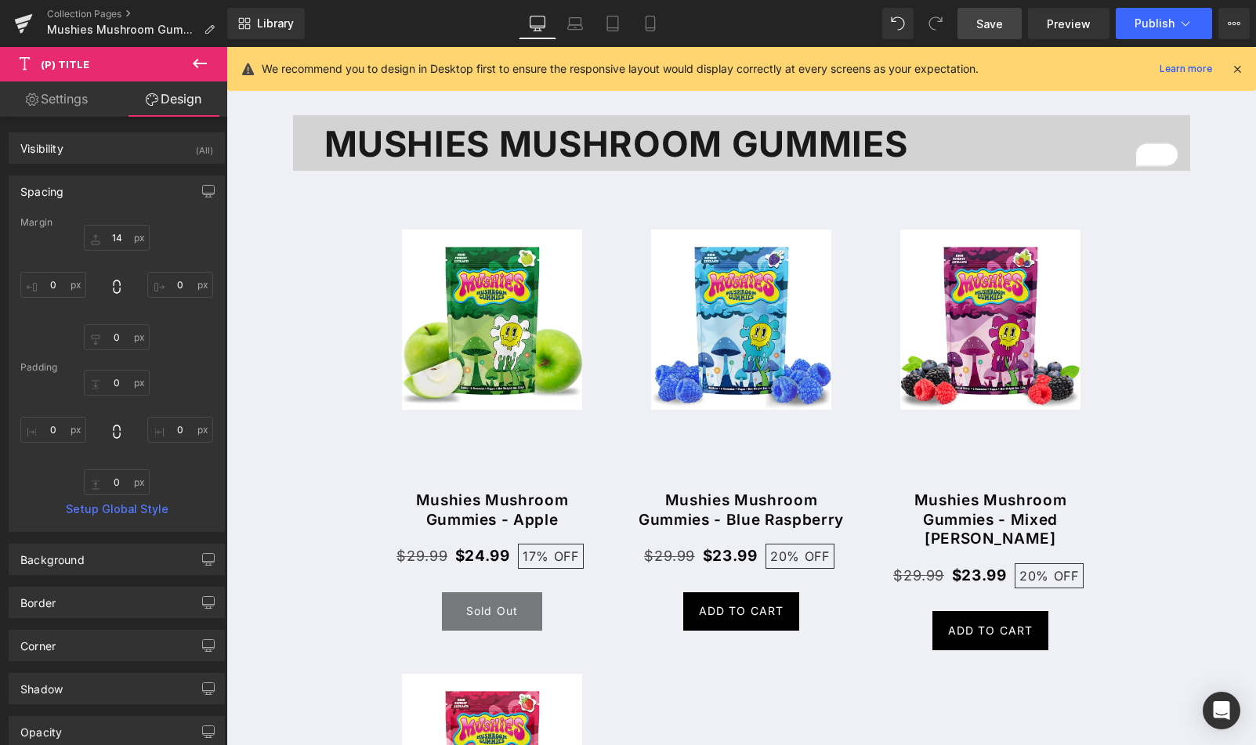
type input "0"
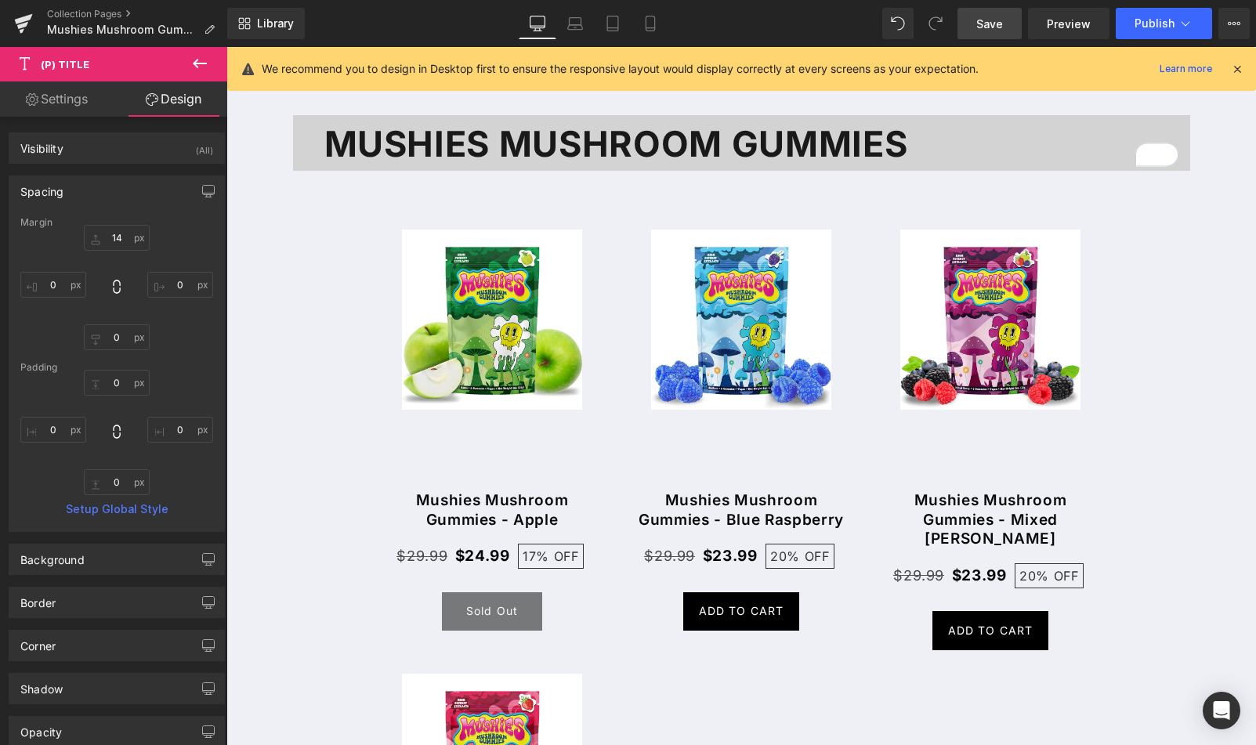
type input "0"
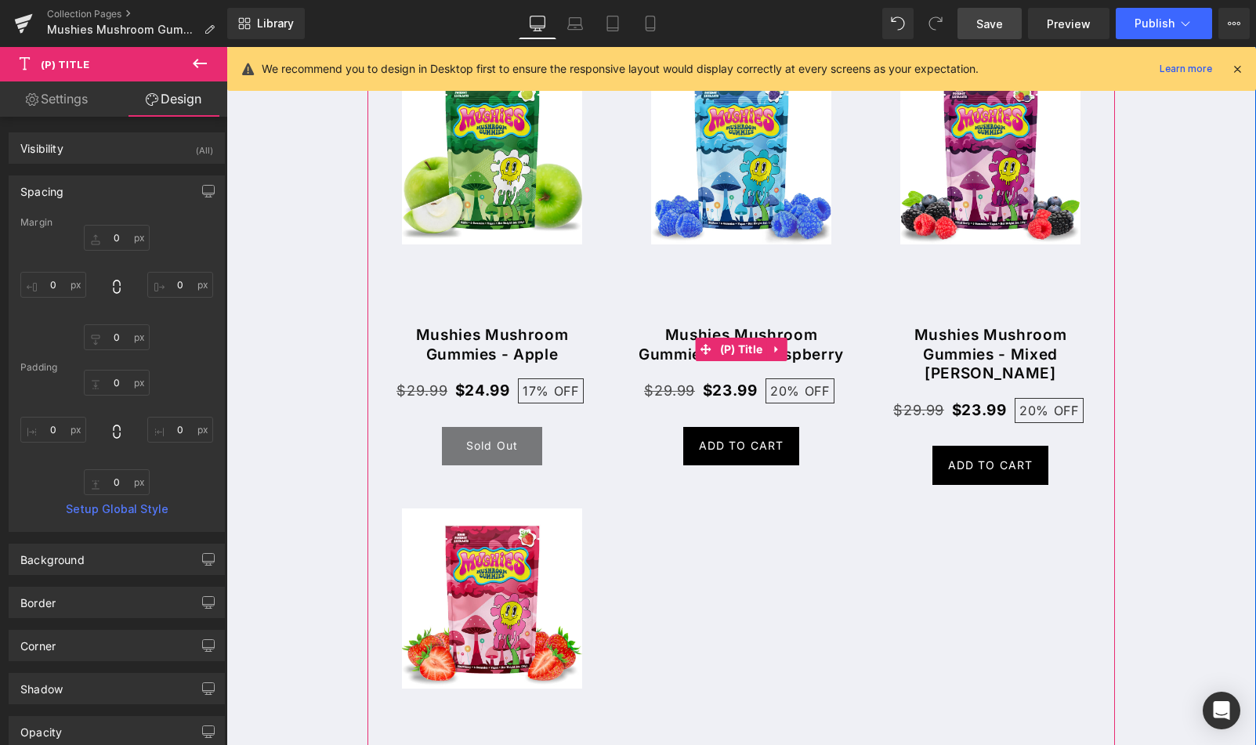
drag, startPoint x: 729, startPoint y: 346, endPoint x: 508, endPoint y: 266, distance: 235.2
click at [730, 346] on span "(P) Title" at bounding box center [741, 350] width 51 height 24
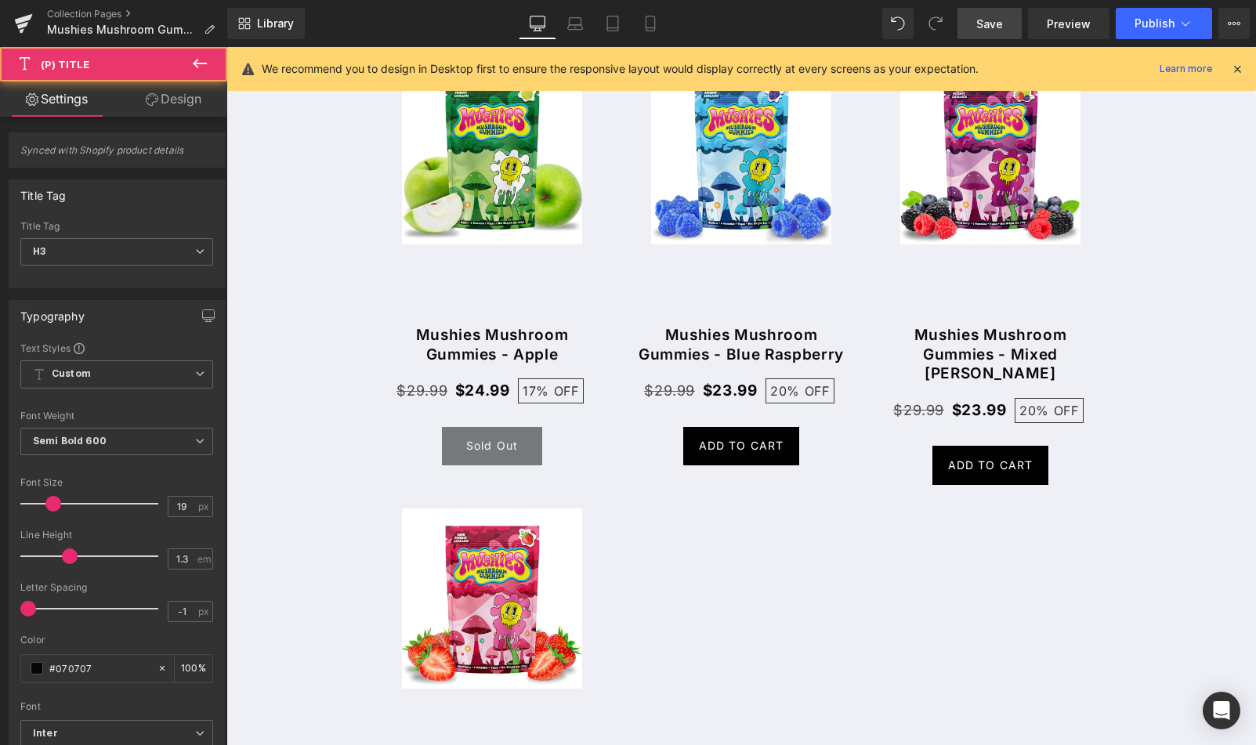
click at [190, 105] on link "Design" at bounding box center [174, 98] width 114 height 35
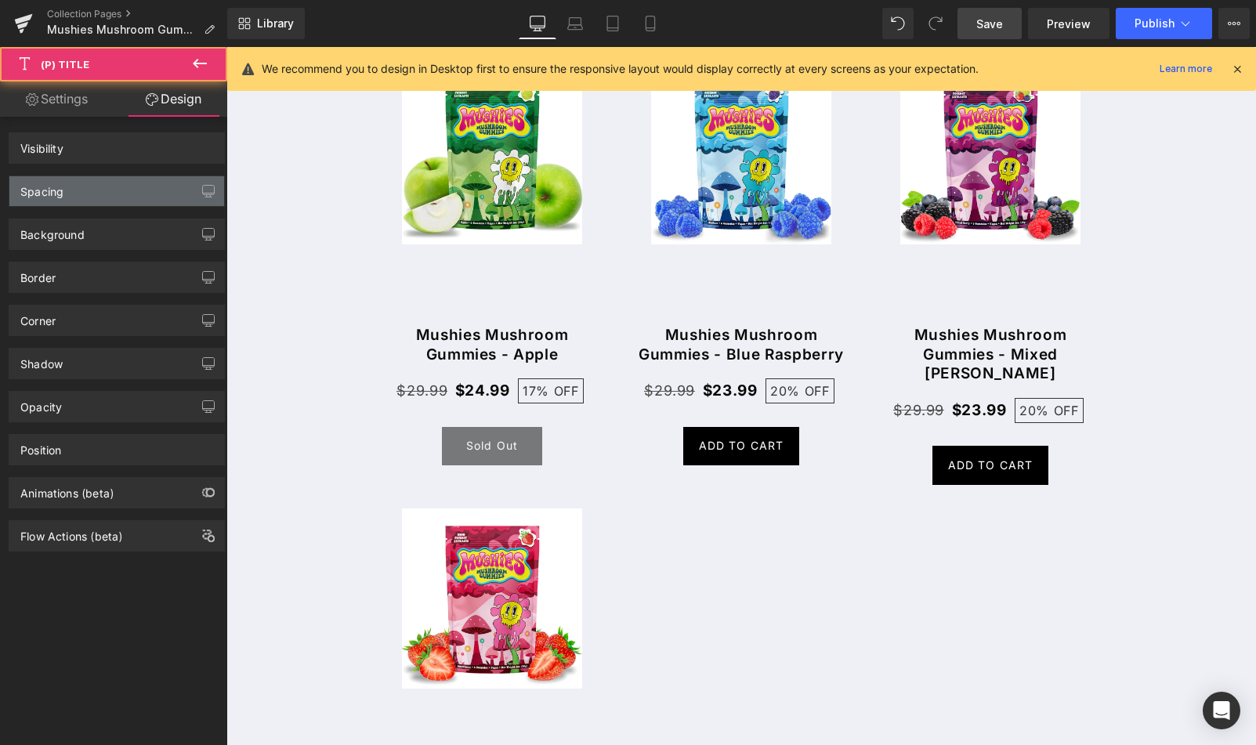
click at [112, 187] on div "Spacing" at bounding box center [116, 191] width 215 height 30
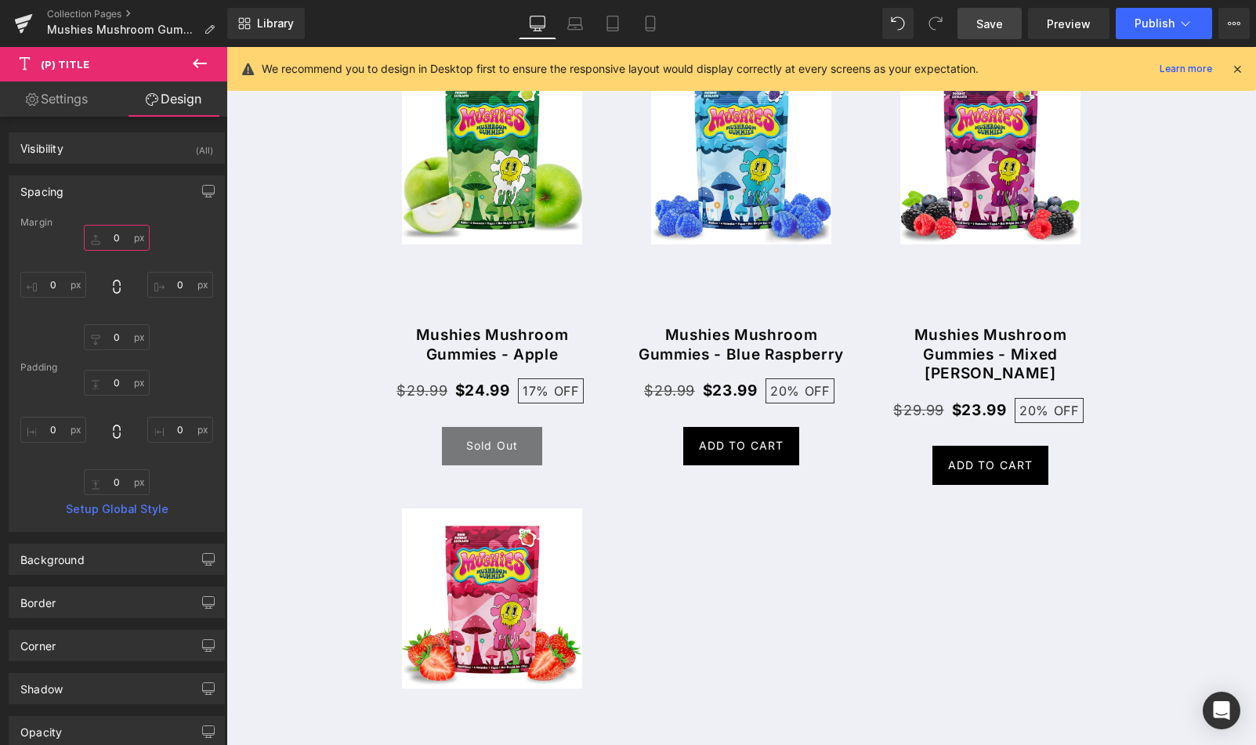
click at [117, 237] on input "0" at bounding box center [117, 238] width 66 height 26
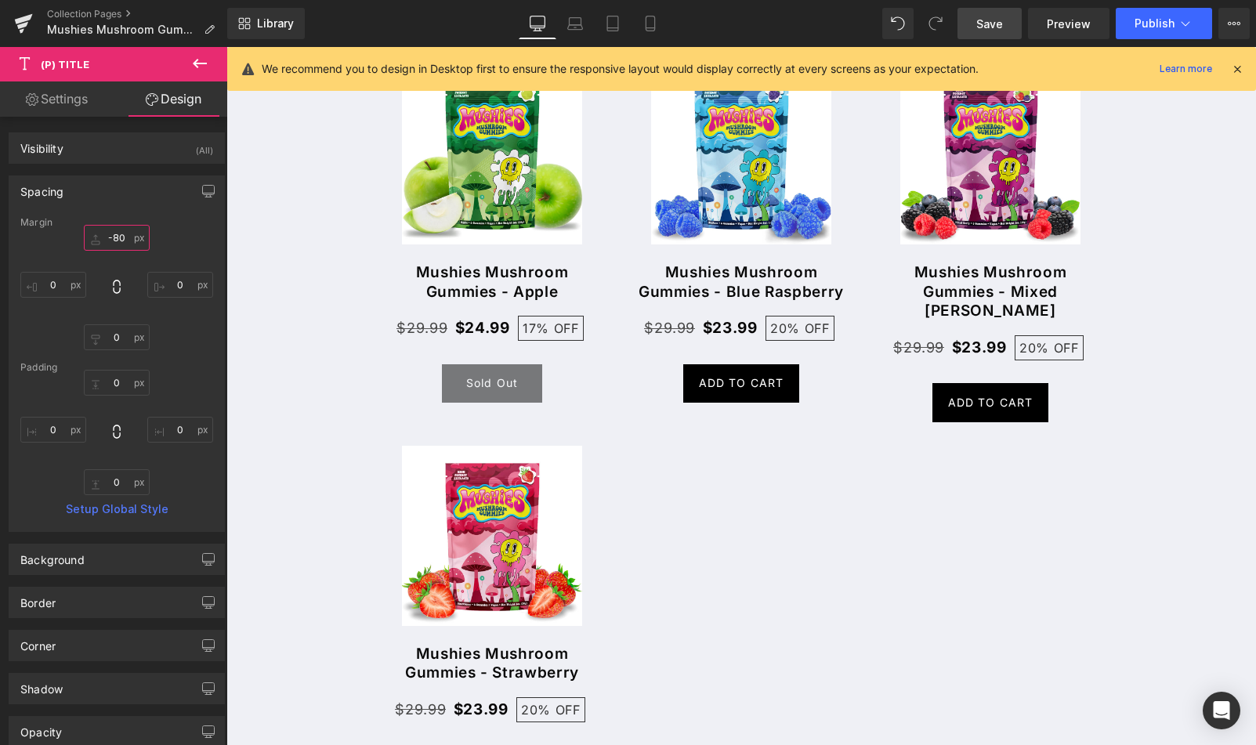
type input "-80"
click at [966, 17] on link "Save" at bounding box center [990, 23] width 64 height 31
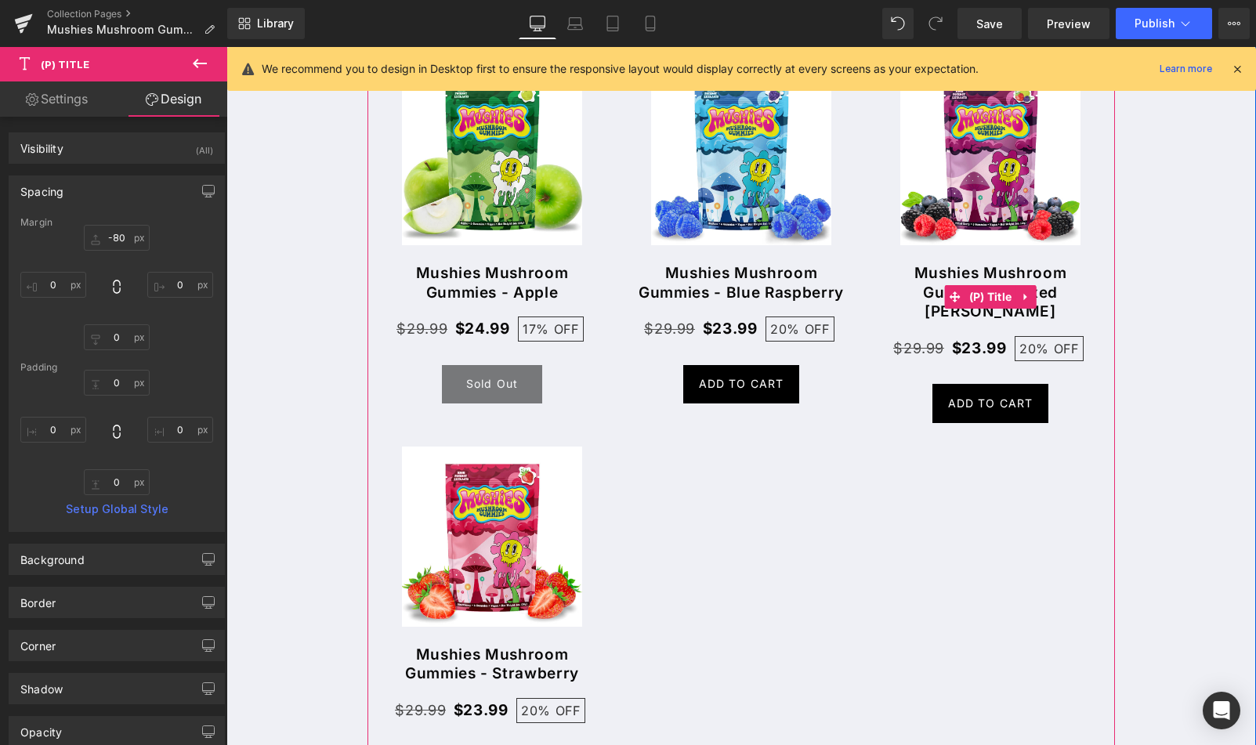
scroll to position [103, 0]
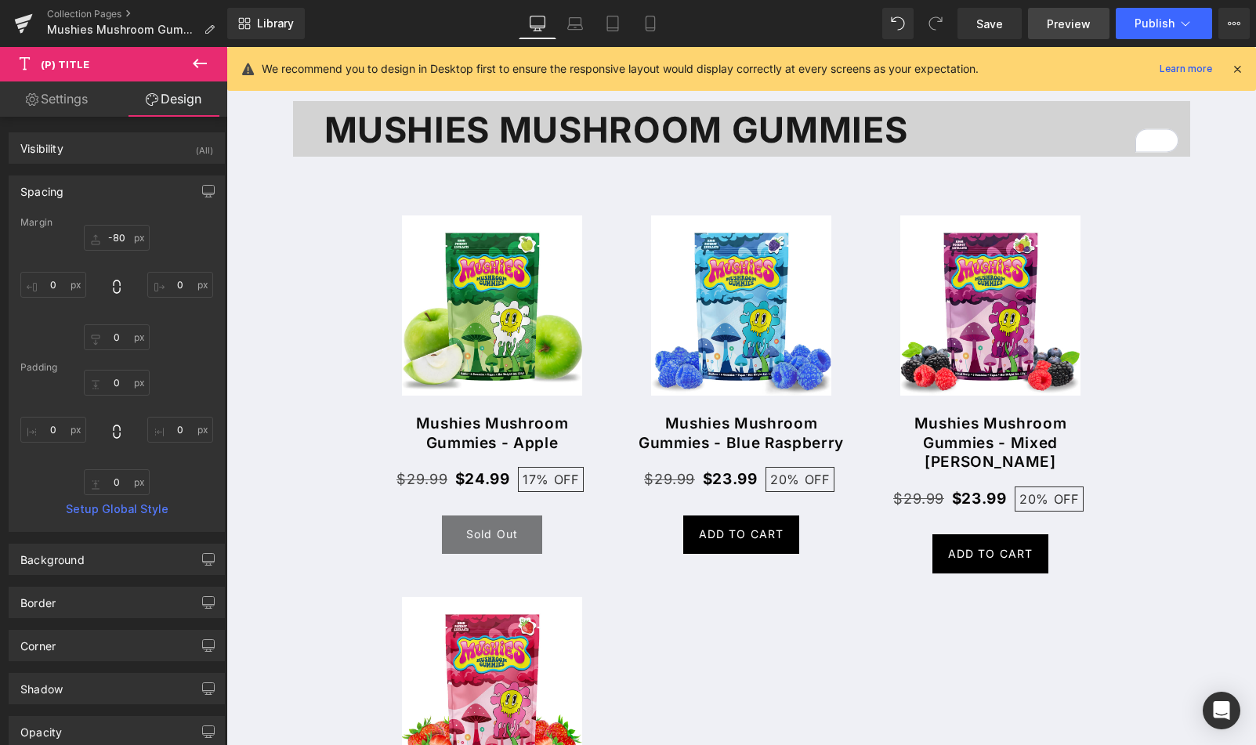
click at [1077, 20] on span "Preview" at bounding box center [1069, 24] width 44 height 16
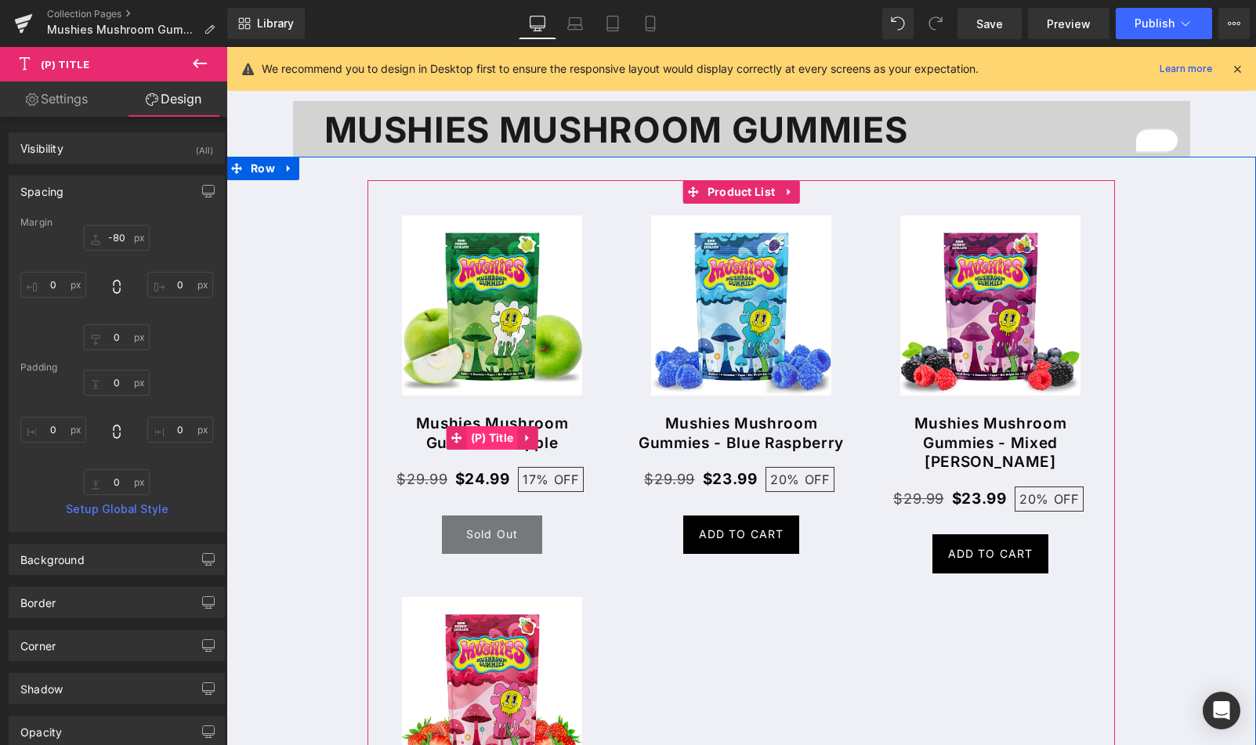
click at [486, 436] on span "(P) Title" at bounding box center [492, 438] width 51 height 24
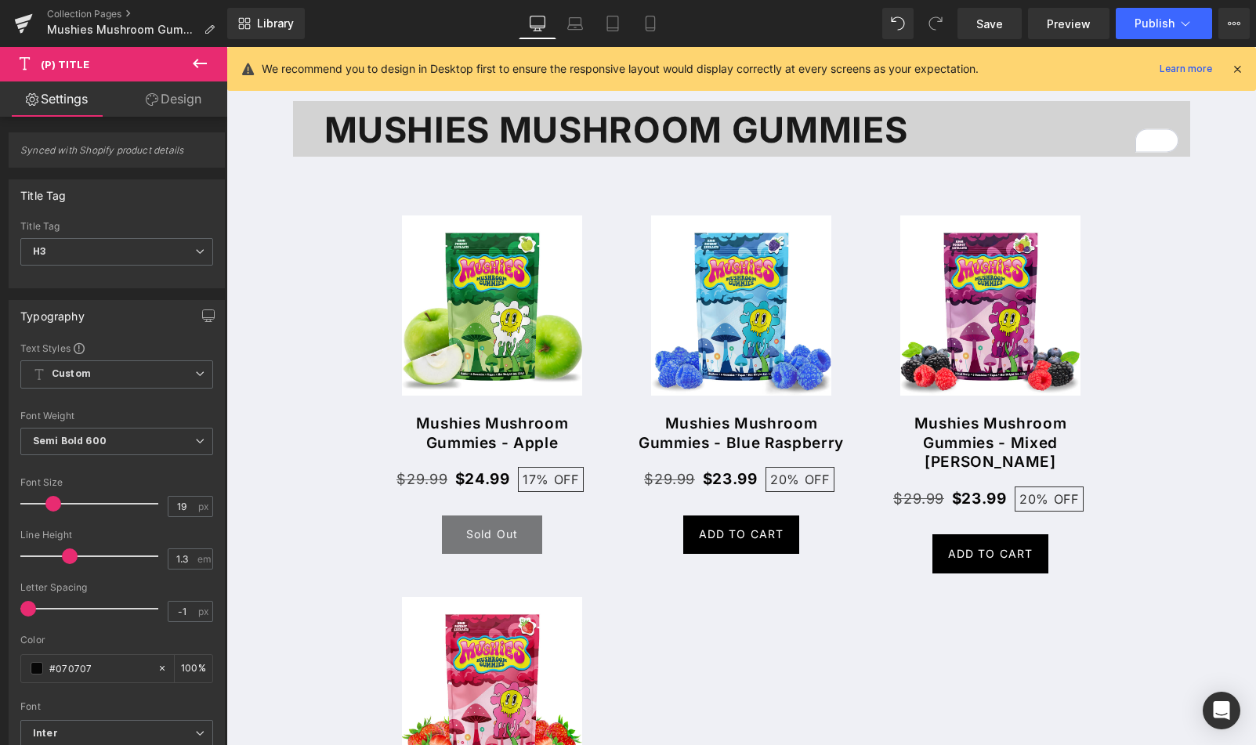
click at [168, 102] on link "Design" at bounding box center [174, 98] width 114 height 35
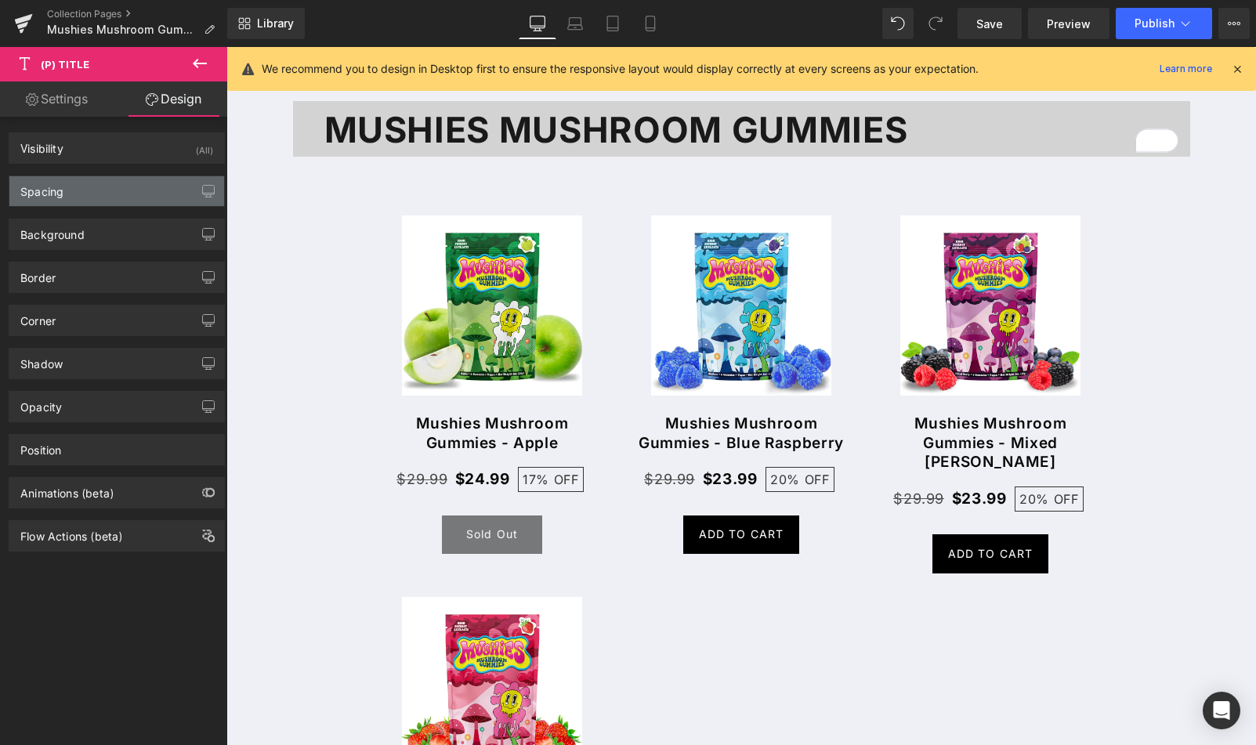
click at [121, 196] on div "Spacing" at bounding box center [116, 191] width 215 height 30
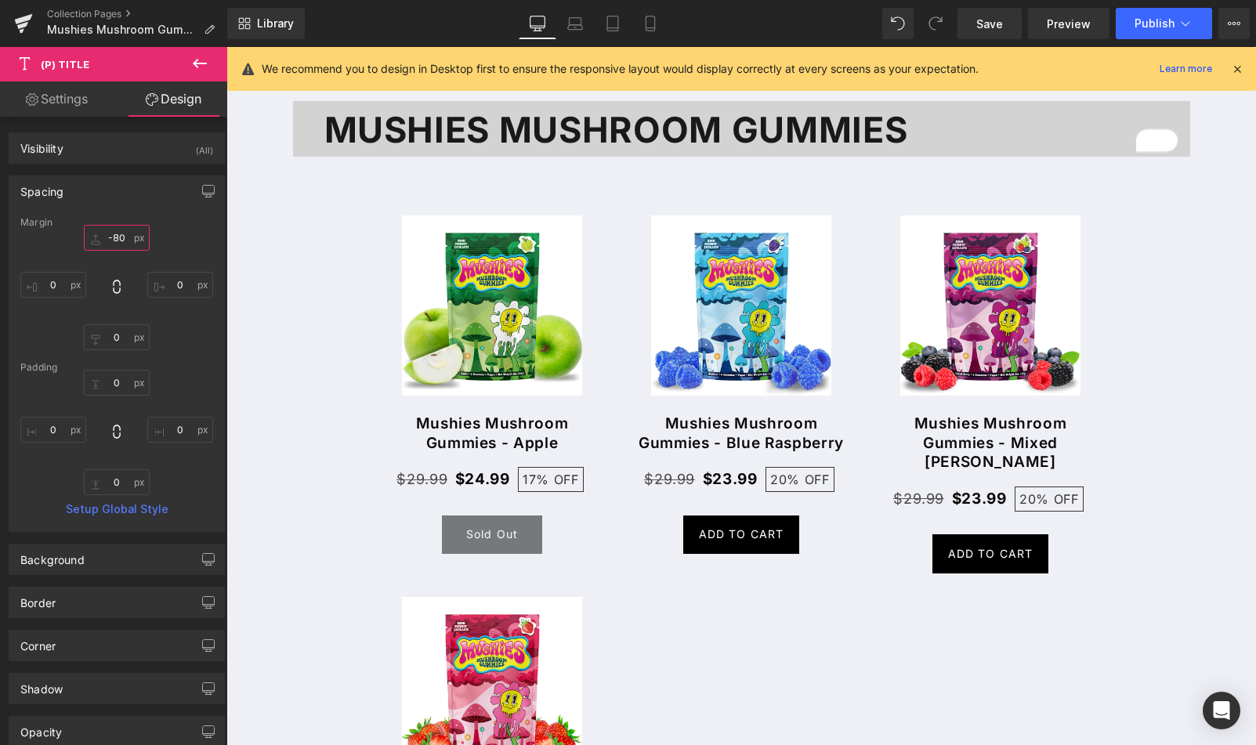
click at [113, 235] on input "-80" at bounding box center [117, 238] width 66 height 26
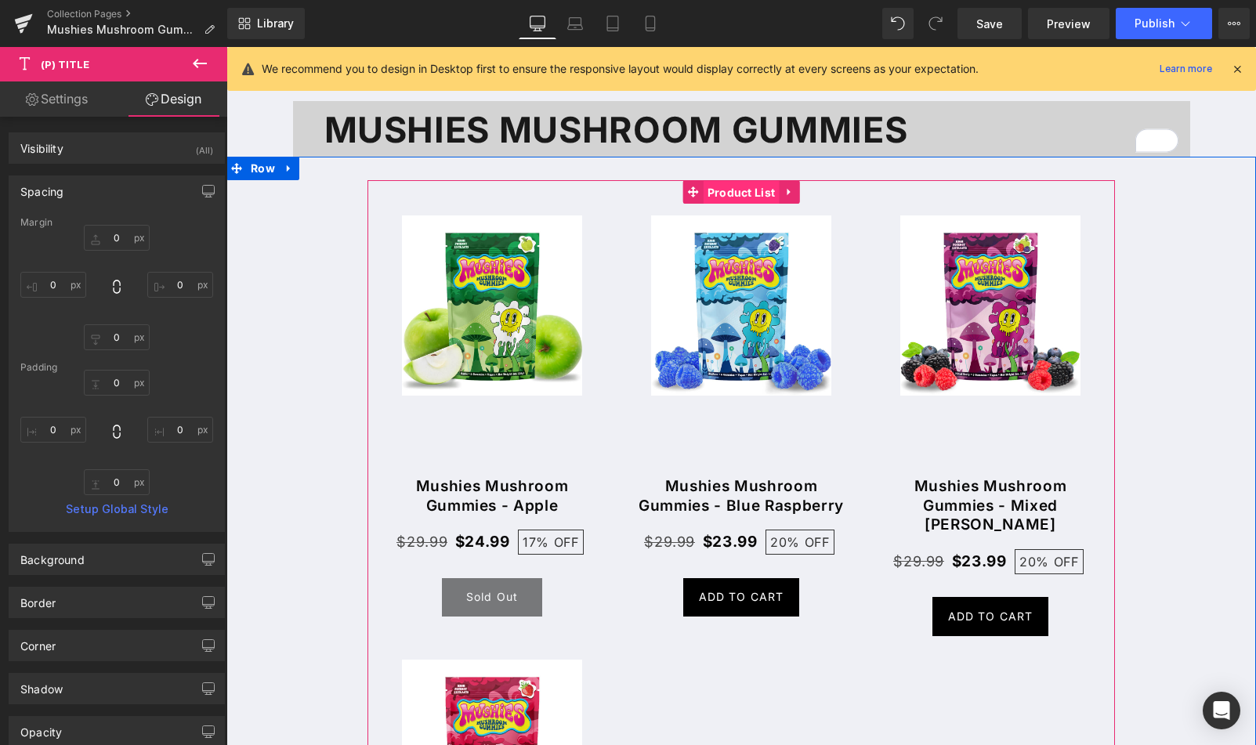
click at [710, 188] on span "Product List" at bounding box center [742, 193] width 76 height 24
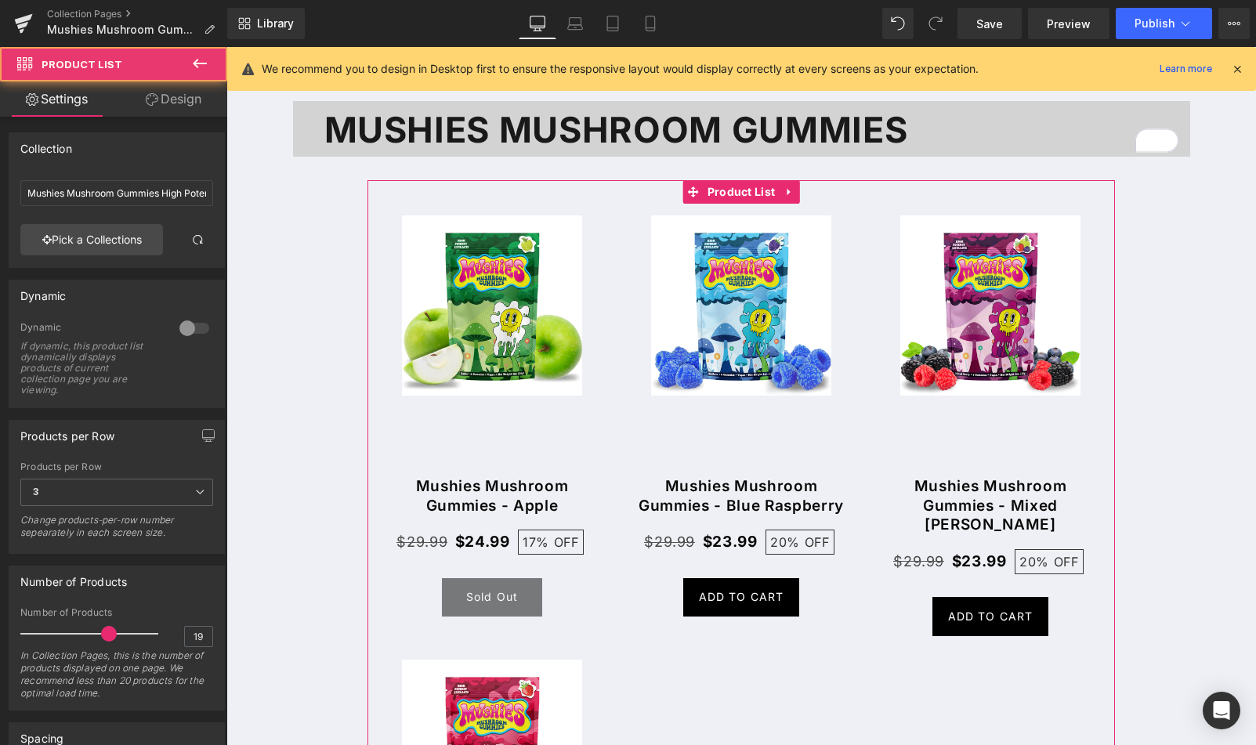
click at [188, 99] on link "Design" at bounding box center [174, 98] width 114 height 35
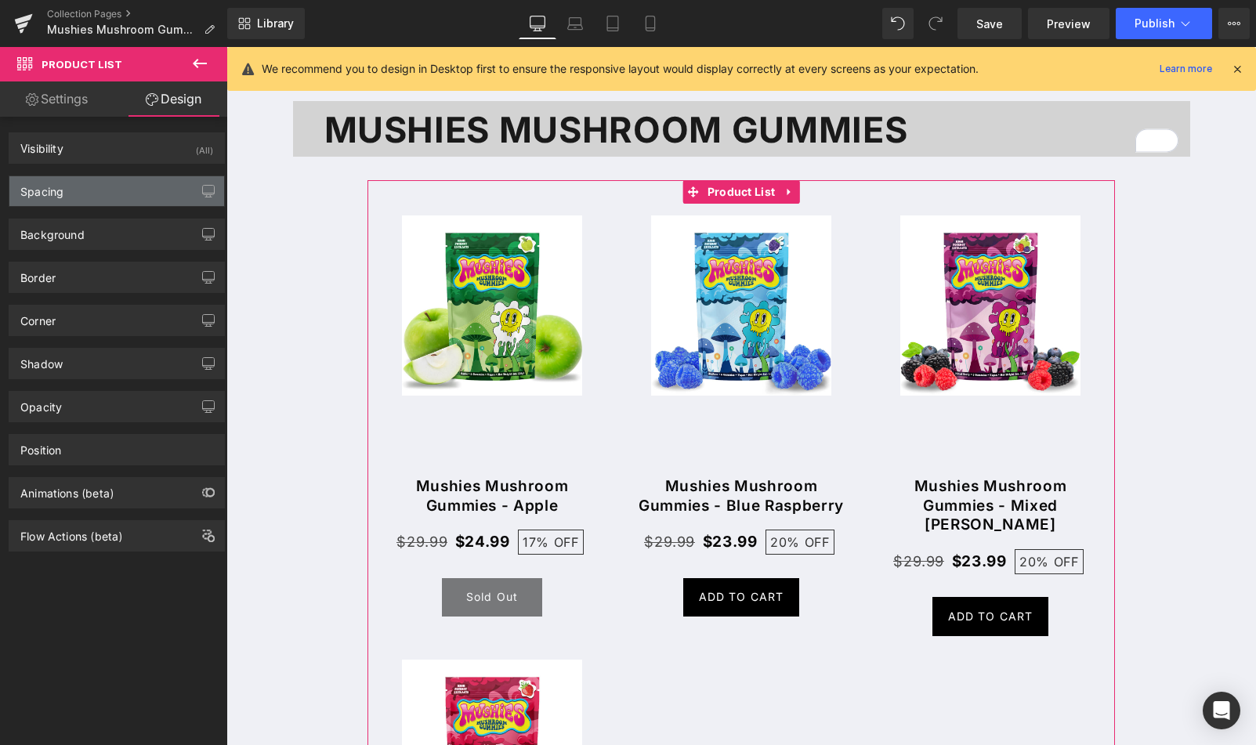
type input "0"
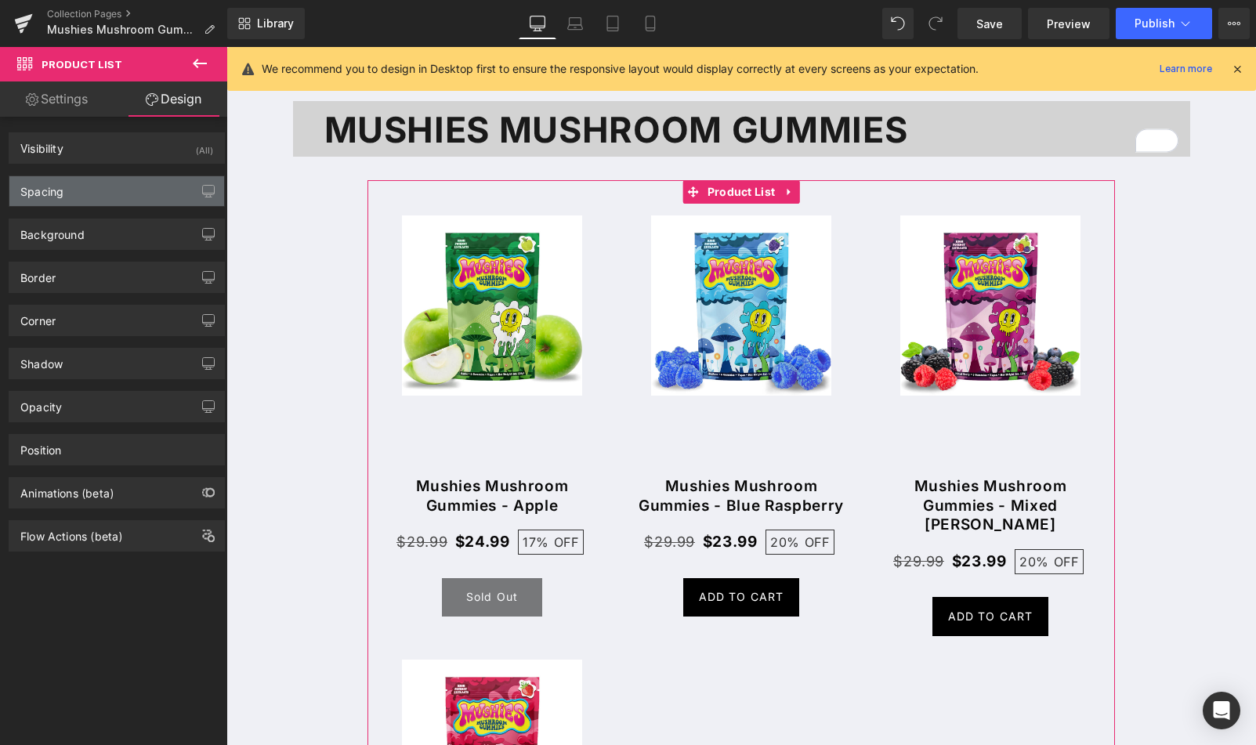
type input "0"
type input "70"
type input "0"
click at [100, 195] on div "Spacing" at bounding box center [116, 191] width 215 height 30
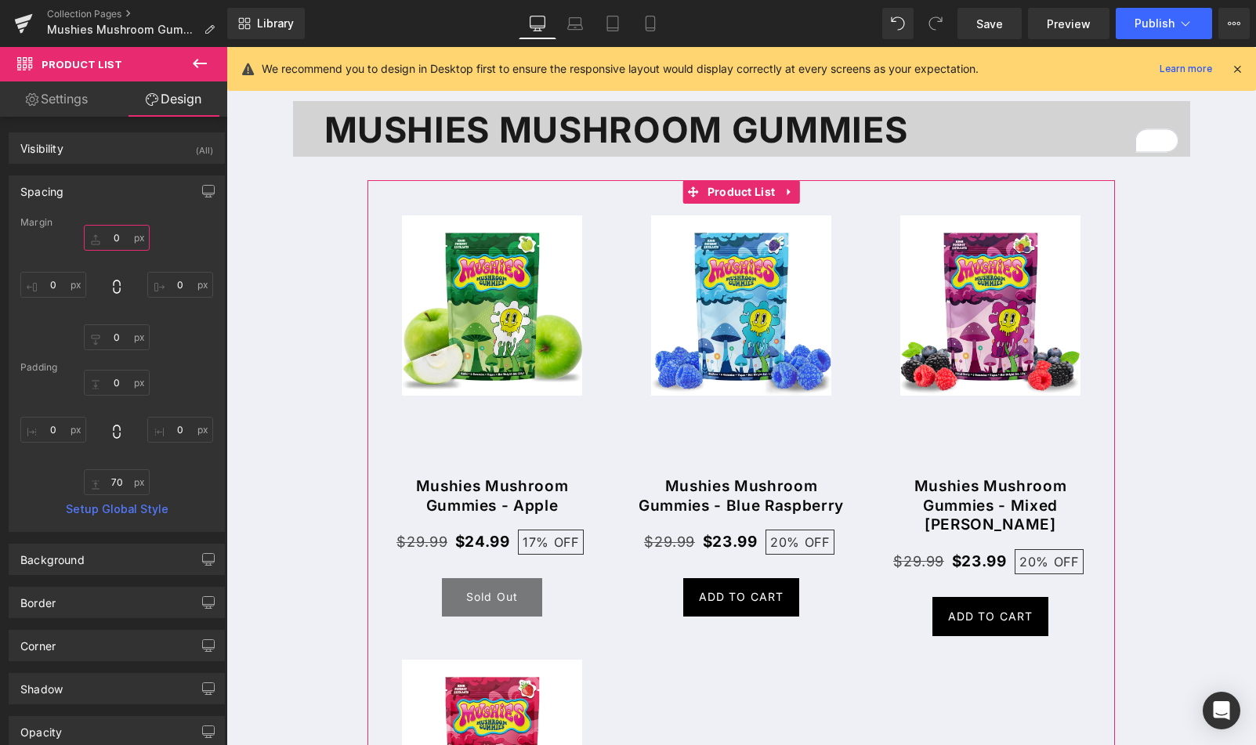
click at [126, 248] on input "0" at bounding box center [117, 238] width 66 height 26
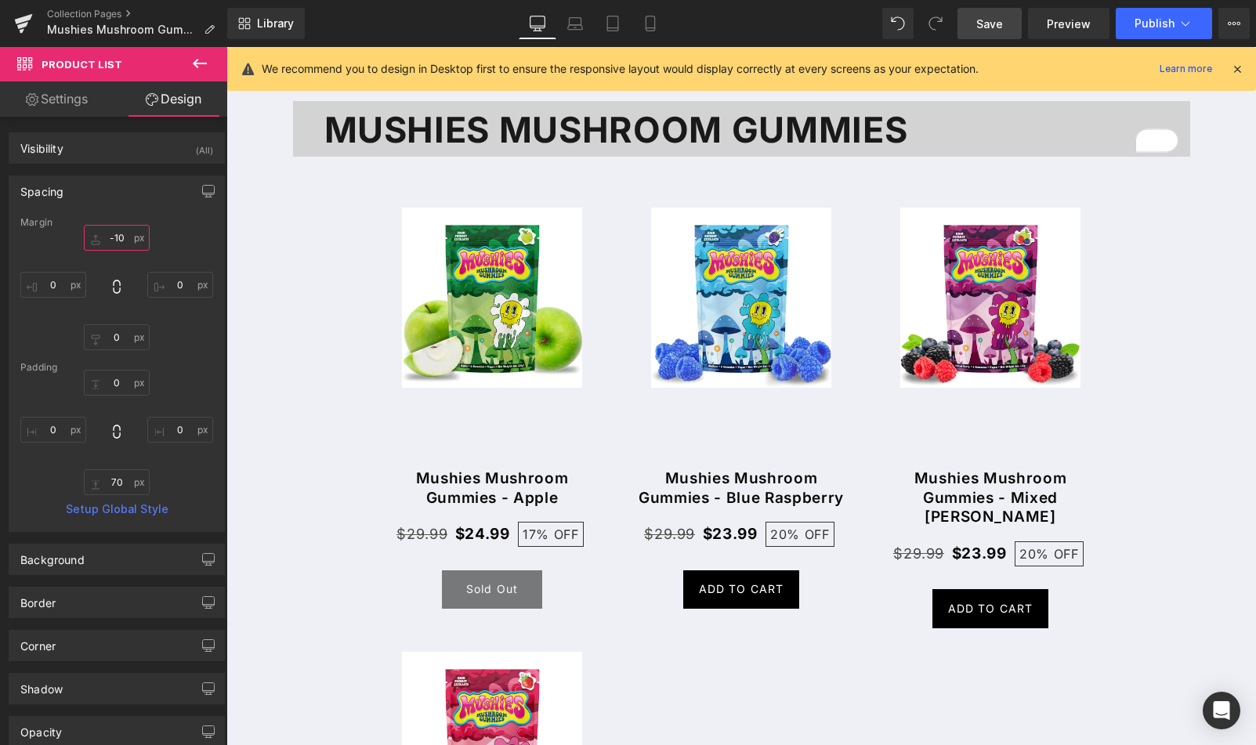
type input "-10"
click at [1001, 24] on span "Save" at bounding box center [989, 24] width 27 height 16
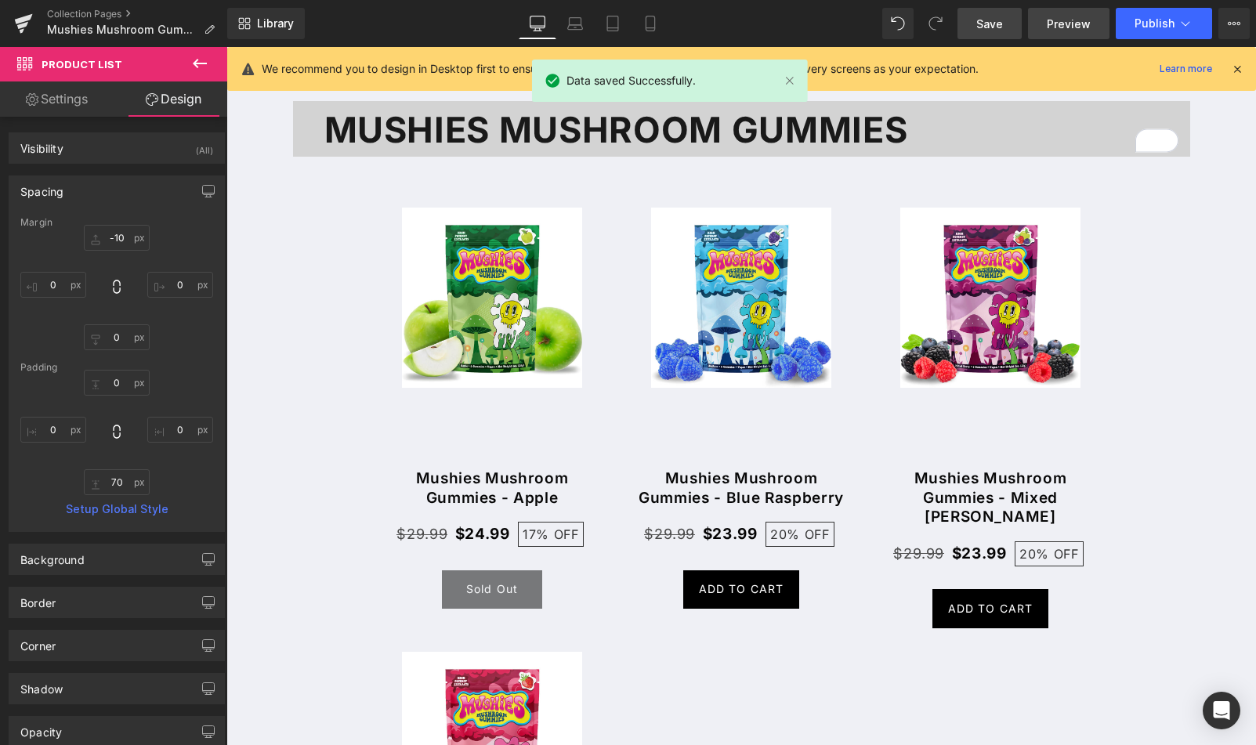
click at [1072, 23] on span "Preview" at bounding box center [1069, 24] width 44 height 16
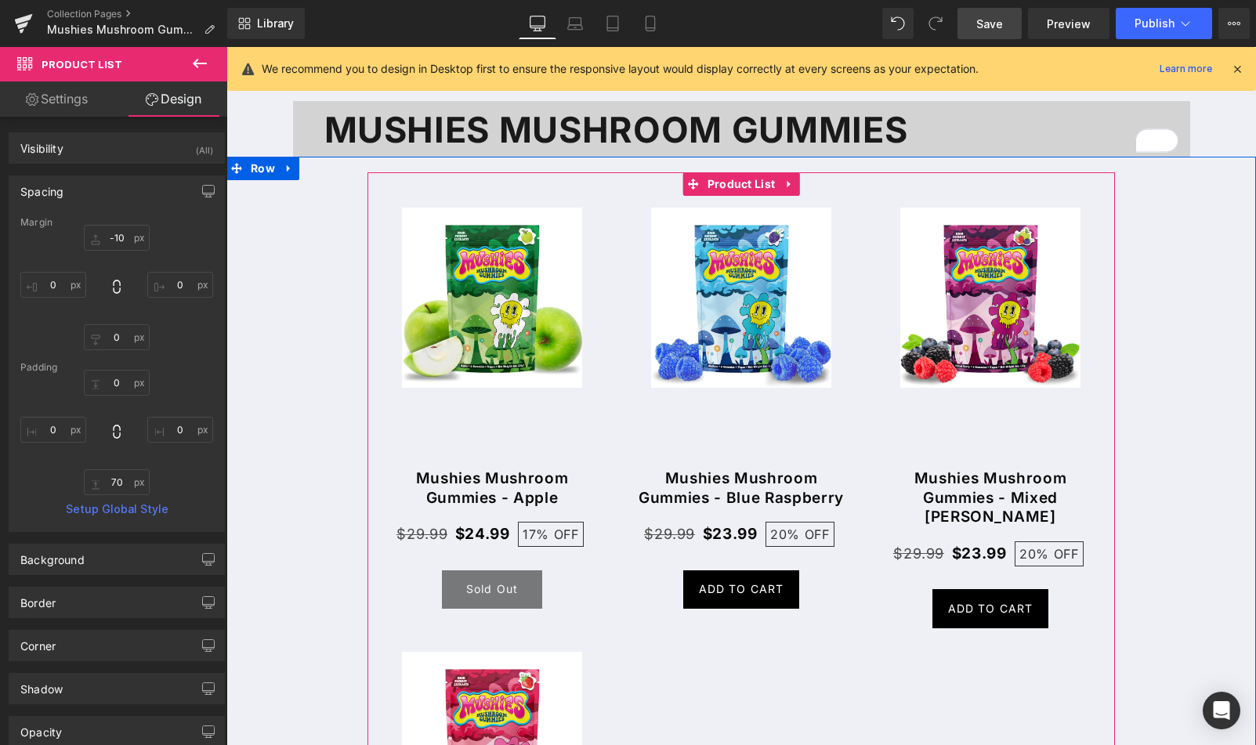
click at [716, 179] on div at bounding box center [741, 169] width 1030 height 24
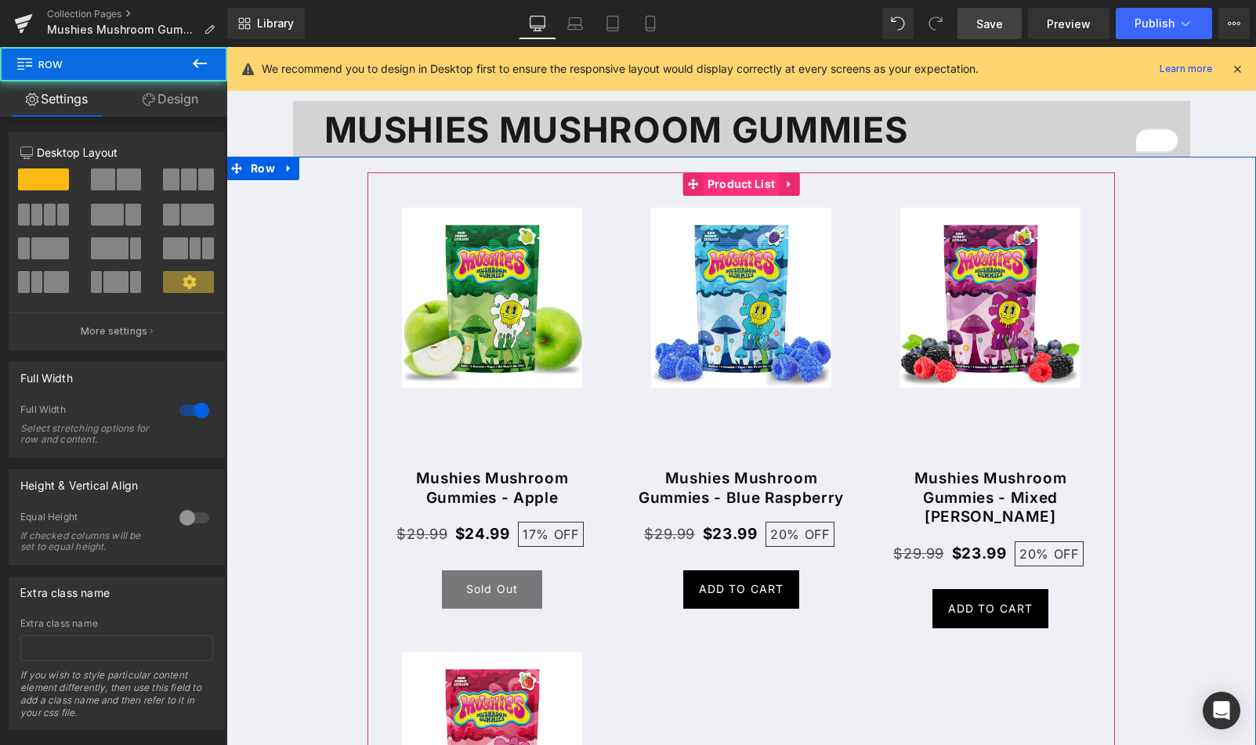
click at [722, 182] on span "Product List" at bounding box center [742, 184] width 76 height 24
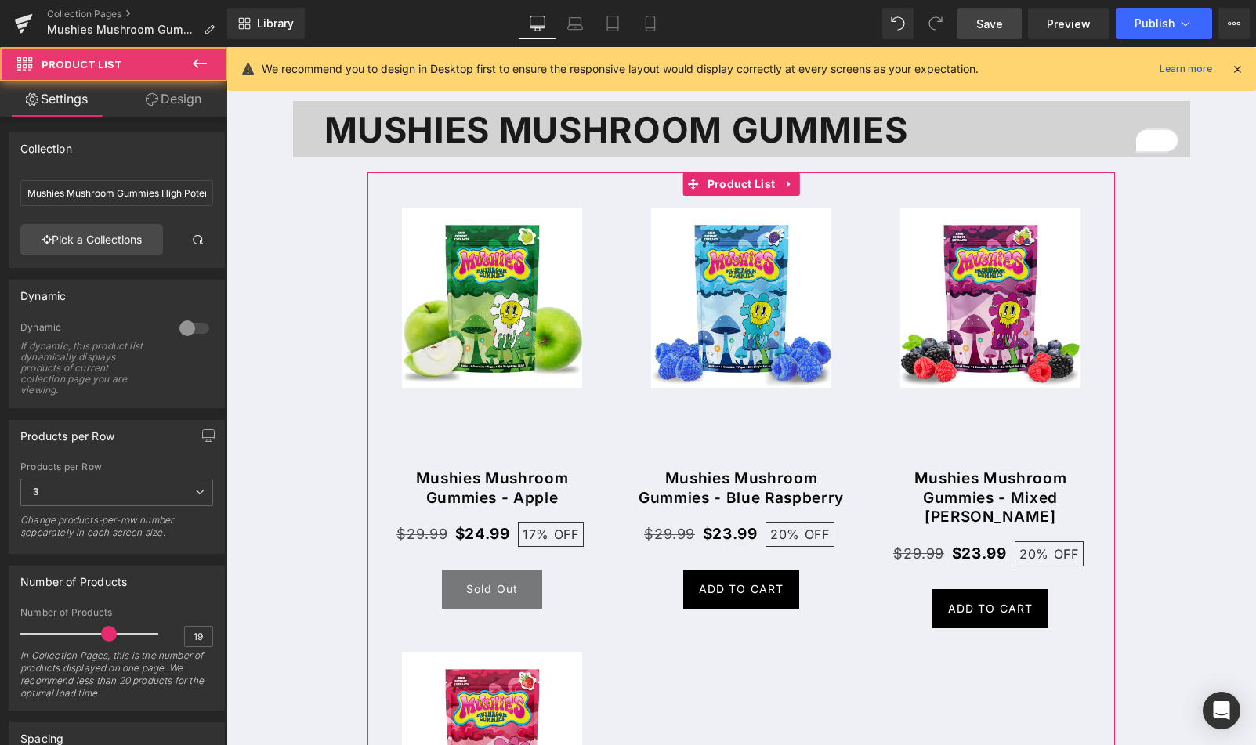
click at [162, 103] on link "Design" at bounding box center [174, 98] width 114 height 35
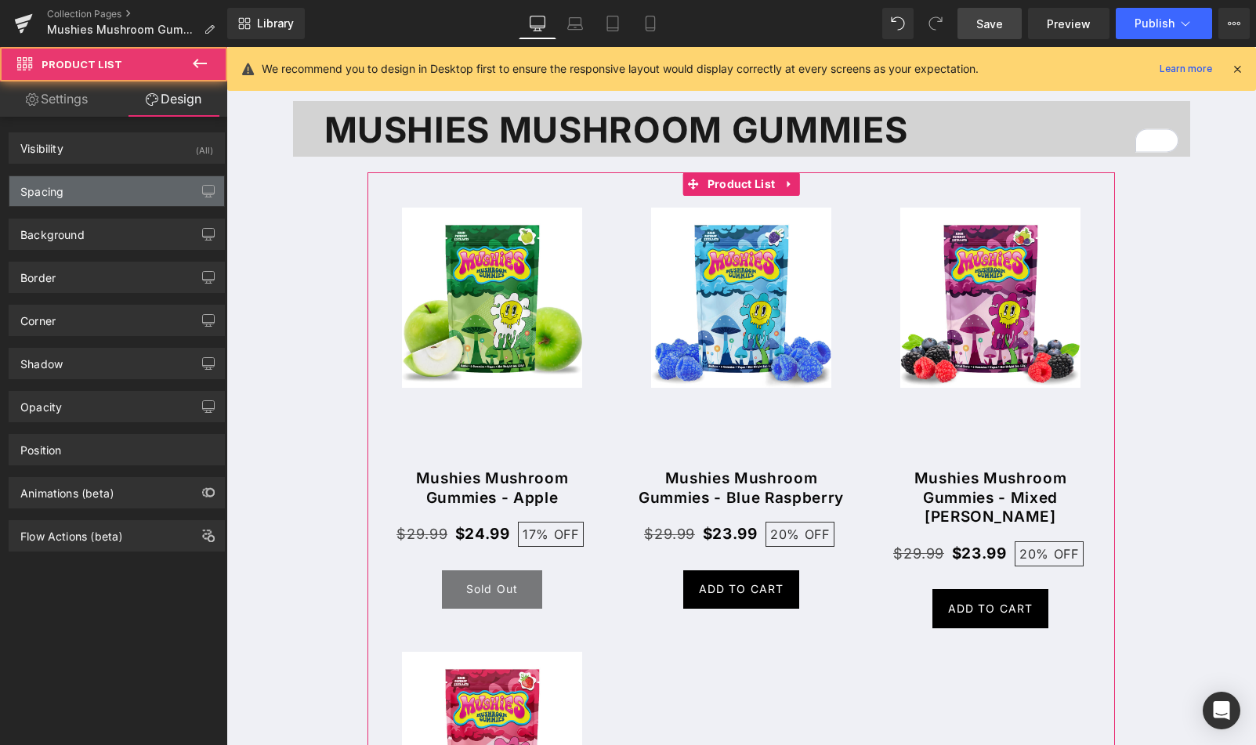
type input "-10"
type input "0"
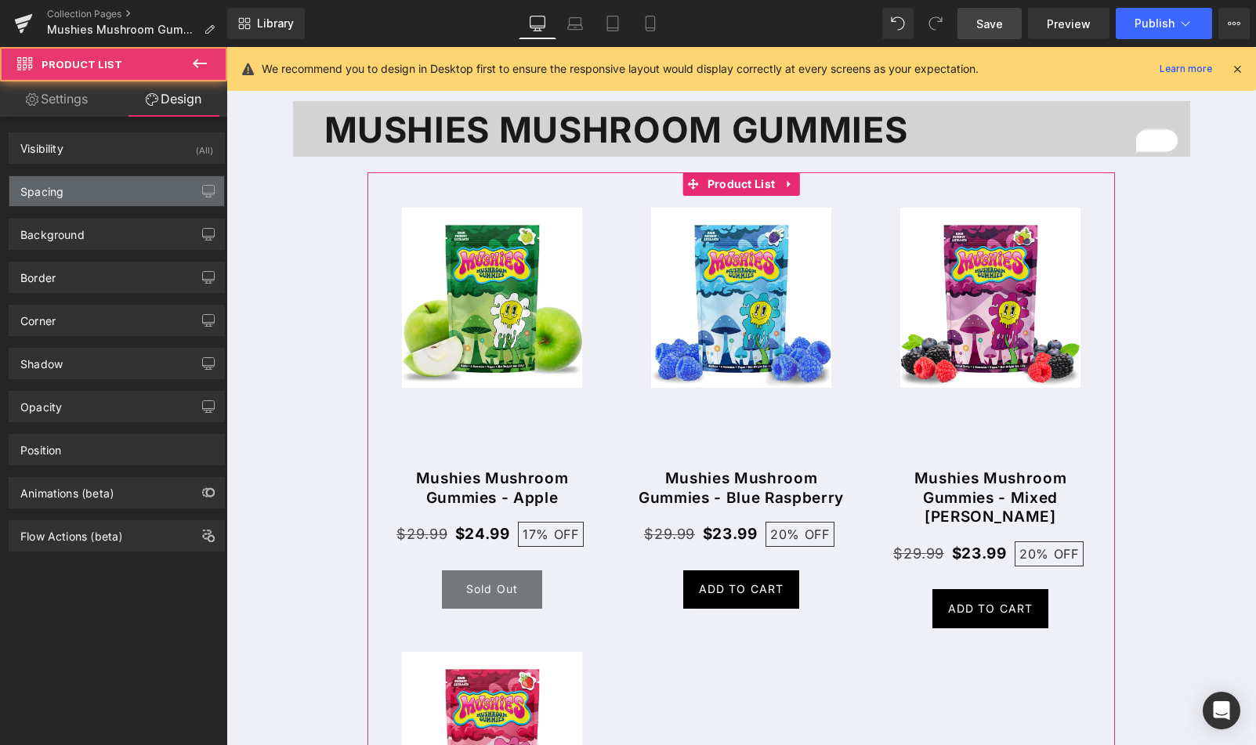
type input "0"
type input "70"
type input "0"
click at [74, 190] on div "Spacing" at bounding box center [116, 191] width 215 height 30
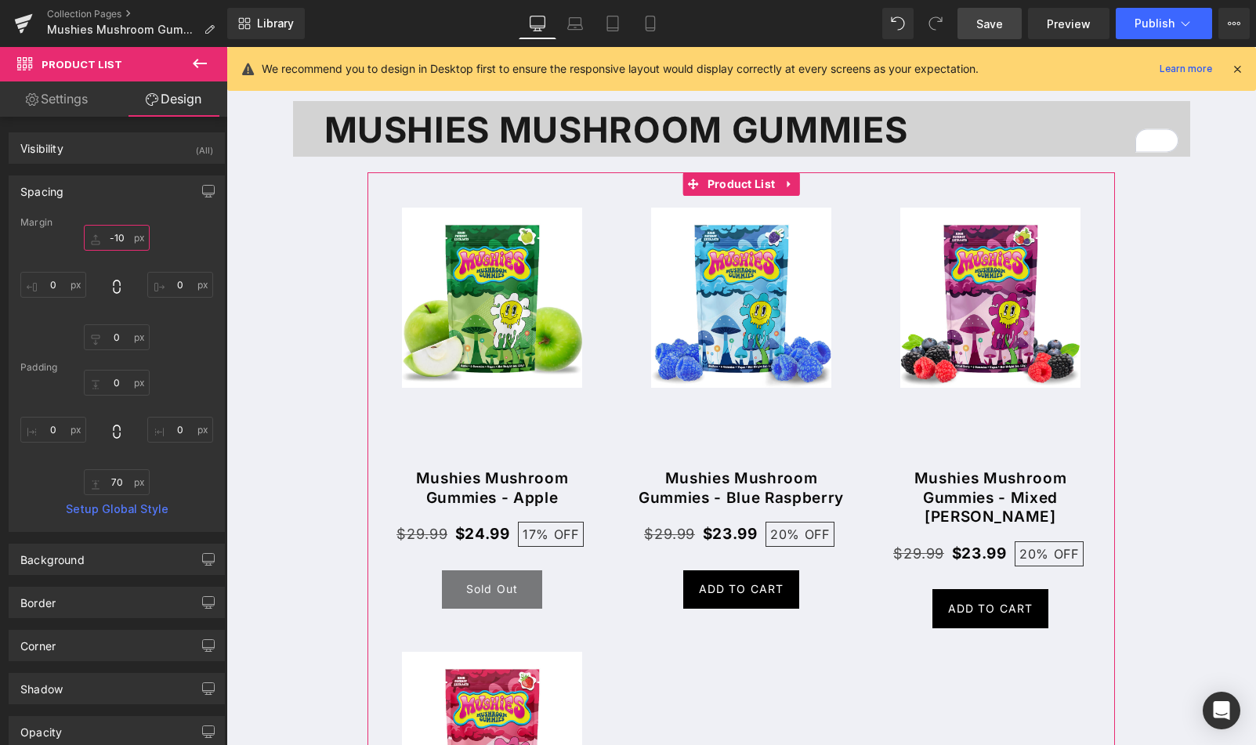
click at [119, 236] on input "-10" at bounding box center [117, 238] width 66 height 26
click at [121, 238] on input "-10" at bounding box center [117, 238] width 66 height 26
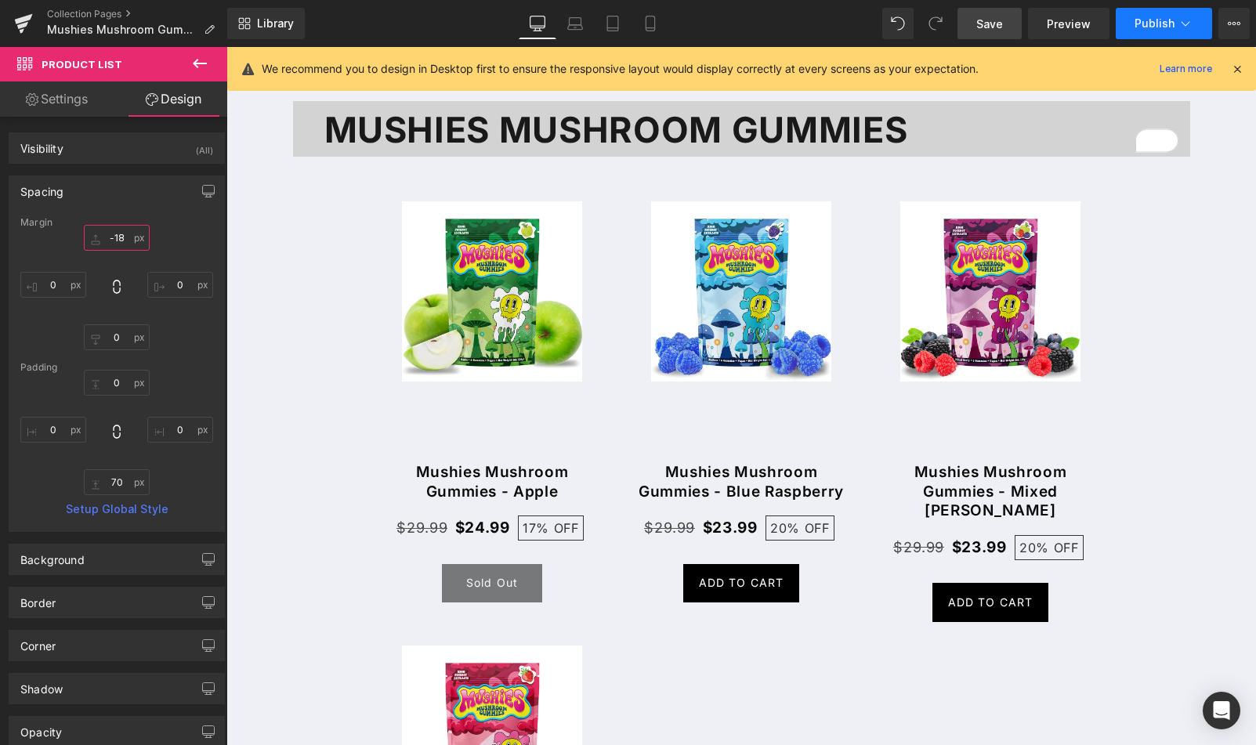
type input "-18"
click at [1165, 24] on span "Publish" at bounding box center [1155, 23] width 40 height 13
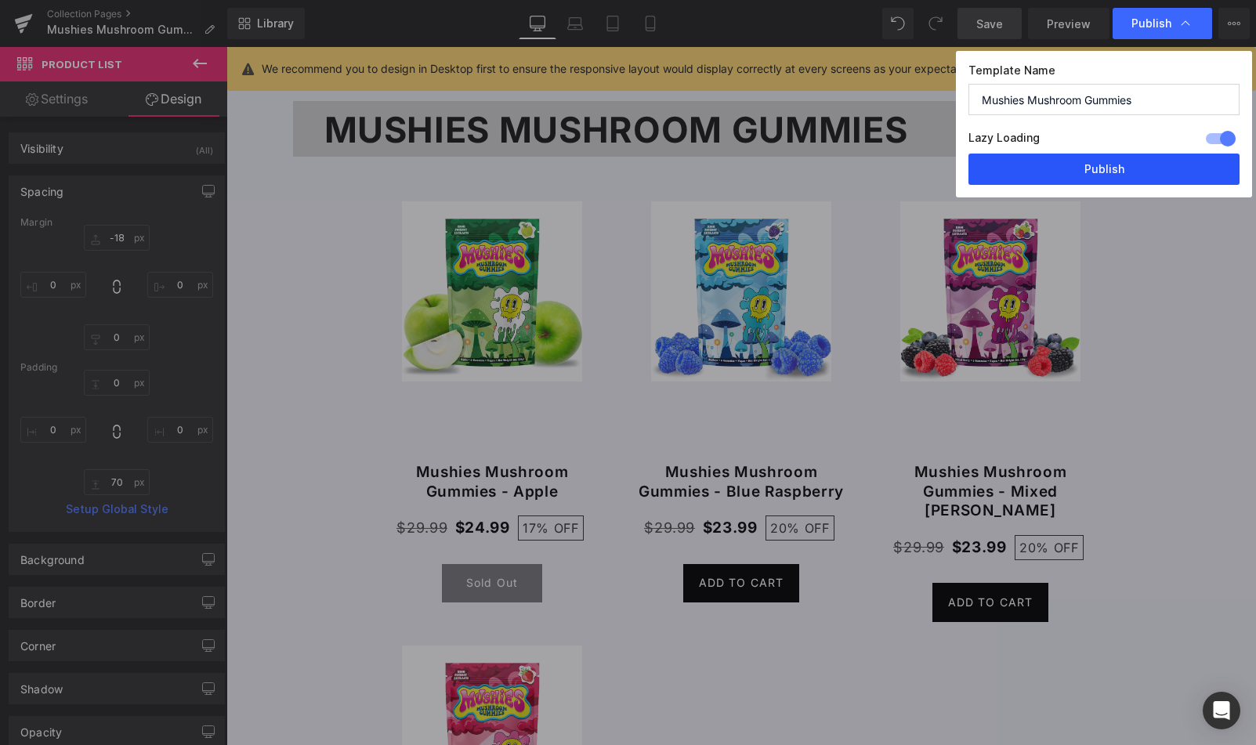
drag, startPoint x: 1060, startPoint y: 174, endPoint x: 834, endPoint y: 126, distance: 231.4
click at [1060, 174] on button "Publish" at bounding box center [1104, 169] width 271 height 31
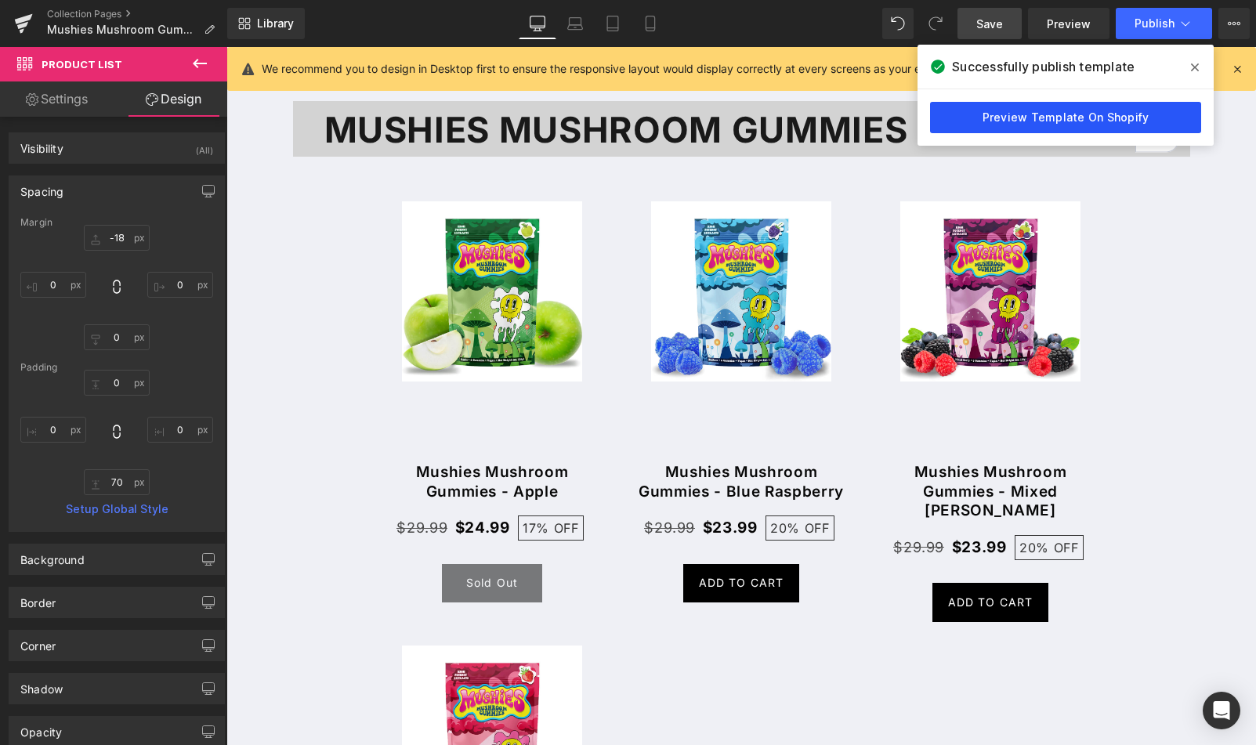
click at [1016, 128] on link "Preview Template On Shopify" at bounding box center [1065, 117] width 271 height 31
